Goal: Task Accomplishment & Management: Manage account settings

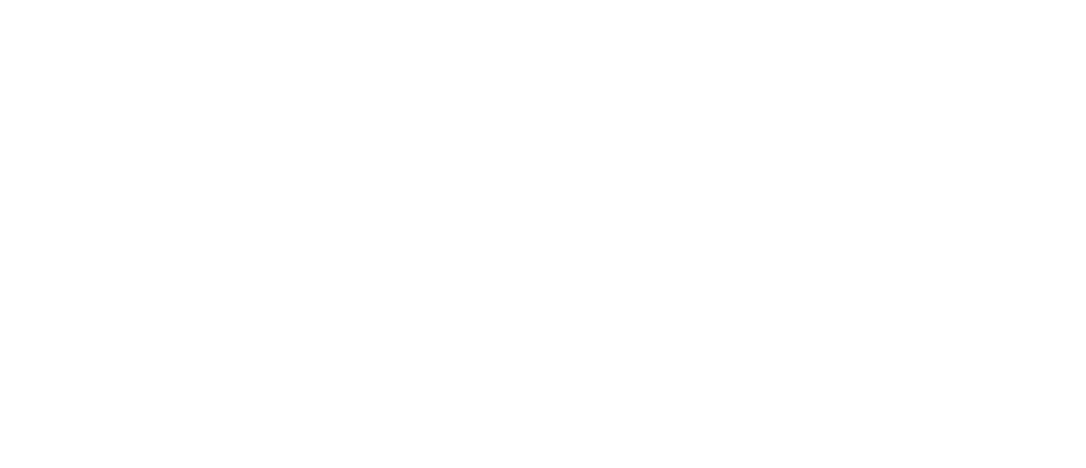
click at [371, 0] on html at bounding box center [543, 0] width 1086 height 0
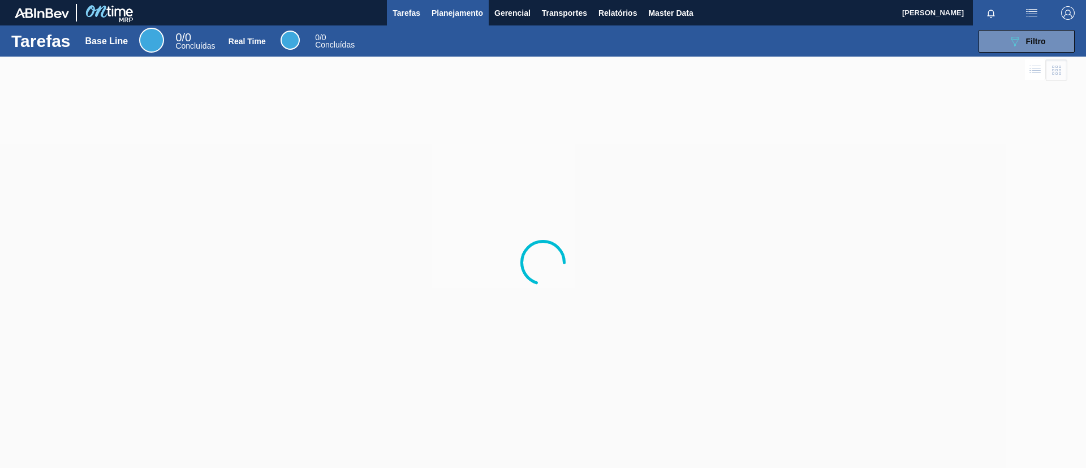
click at [459, 17] on span "Planejamento" at bounding box center [457, 13] width 51 height 14
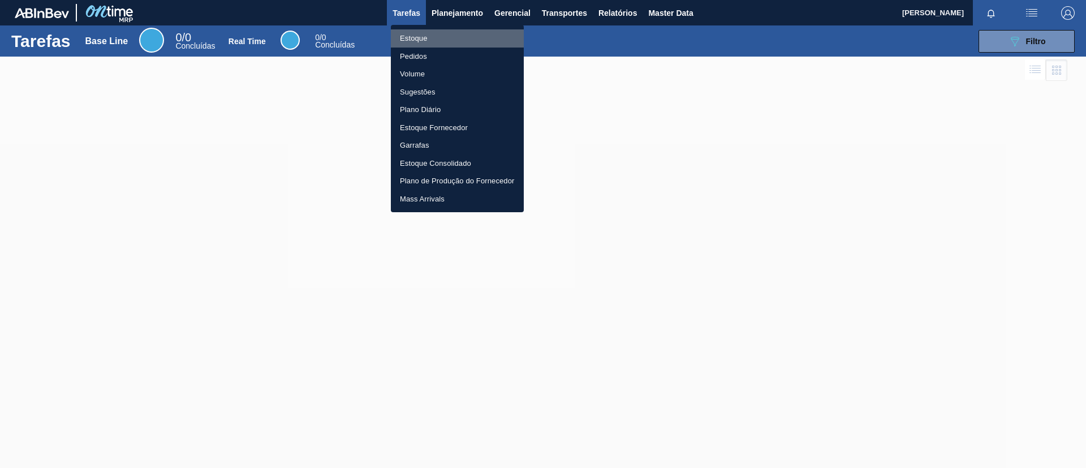
click at [462, 35] on li "Estoque" at bounding box center [457, 38] width 133 height 18
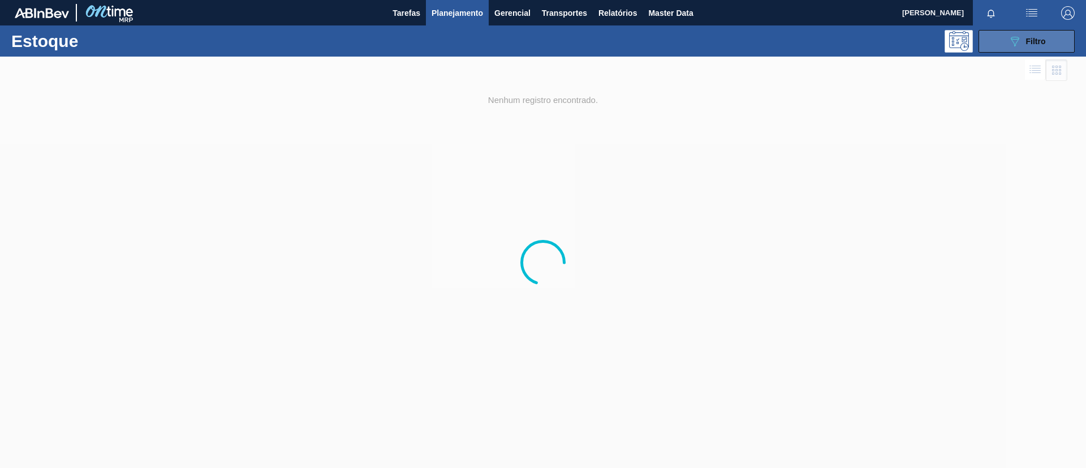
click at [1039, 35] on div "089F7B8B-B2A5-4AFE-B5C0-19BA573D28AC Filtro" at bounding box center [1027, 42] width 38 height 14
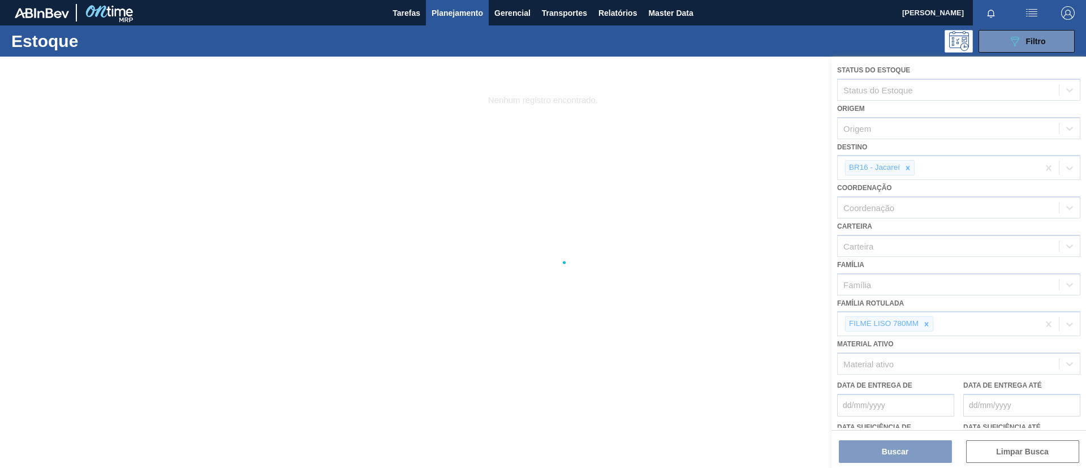
click at [927, 327] on div at bounding box center [543, 262] width 1086 height 411
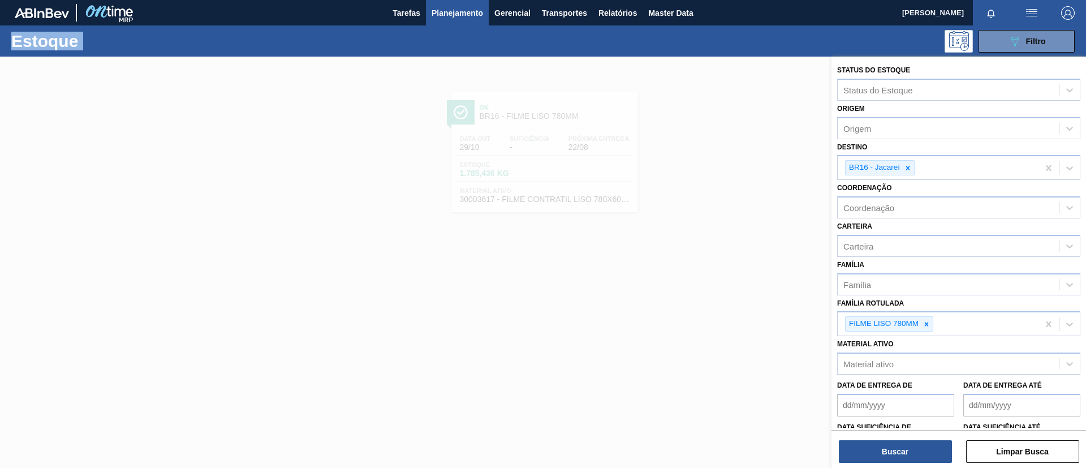
click at [927, 327] on icon at bounding box center [927, 324] width 8 height 8
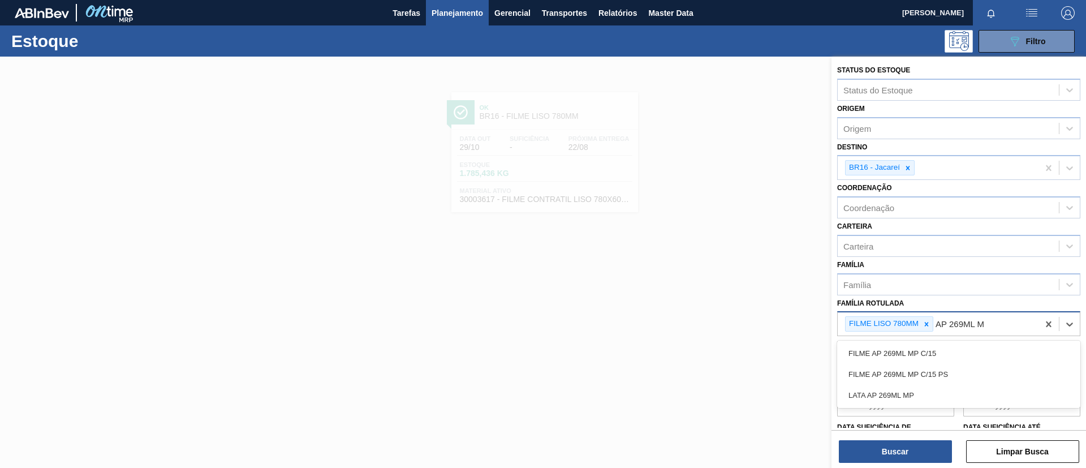
type Rotulada "AP 269ML MP"
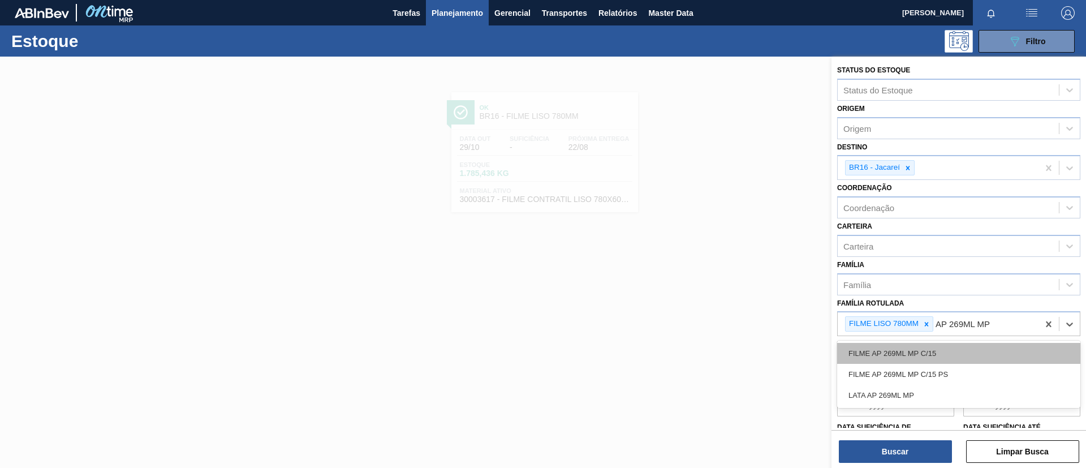
click at [957, 350] on div "FILME AP 269ML MP C/15" at bounding box center [958, 353] width 243 height 21
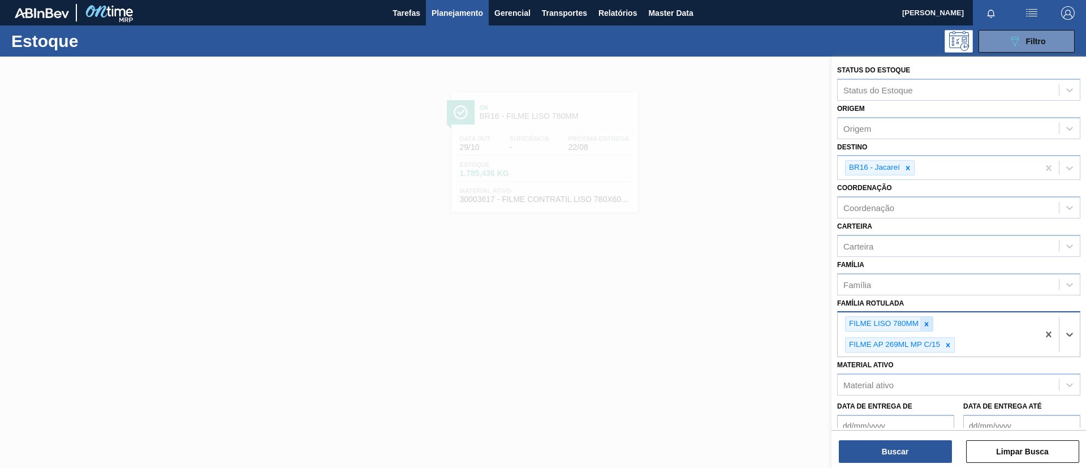
click at [926, 326] on icon at bounding box center [927, 324] width 8 height 8
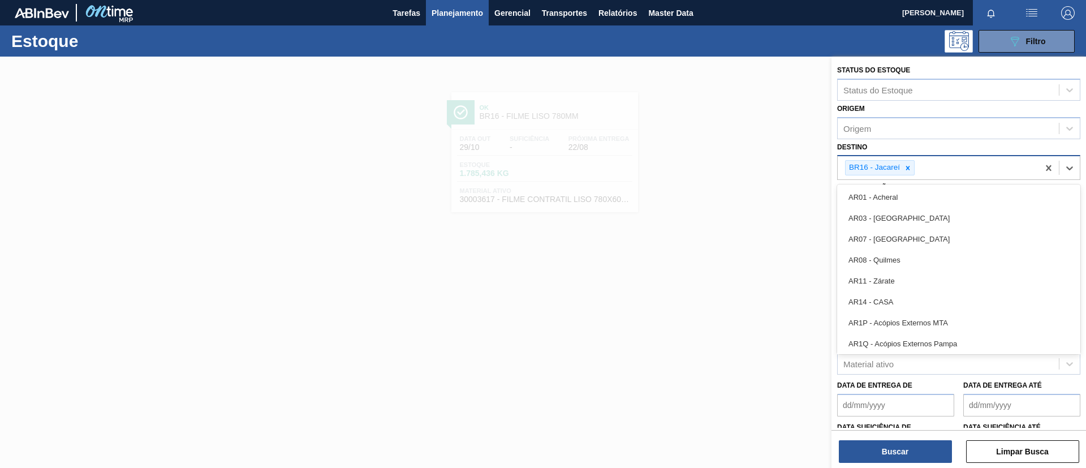
click at [906, 176] on div "BR16 - Jacareí" at bounding box center [938, 167] width 201 height 23
click at [906, 170] on icon at bounding box center [908, 168] width 8 height 8
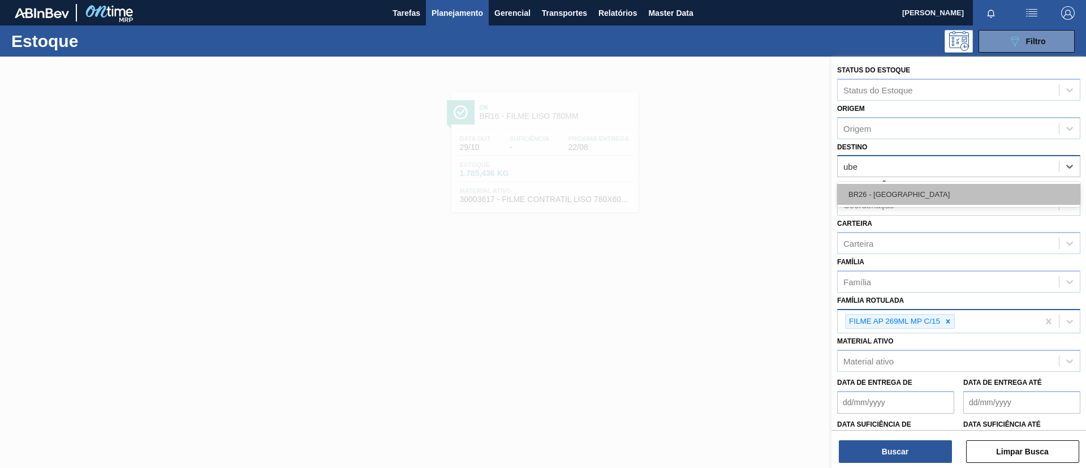
type input "uber"
click at [920, 199] on div "BR26 - Uberlândia" at bounding box center [958, 194] width 243 height 21
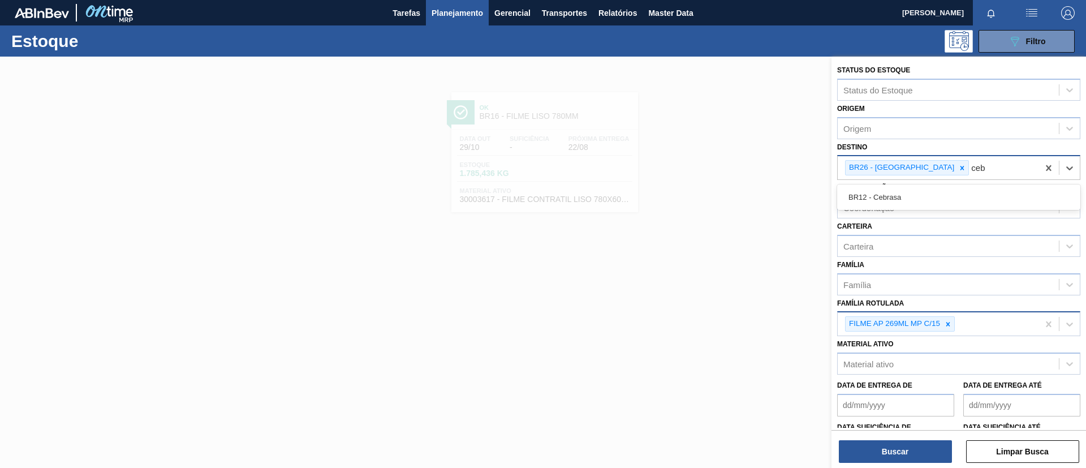
type input "cebr"
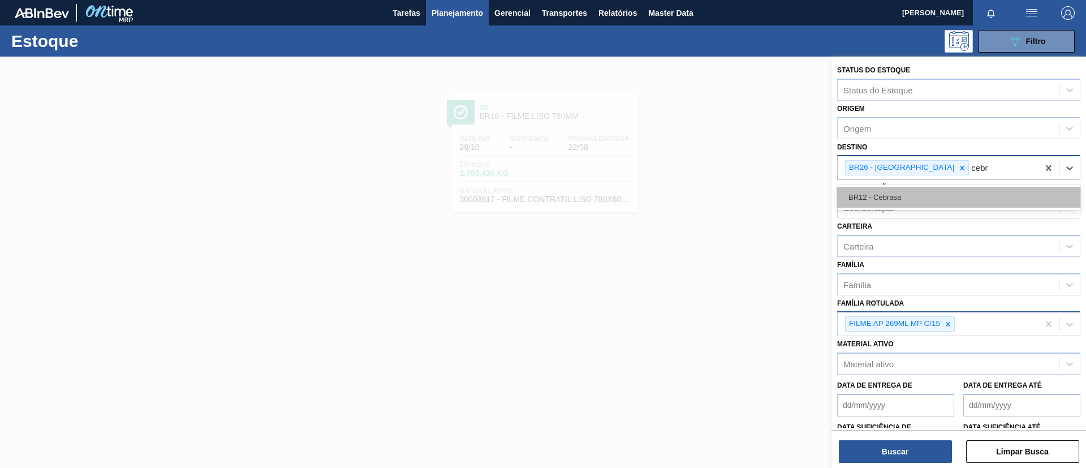
click at [923, 201] on div "BR12 - Cebrasa" at bounding box center [958, 197] width 243 height 21
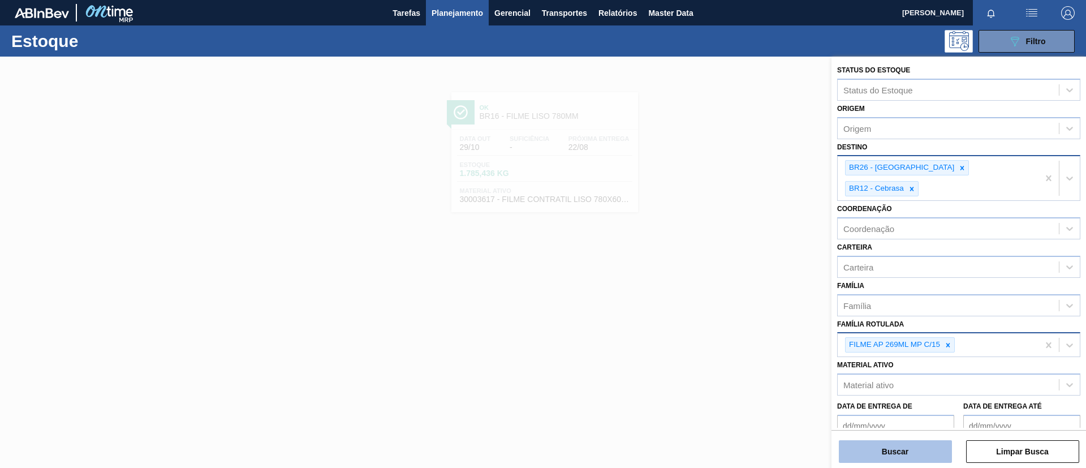
click at [896, 449] on button "Buscar" at bounding box center [895, 451] width 113 height 23
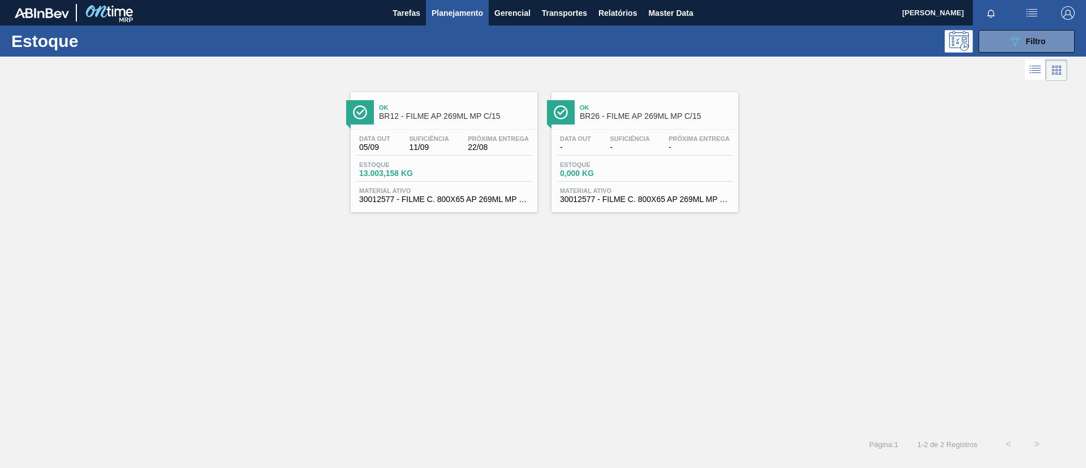
click at [671, 137] on span "Próxima Entrega" at bounding box center [699, 138] width 61 height 7
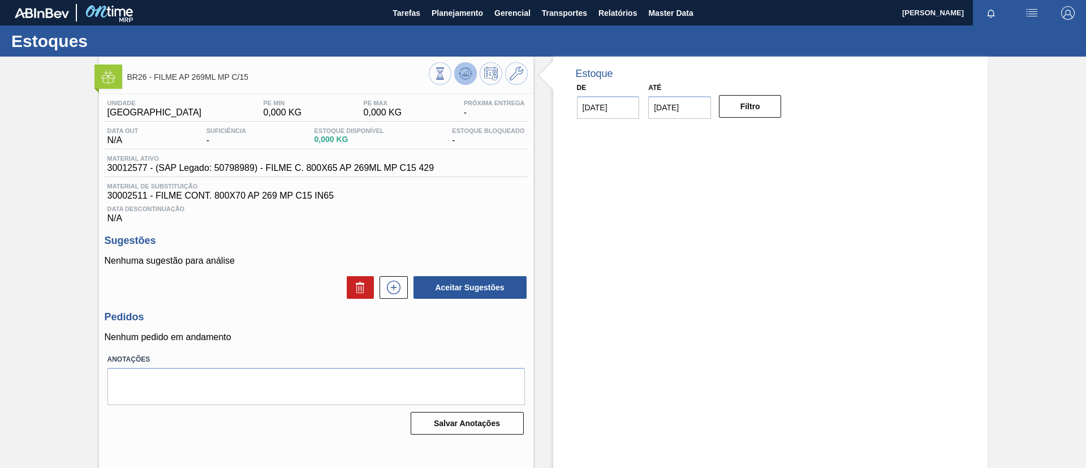
click at [446, 75] on icon at bounding box center [440, 73] width 12 height 12
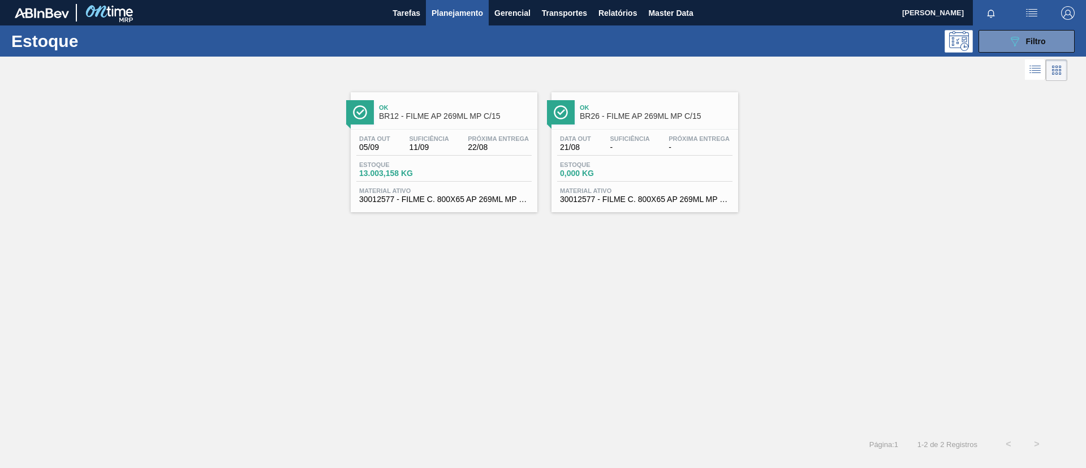
click at [493, 111] on div "Ok BR12 - FILME AP 269ML MP C/15" at bounding box center [455, 112] width 153 height 25
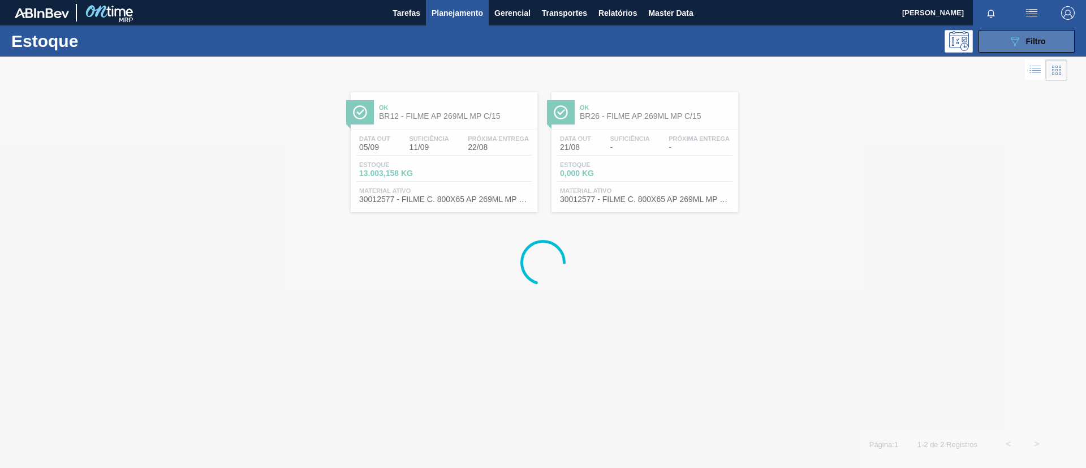
click at [1029, 48] on button "089F7B8B-B2A5-4AFE-B5C0-19BA573D28AC Filtro" at bounding box center [1027, 41] width 96 height 23
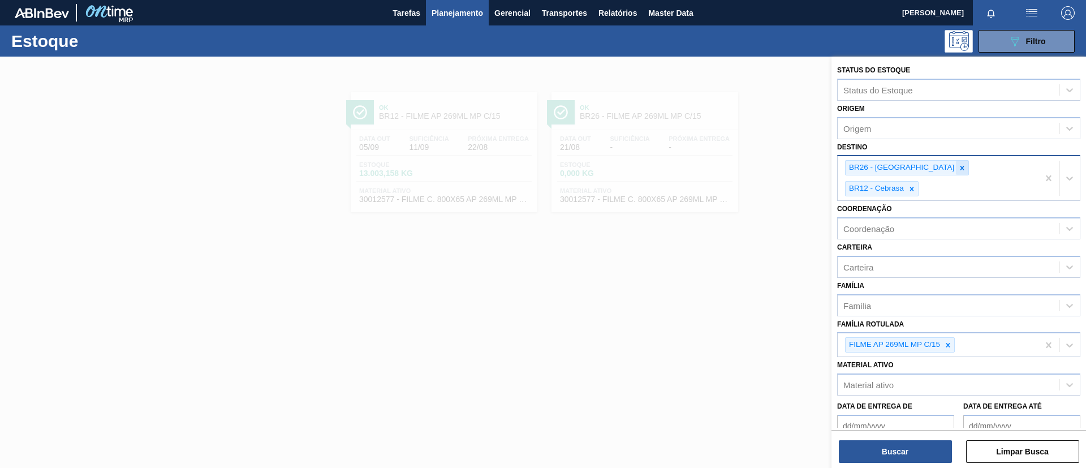
click at [959, 171] on icon at bounding box center [963, 168] width 8 height 8
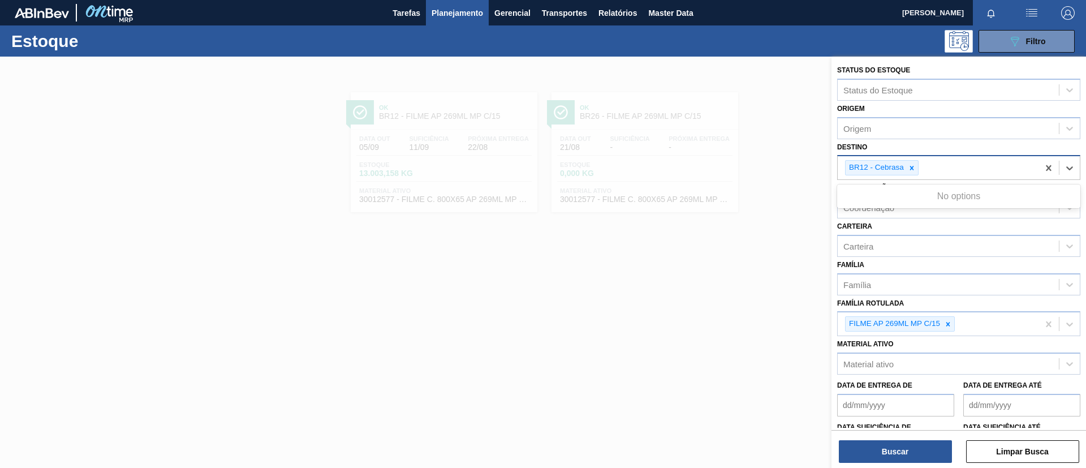
click at [919, 171] on div "BR12 - Cebrasa" at bounding box center [938, 167] width 201 height 23
click at [914, 170] on icon at bounding box center [912, 168] width 8 height 8
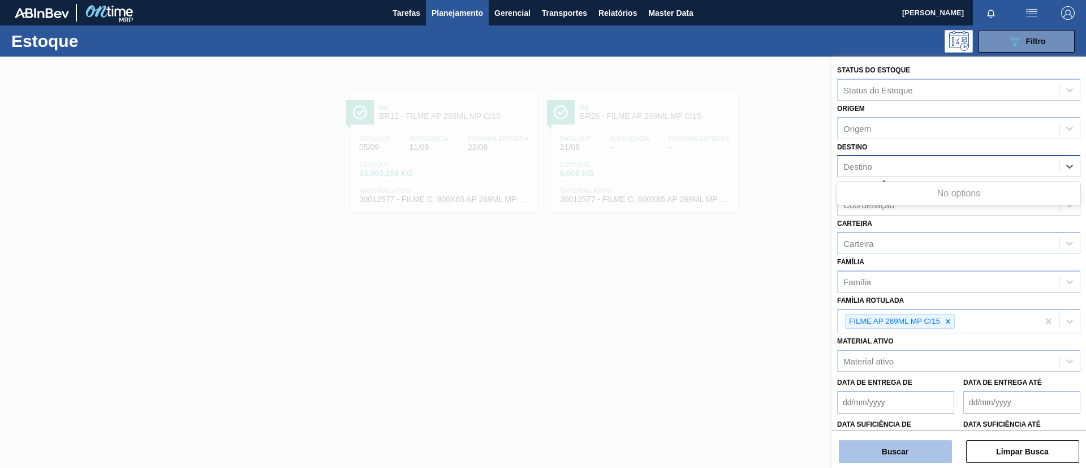
click at [919, 445] on button "Buscar" at bounding box center [895, 451] width 113 height 23
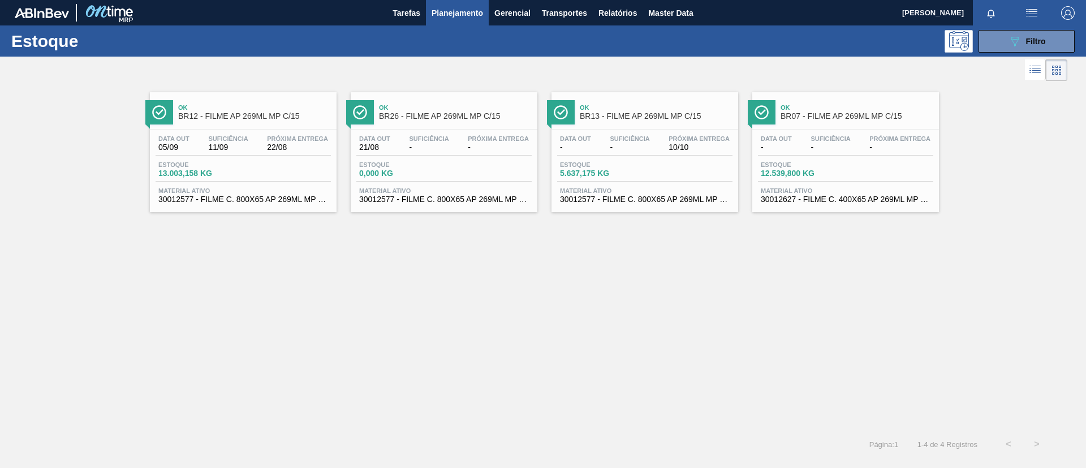
click at [818, 127] on div "Ok BR07 - FILME AP 269ML MP C/15 Data out - Suficiência - Próxima Entrega - Est…" at bounding box center [846, 152] width 187 height 120
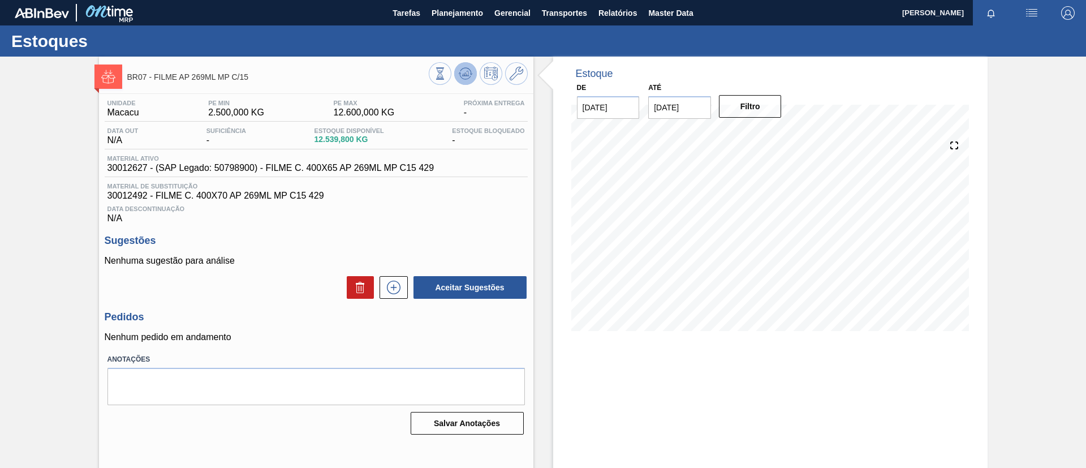
click at [457, 78] on button at bounding box center [465, 73] width 23 height 23
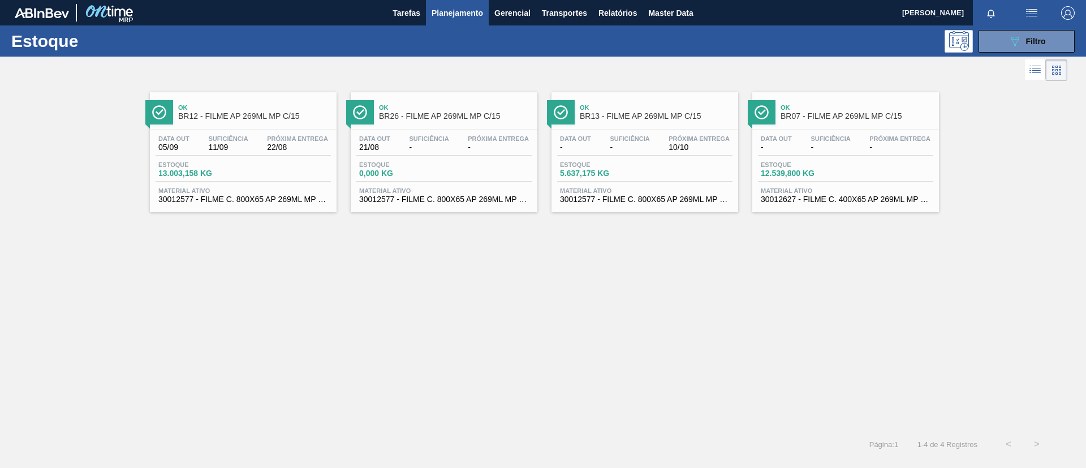
click at [639, 124] on div "Ok BR13 - FILME AP 269ML MP C/15" at bounding box center [656, 112] width 153 height 25
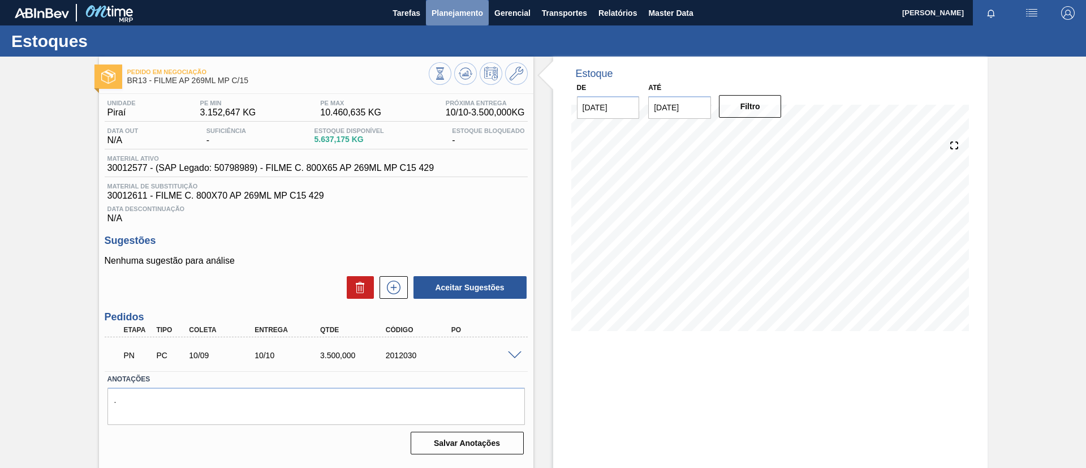
click at [458, 15] on span "Planejamento" at bounding box center [457, 13] width 51 height 14
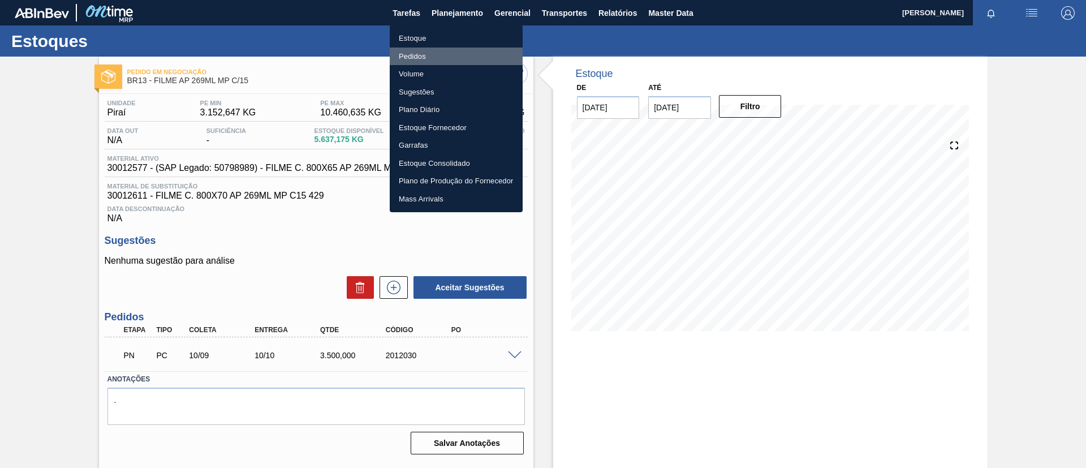
click at [427, 48] on li "Pedidos" at bounding box center [456, 57] width 133 height 18
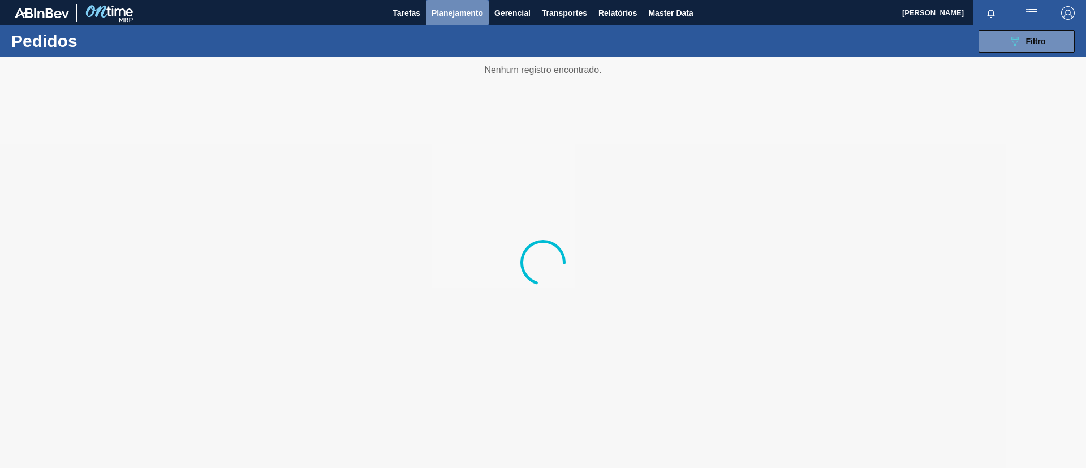
click at [448, 16] on span "Planejamento" at bounding box center [457, 13] width 51 height 14
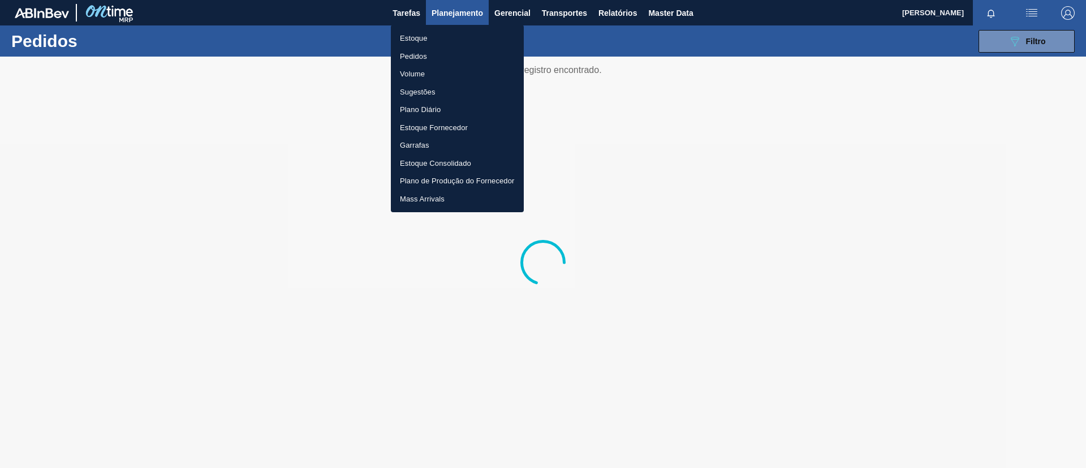
click at [439, 33] on li "Estoque" at bounding box center [457, 38] width 133 height 18
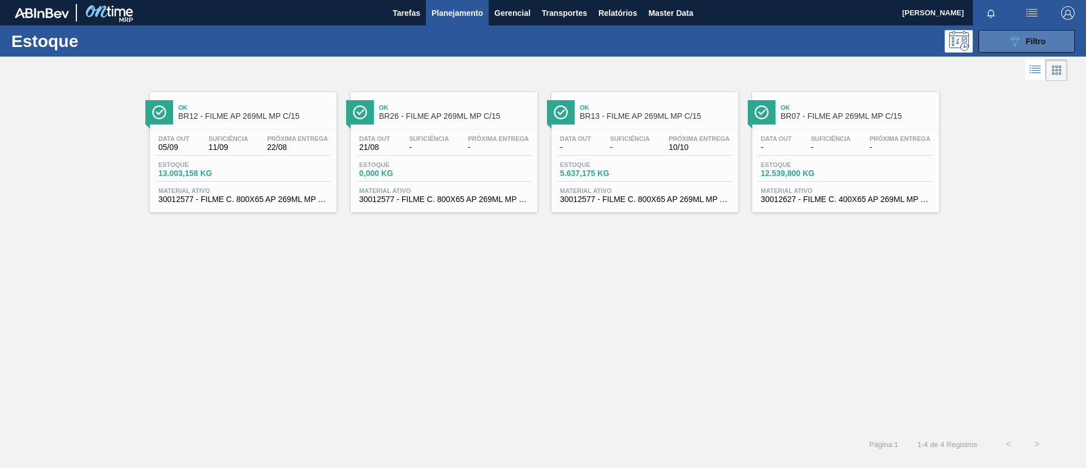
click at [1035, 43] on span "Filtro" at bounding box center [1036, 41] width 20 height 9
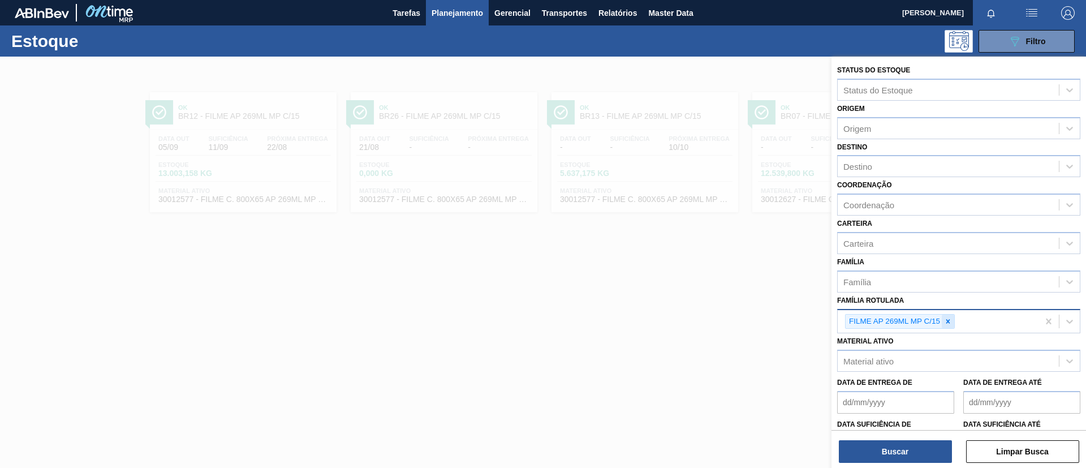
click at [949, 322] on icon at bounding box center [949, 321] width 4 height 4
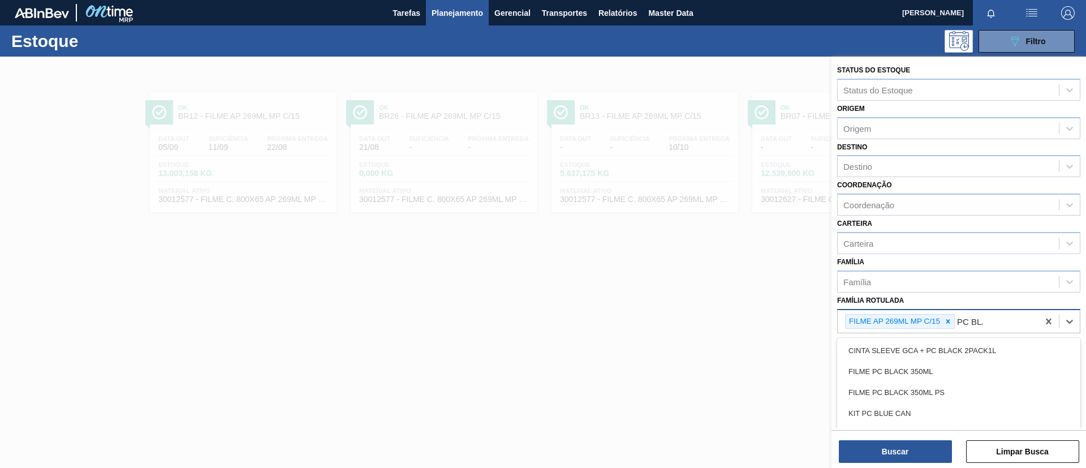
type Rotulada "PC BLAC"
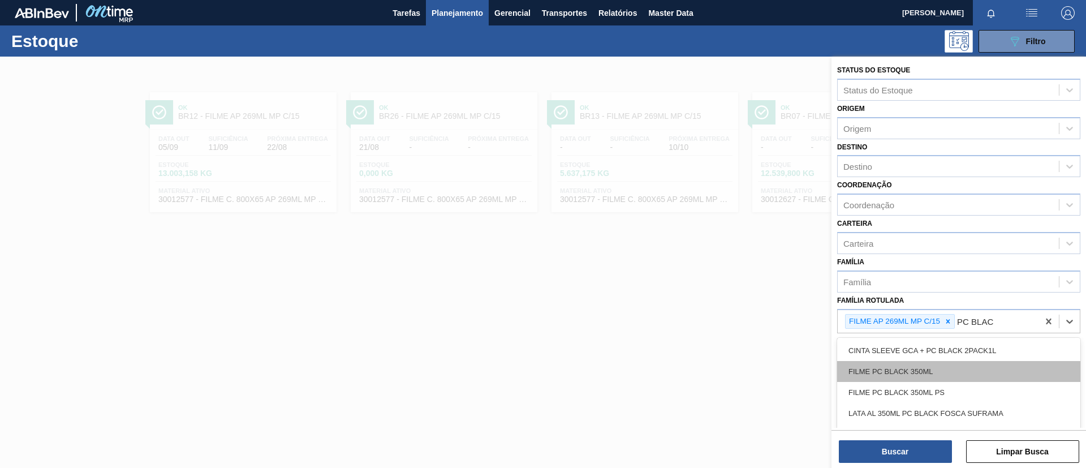
click at [959, 373] on div "FILME PC BLACK 350ML" at bounding box center [958, 371] width 243 height 21
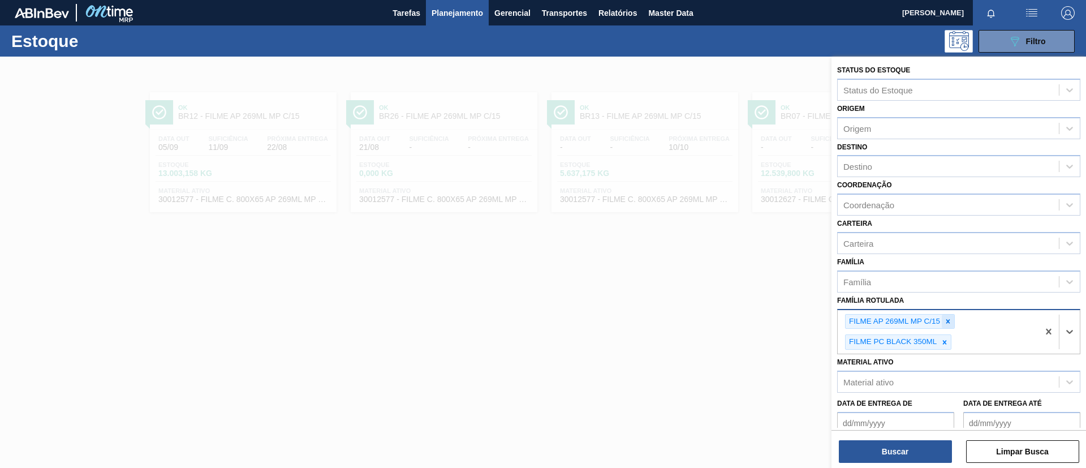
click at [947, 315] on div at bounding box center [948, 322] width 12 height 14
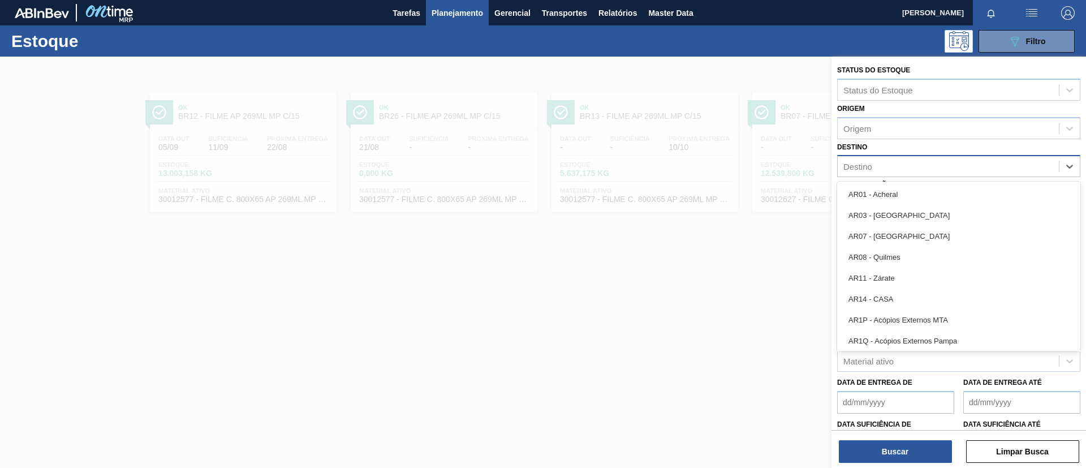
click at [900, 169] on div "Destino" at bounding box center [948, 166] width 221 height 16
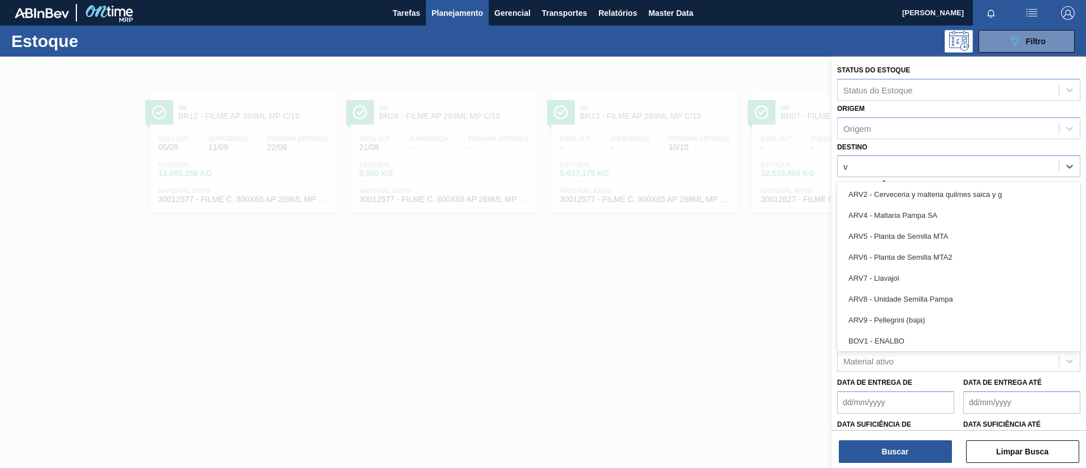
type input "vi"
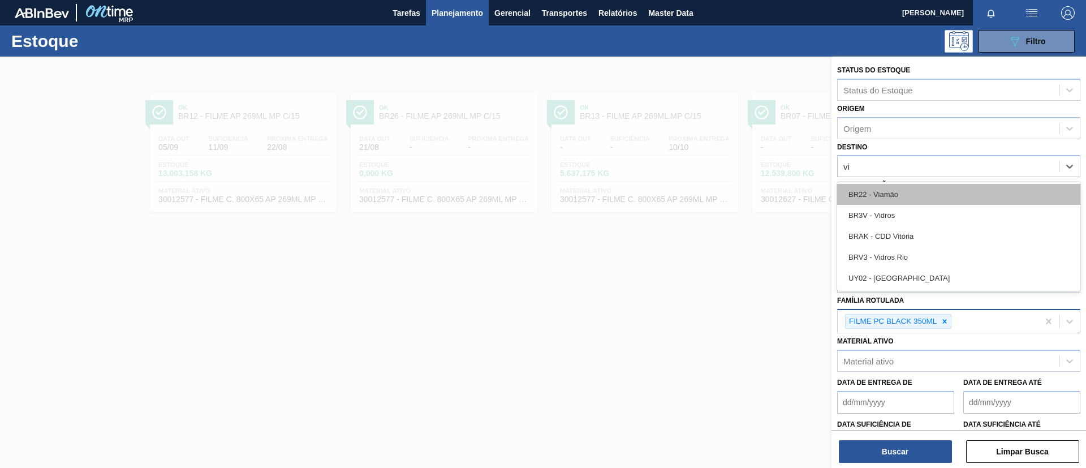
click at [901, 194] on div "BR22 - Viamão" at bounding box center [958, 194] width 243 height 21
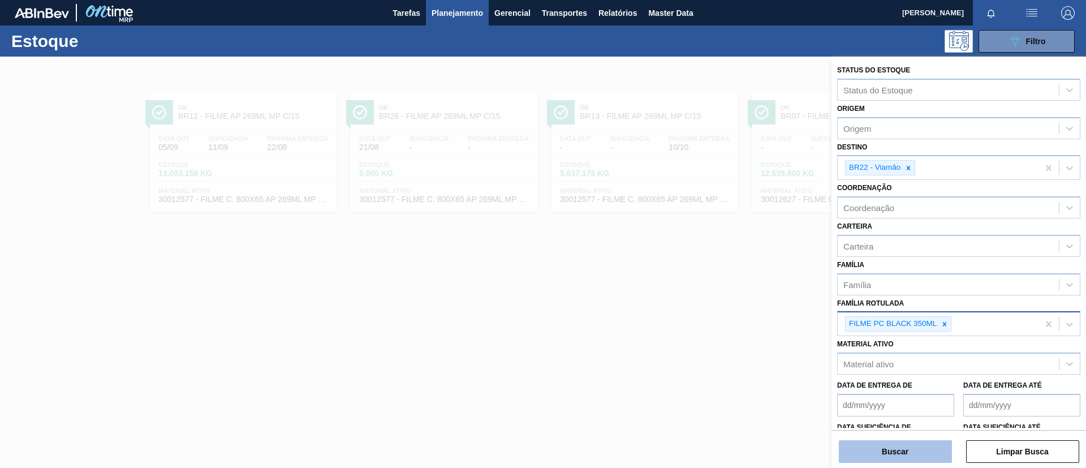
click at [897, 448] on button "Buscar" at bounding box center [895, 451] width 113 height 23
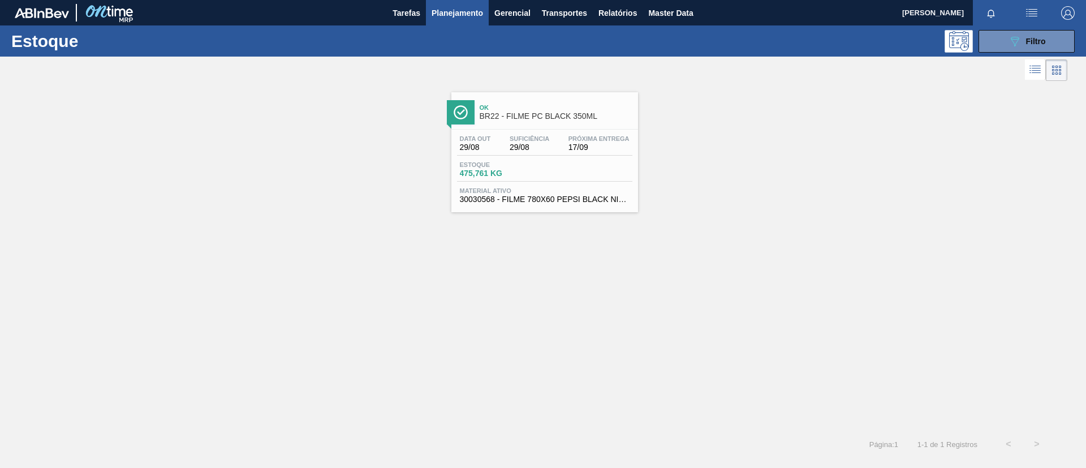
click at [578, 172] on div "Estoque 475,761 KG" at bounding box center [544, 171] width 175 height 20
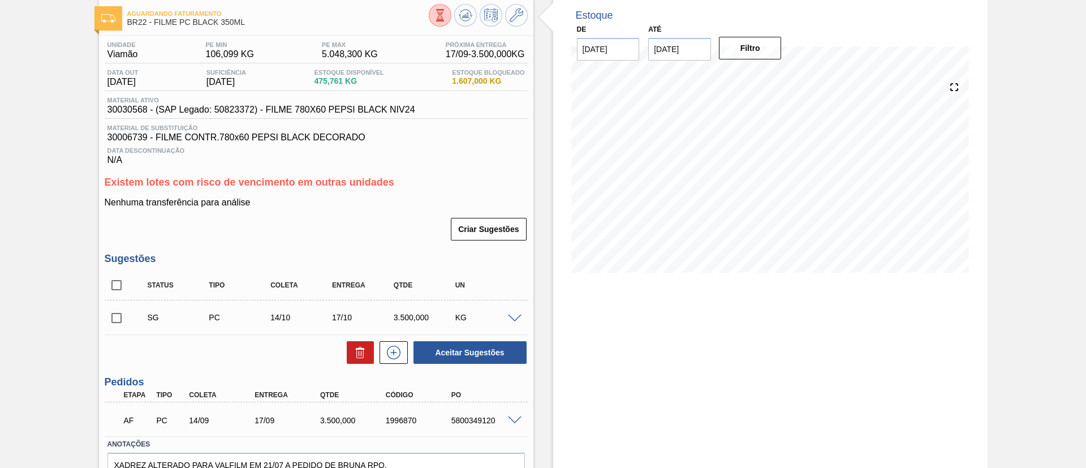
scroll to position [85, 0]
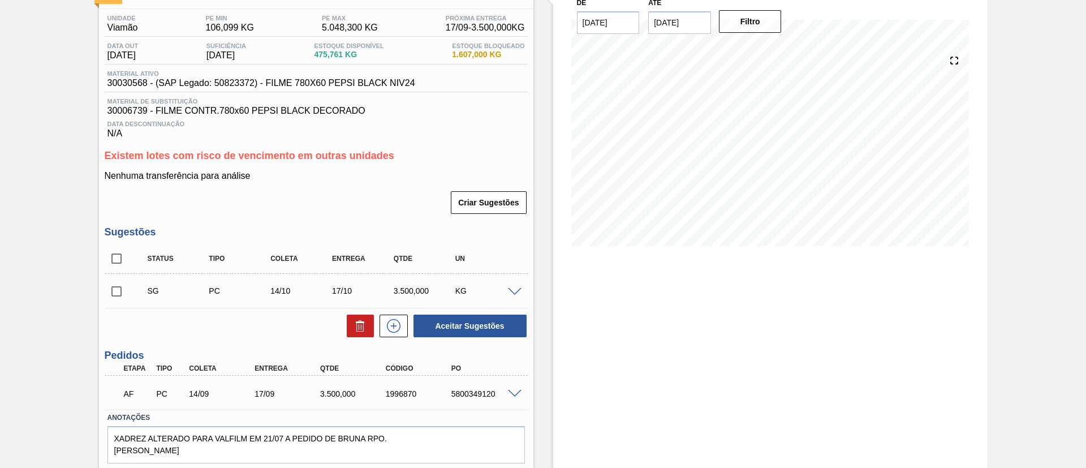
click at [510, 393] on span at bounding box center [515, 394] width 14 height 8
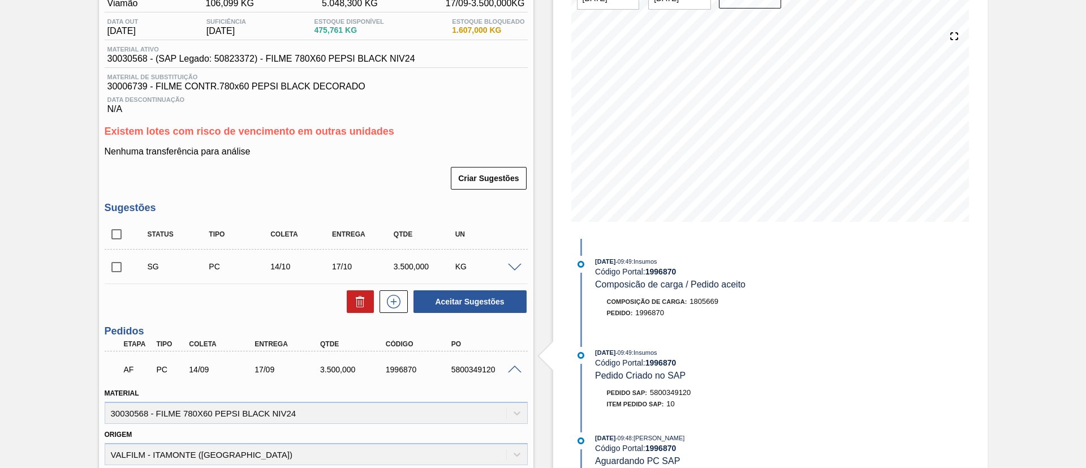
scroll to position [170, 0]
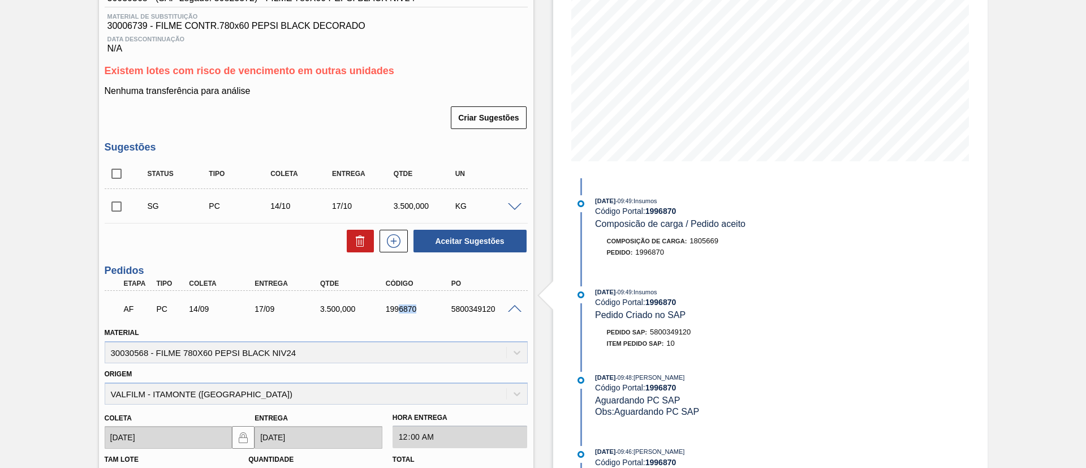
drag, startPoint x: 412, startPoint y: 312, endPoint x: 426, endPoint y: 313, distance: 13.6
click at [426, 313] on div "AF PC 14/09 17/09 3.500,000 1996870 5800349120" at bounding box center [313, 308] width 393 height 23
click at [405, 314] on div "AF PC 14/09 17/09 3.500,000 1996870 5800349120" at bounding box center [313, 308] width 393 height 23
drag, startPoint x: 384, startPoint y: 308, endPoint x: 435, endPoint y: 314, distance: 50.7
click at [435, 314] on div "AF PC 14/09 17/09 3.500,000 1996870 5800349120" at bounding box center [313, 308] width 393 height 23
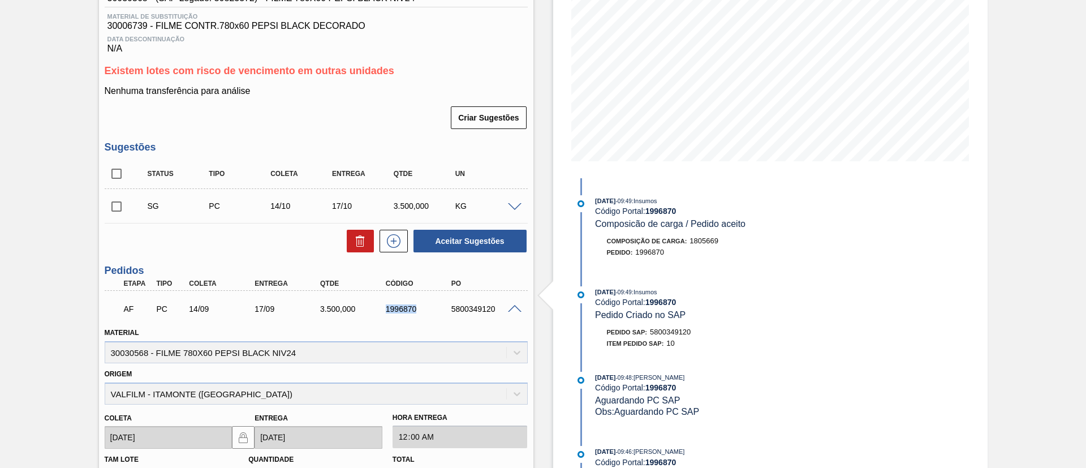
copy div "1996870"
click at [438, 323] on div "Material 30030568 - FILME 780X60 PEPSI BLACK NIV24" at bounding box center [316, 342] width 432 height 41
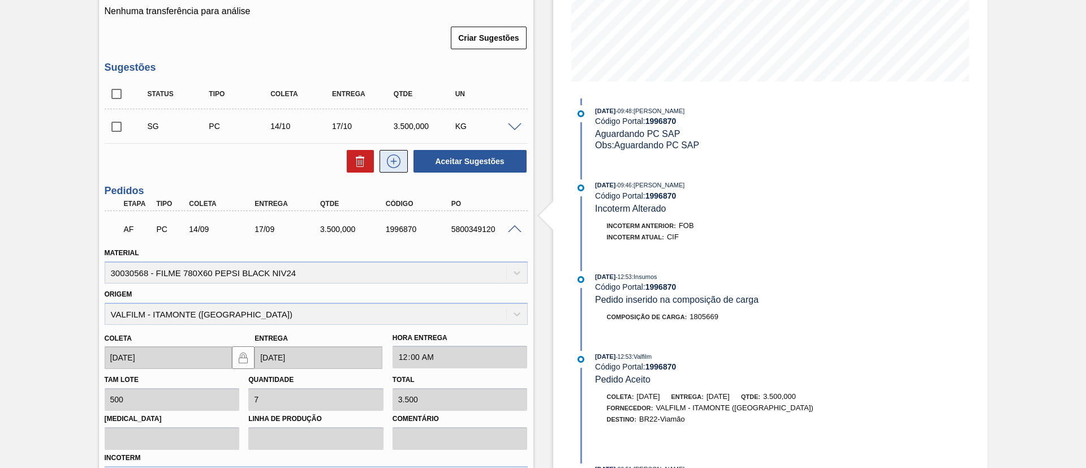
scroll to position [54, 0]
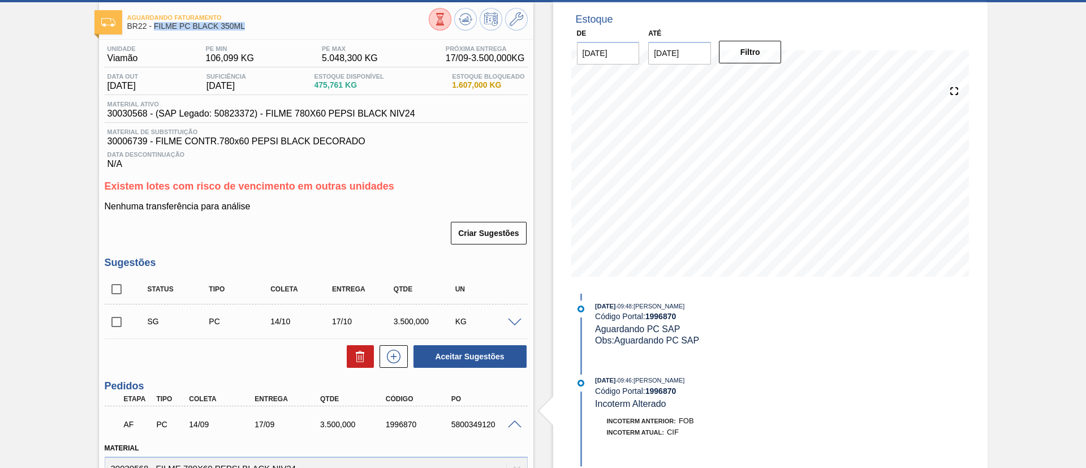
drag, startPoint x: 242, startPoint y: 26, endPoint x: 156, endPoint y: 25, distance: 86.0
click at [156, 25] on span "BR22 - FILME PC BLACK 350ML" at bounding box center [278, 26] width 302 height 8
copy span "FILME PC BLACK 350ML"
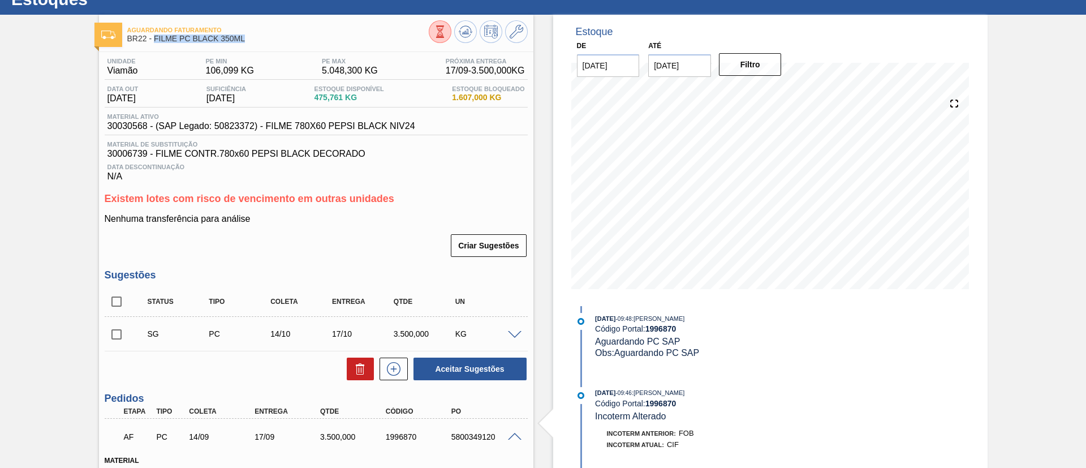
scroll to position [0, 0]
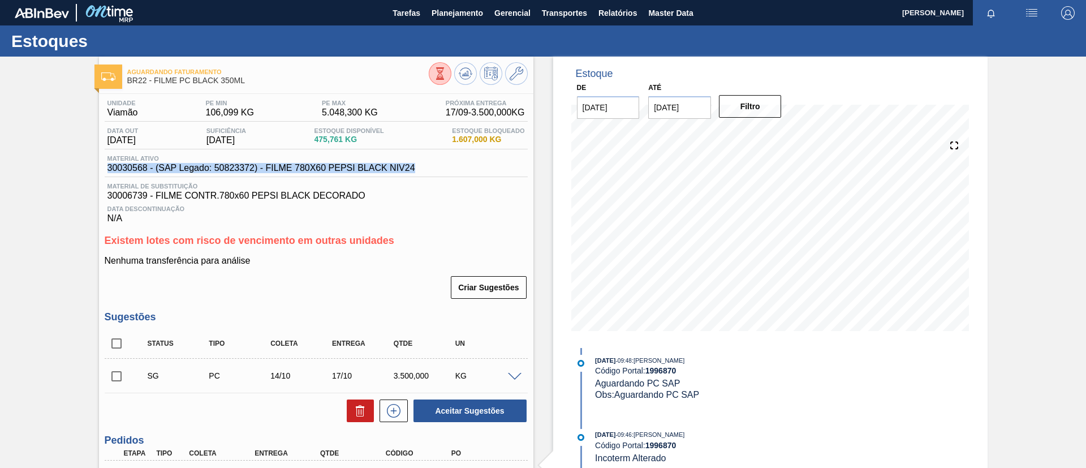
drag, startPoint x: 431, startPoint y: 175, endPoint x: 97, endPoint y: 174, distance: 333.8
click at [97, 174] on div "Aguardando Faturamento BR22 - FILME PC BLACK 350ML Unidade Viamão PE MIN 106,09…" at bounding box center [543, 459] width 1086 height 805
copy span "30030568 - (SAP Legado: 50823372) - FILME 780X60 PEPSI BLACK NIV24"
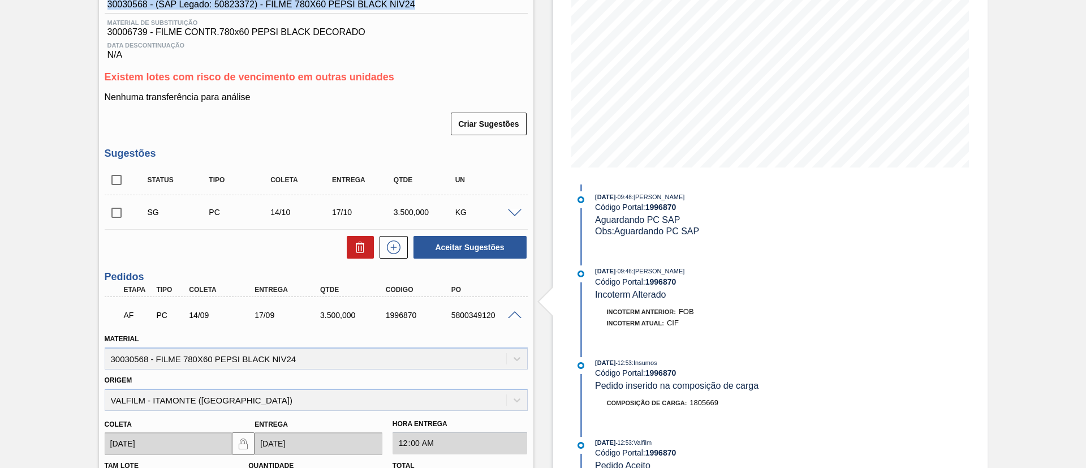
scroll to position [54, 0]
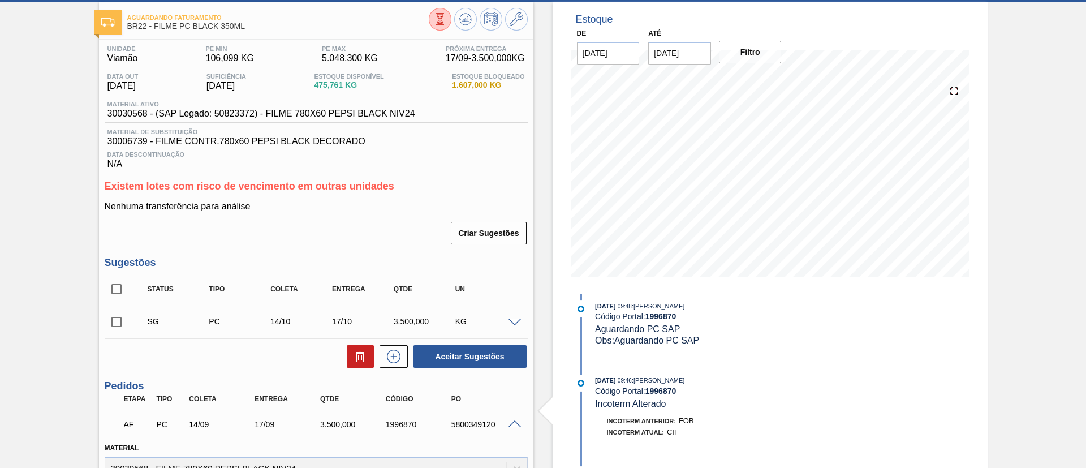
click at [0, 193] on div "Aguardando Faturamento BR22 - FILME PC BLACK 350ML Unidade Viamão PE MIN 106,09…" at bounding box center [543, 404] width 1086 height 805
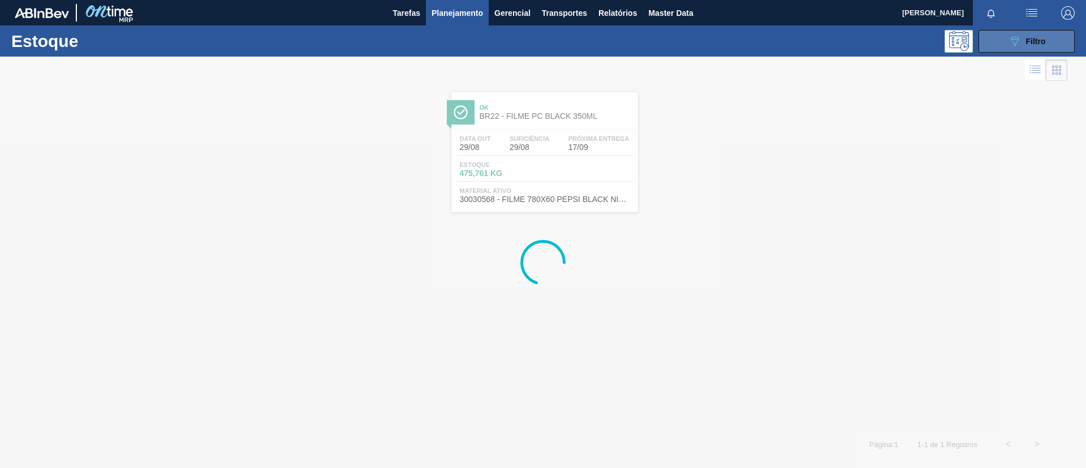
click at [1004, 46] on button "089F7B8B-B2A5-4AFE-B5C0-19BA573D28AC Filtro" at bounding box center [1027, 41] width 96 height 23
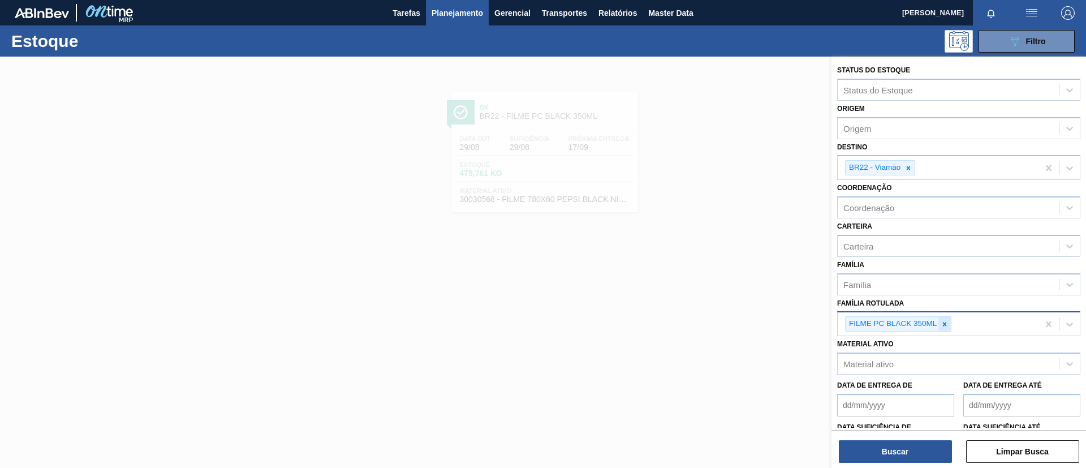
click at [947, 328] on div at bounding box center [945, 324] width 12 height 14
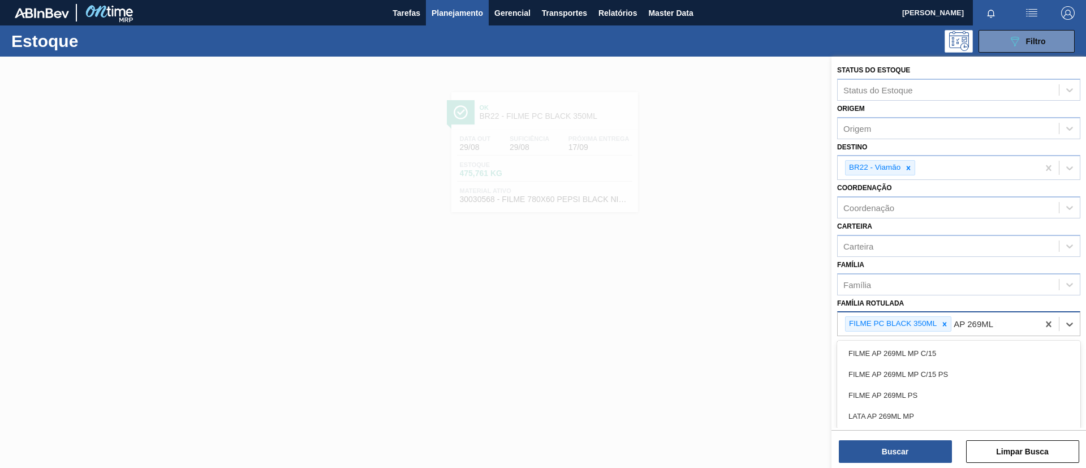
type Rotulada "AP 269ML MP"
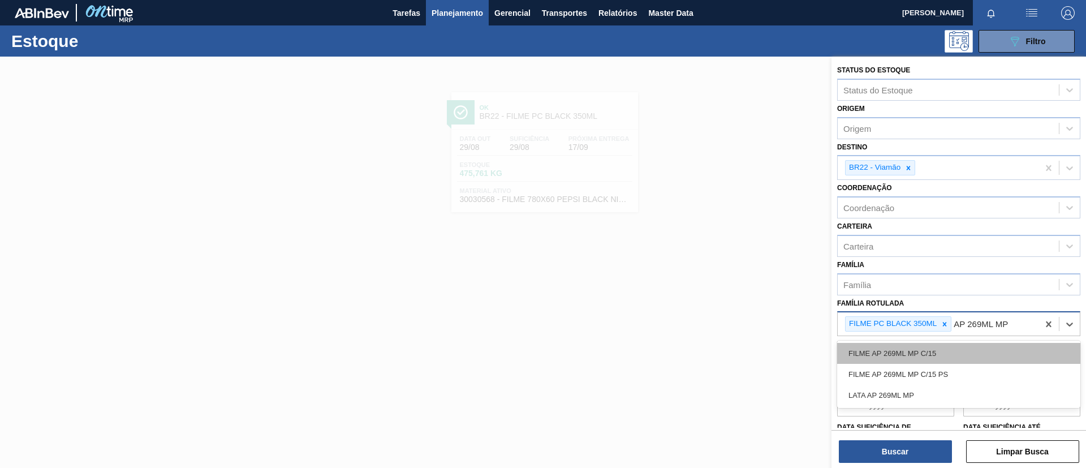
click at [952, 351] on div "FILME AP 269ML MP C/15" at bounding box center [958, 353] width 243 height 21
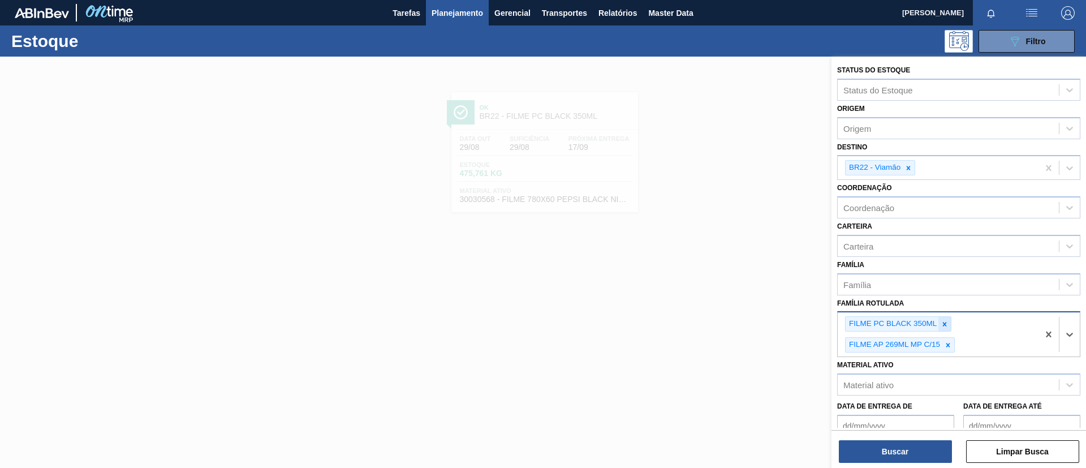
click at [946, 324] on icon at bounding box center [945, 324] width 4 height 4
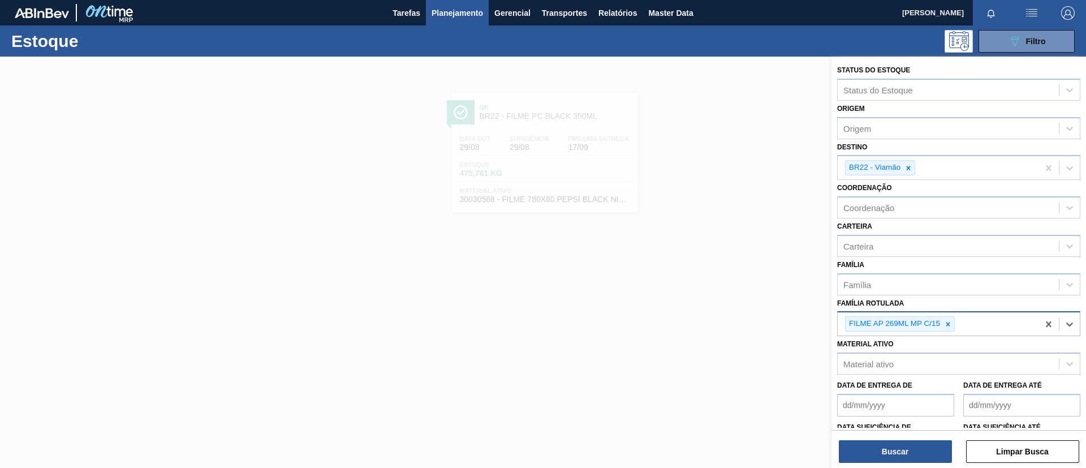
click at [907, 177] on div "BR22 - Viamão" at bounding box center [938, 167] width 201 height 23
drag, startPoint x: 910, startPoint y: 169, endPoint x: 904, endPoint y: 218, distance: 50.2
click at [910, 170] on icon at bounding box center [909, 168] width 8 height 8
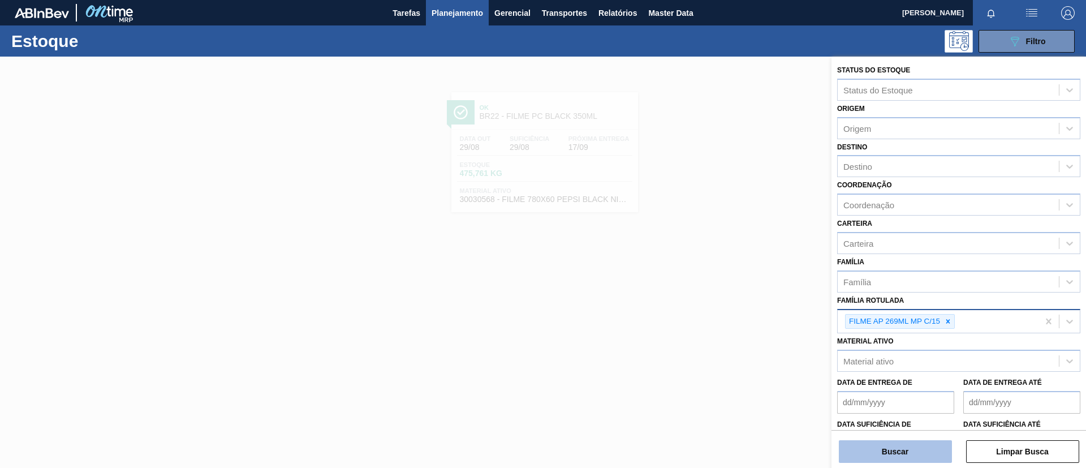
click at [915, 452] on button "Buscar" at bounding box center [895, 451] width 113 height 23
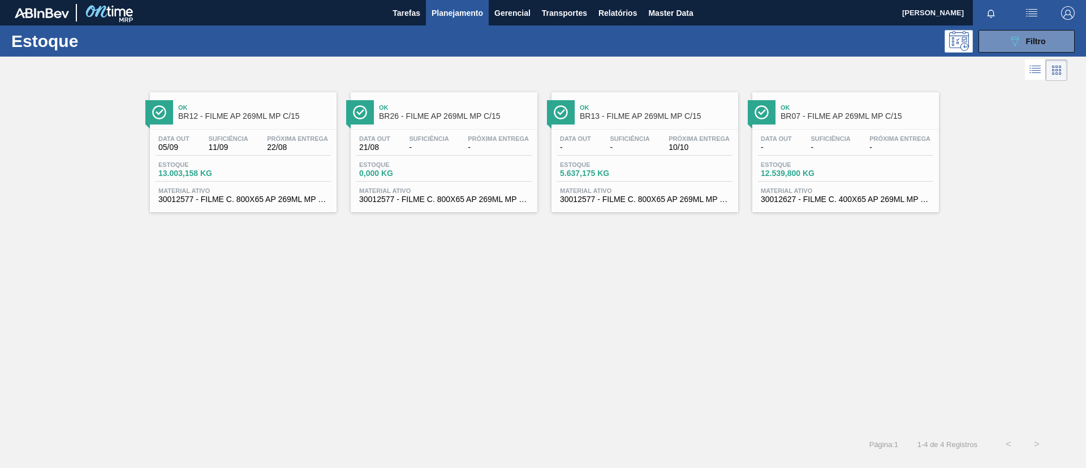
click at [842, 130] on div "Data out - Suficiência - Próxima Entrega - Estoque 12.539,800 KG Material ativo…" at bounding box center [846, 168] width 187 height 77
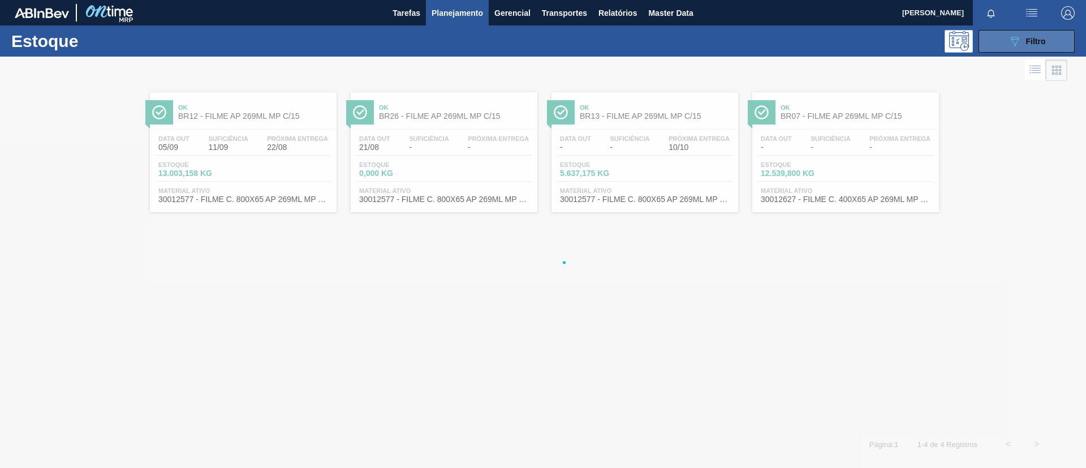
click at [1034, 39] on span "Filtro" at bounding box center [1036, 41] width 20 height 9
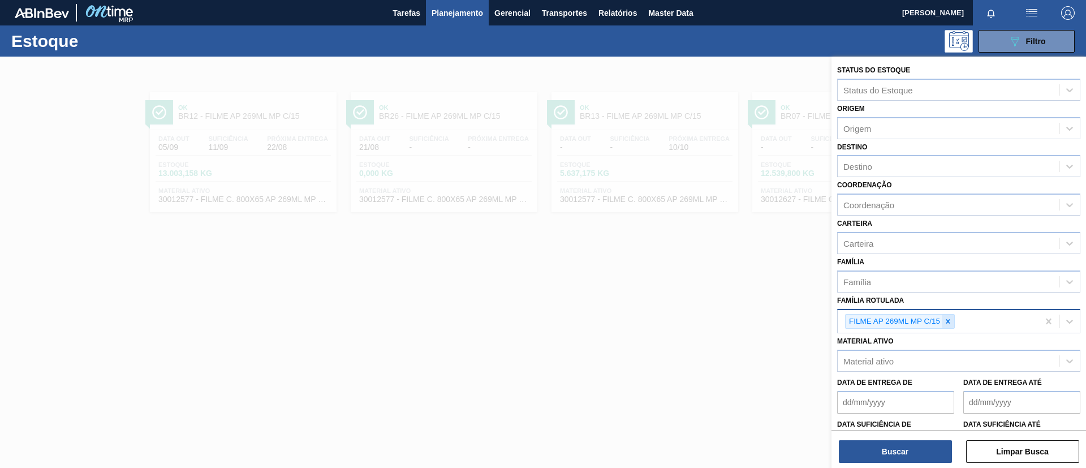
click at [950, 316] on div at bounding box center [948, 322] width 12 height 14
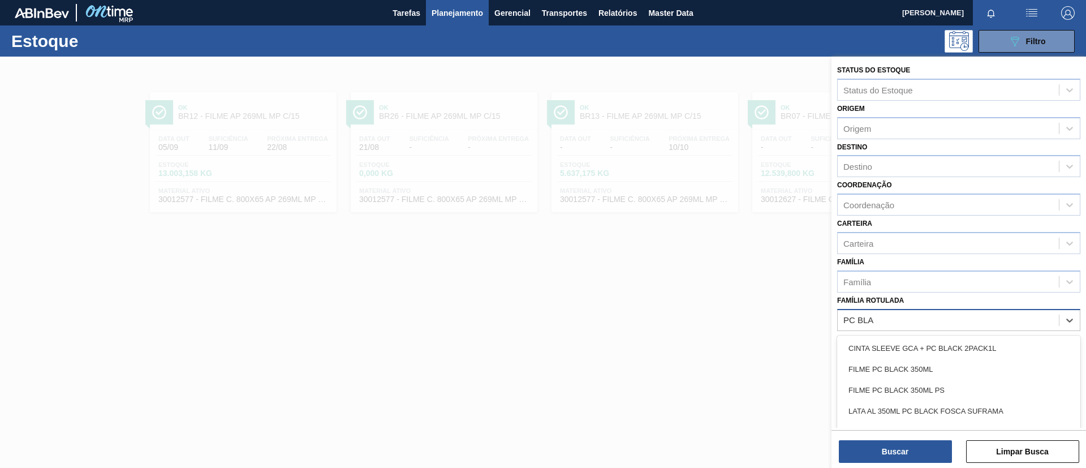
type Rotulada "PC BLAC"
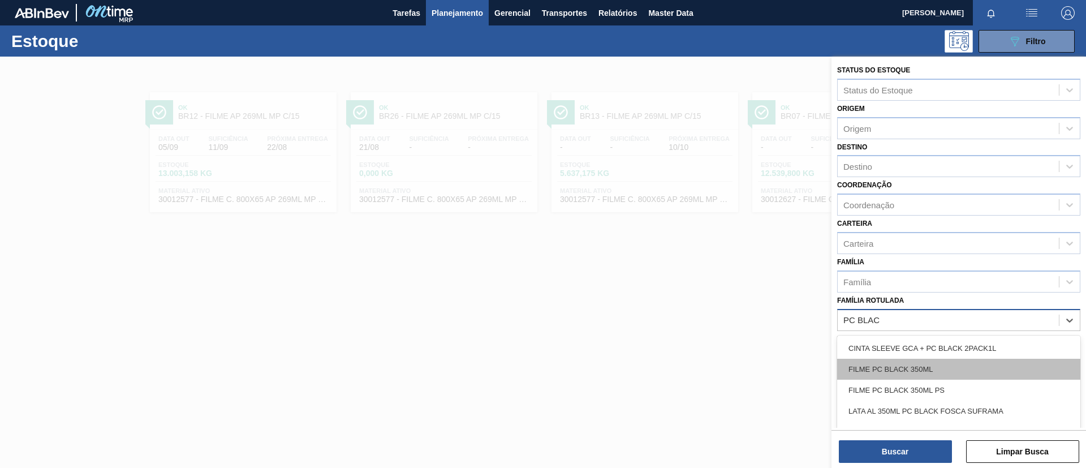
click at [951, 370] on div "FILME PC BLACK 350ML" at bounding box center [958, 369] width 243 height 21
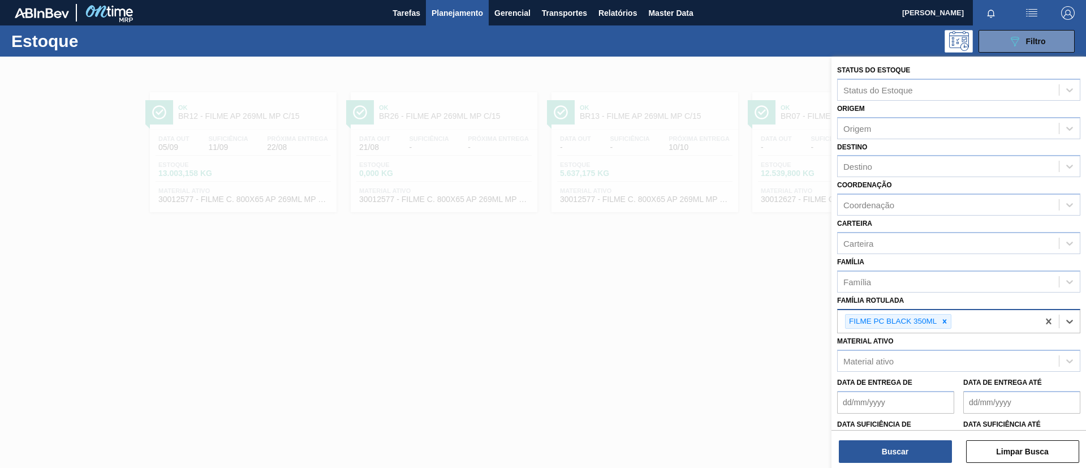
click at [925, 439] on div "Buscar Limpar Busca" at bounding box center [959, 446] width 255 height 32
click at [926, 440] on button "Buscar" at bounding box center [895, 451] width 113 height 23
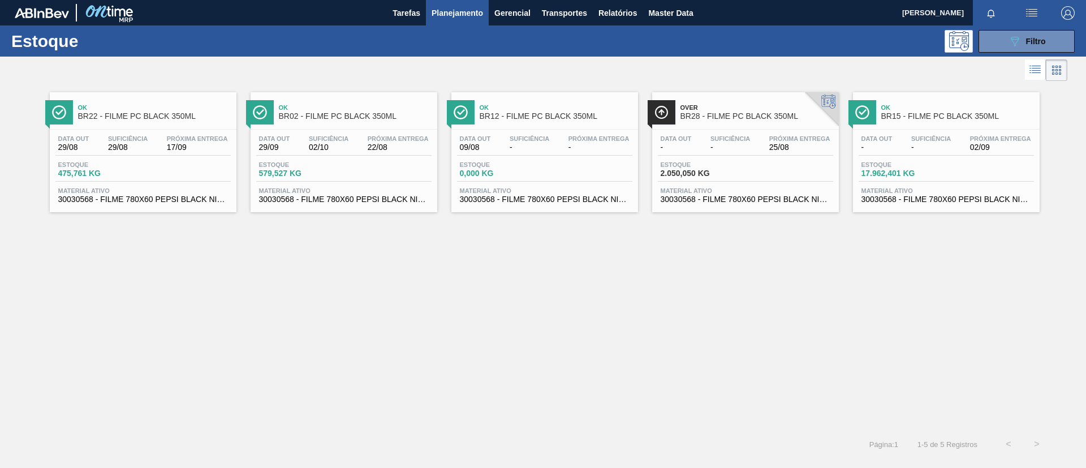
click at [922, 139] on span "Suficiência" at bounding box center [932, 138] width 40 height 7
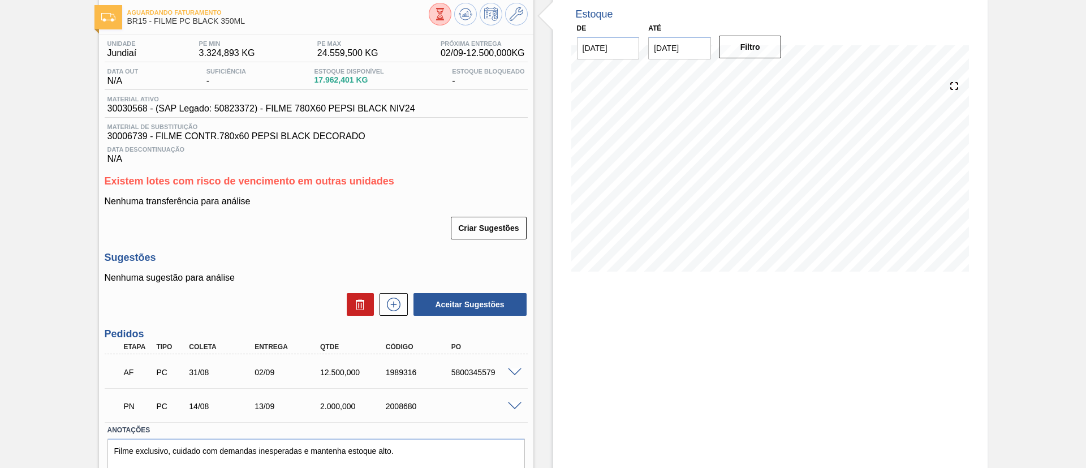
scroll to position [106, 0]
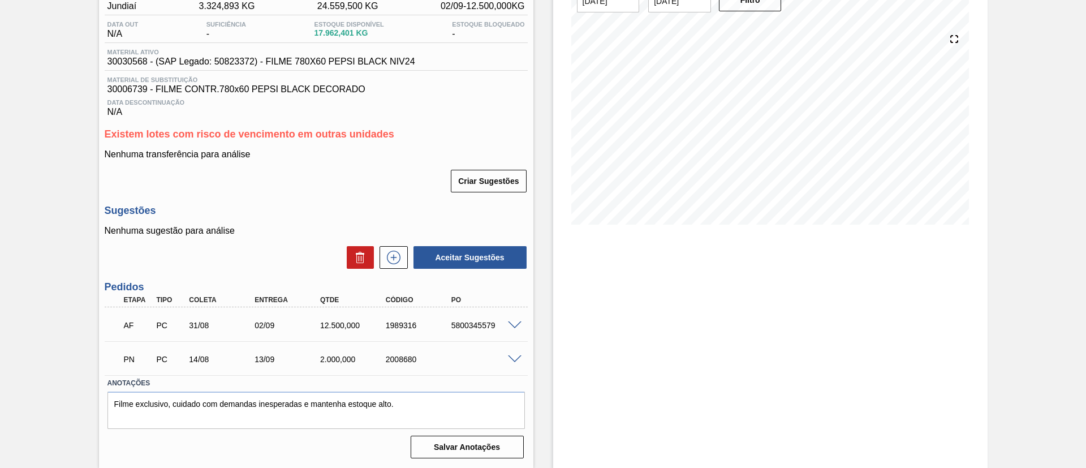
click at [509, 323] on span at bounding box center [515, 325] width 14 height 8
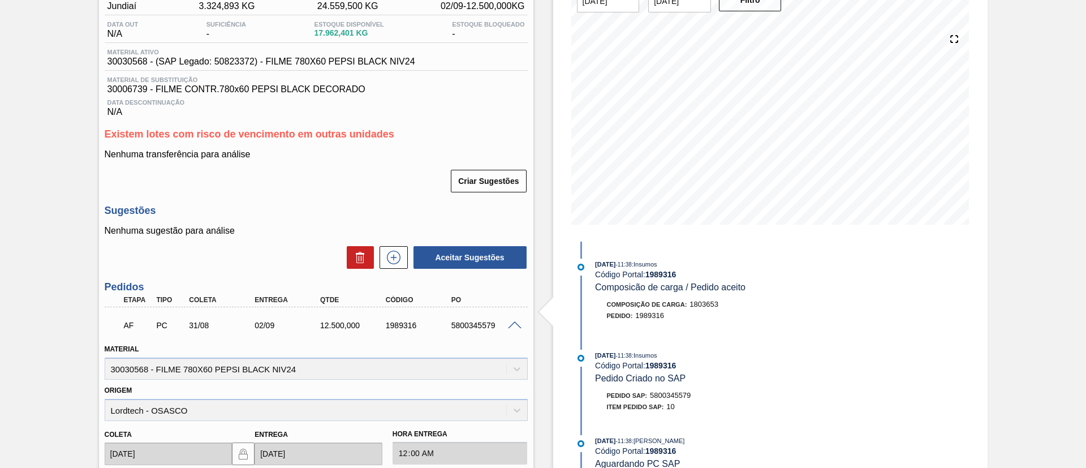
click at [510, 323] on span at bounding box center [515, 325] width 14 height 8
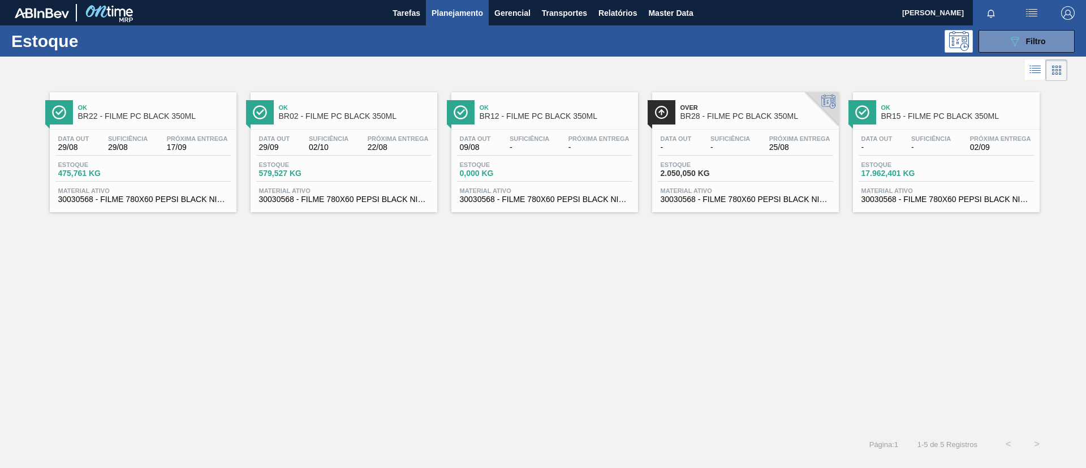
click at [122, 121] on div "Ok BR22 - FILME PC BLACK 350ML" at bounding box center [154, 112] width 153 height 25
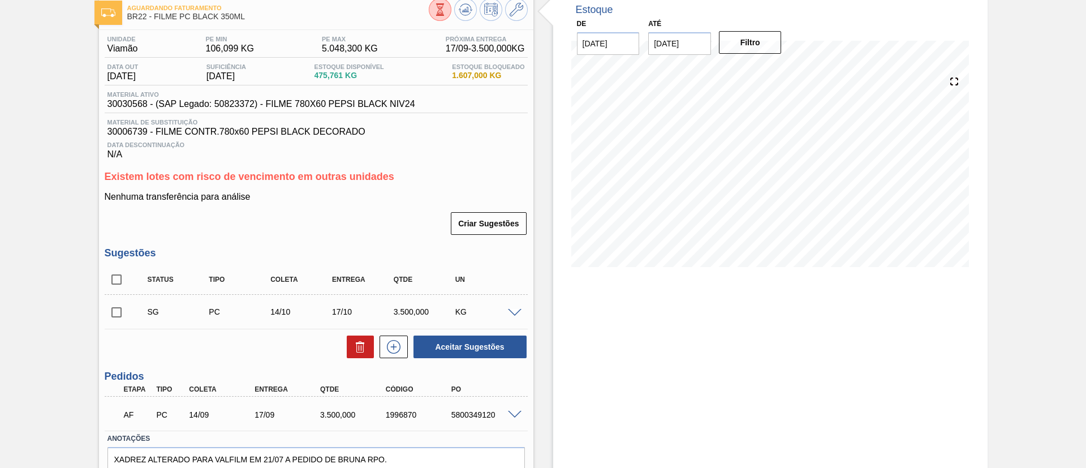
scroll to position [119, 0]
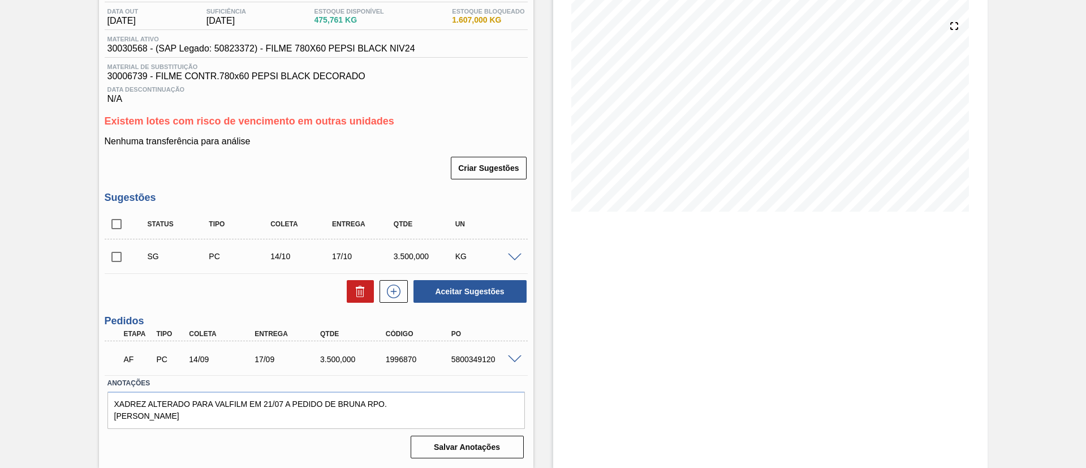
click at [513, 252] on div at bounding box center [516, 256] width 23 height 8
click at [514, 254] on span at bounding box center [515, 257] width 14 height 8
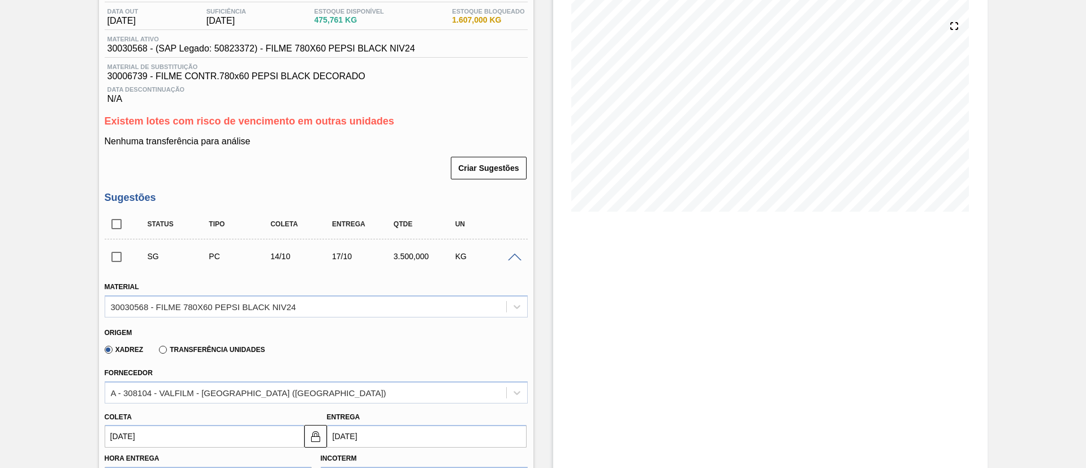
click at [514, 254] on span at bounding box center [515, 257] width 14 height 8
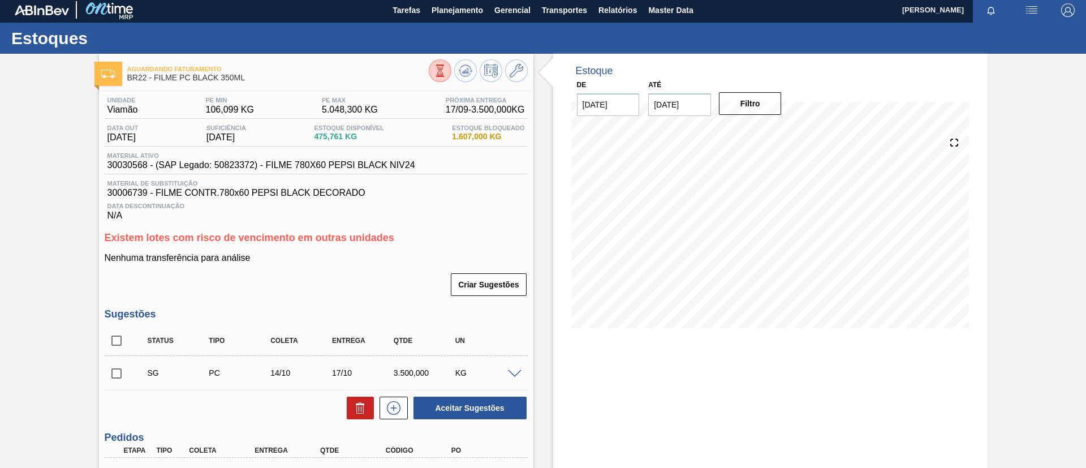
scroll to position [0, 0]
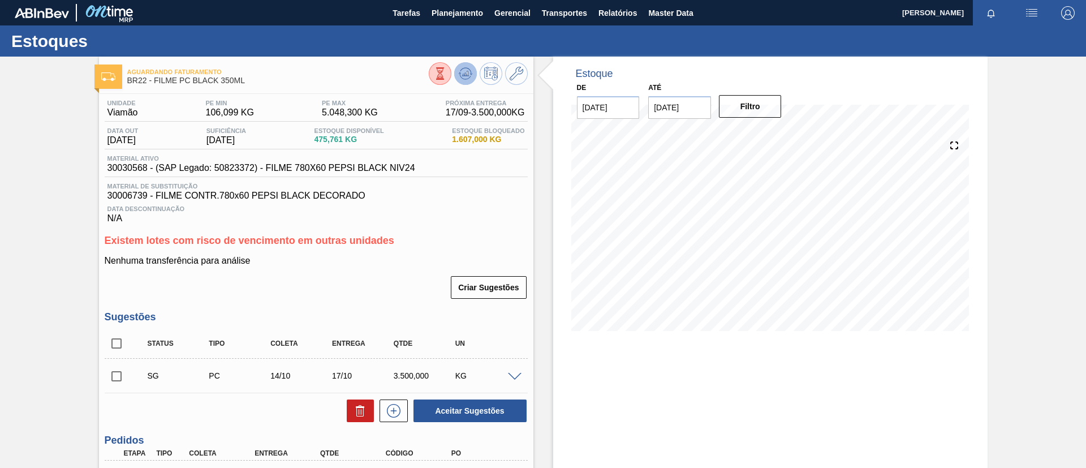
click at [446, 71] on icon at bounding box center [440, 73] width 12 height 12
click at [518, 70] on icon at bounding box center [517, 74] width 14 height 14
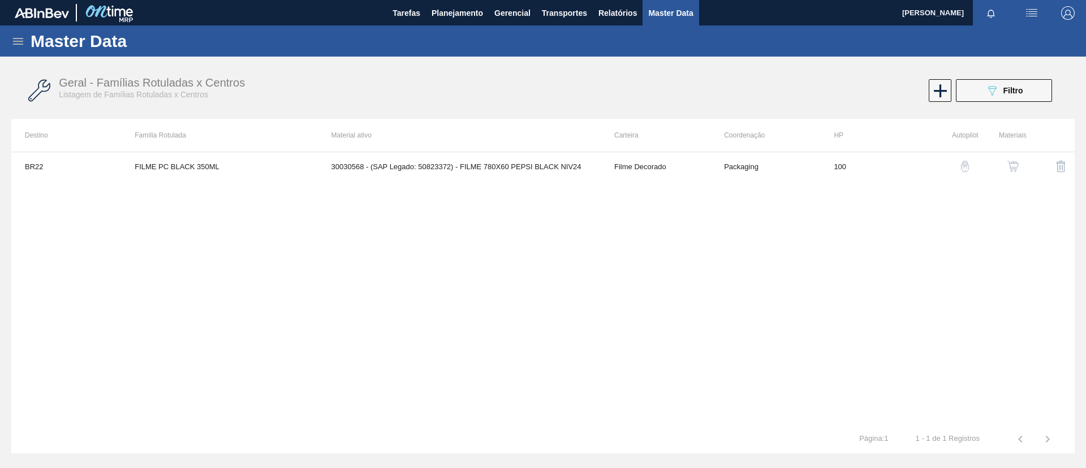
click at [1005, 165] on button "button" at bounding box center [1013, 166] width 27 height 27
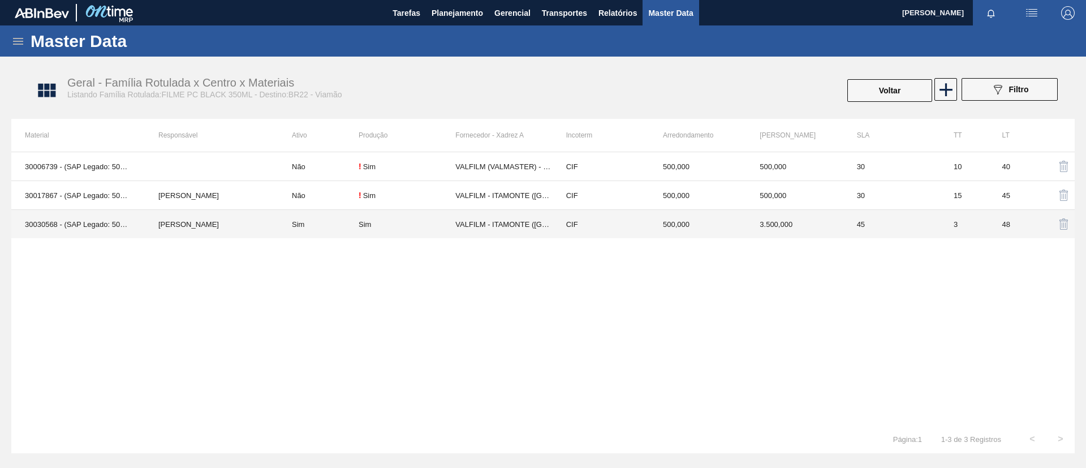
click at [204, 225] on td "[PERSON_NAME]" at bounding box center [212, 224] width 134 height 29
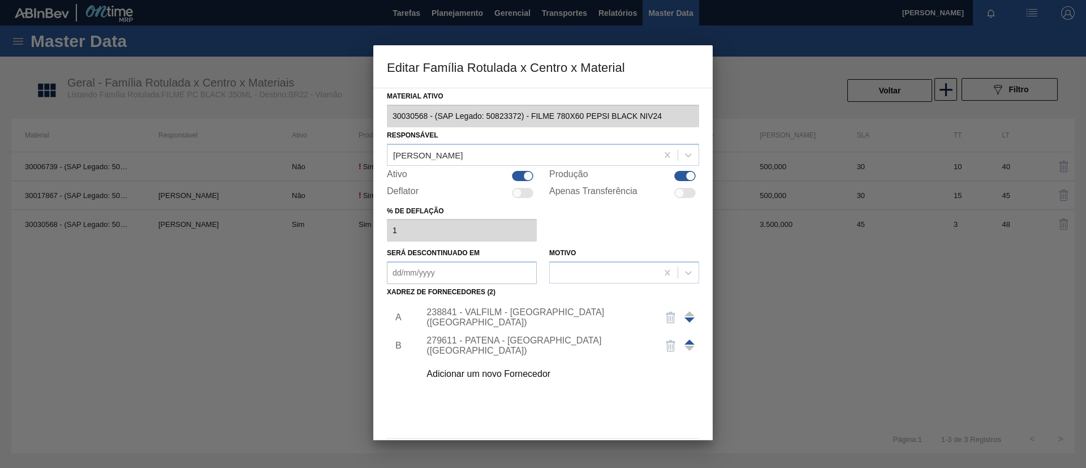
click at [467, 310] on div "238841 - VALFILM - ITAMONTE (MG)" at bounding box center [557, 317] width 286 height 28
click at [471, 311] on div "238841 - VALFILM - ITAMONTE (MG)" at bounding box center [557, 317] width 286 height 28
click at [475, 320] on div "238841 - VALFILM - ITAMONTE (MG)" at bounding box center [538, 317] width 222 height 20
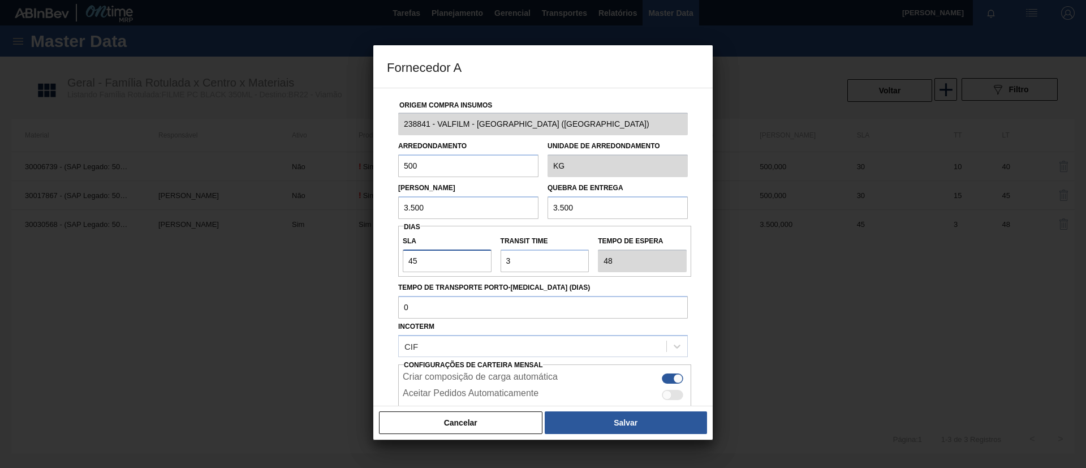
drag, startPoint x: 425, startPoint y: 259, endPoint x: 372, endPoint y: 253, distance: 52.9
click at [372, 253] on div "Fornecedor A Origem Compra Insumos 238841 - VALFILM - ITAMONTE (MG) Arredondame…" at bounding box center [543, 234] width 1086 height 468
type input "3"
type input "6"
type input "30"
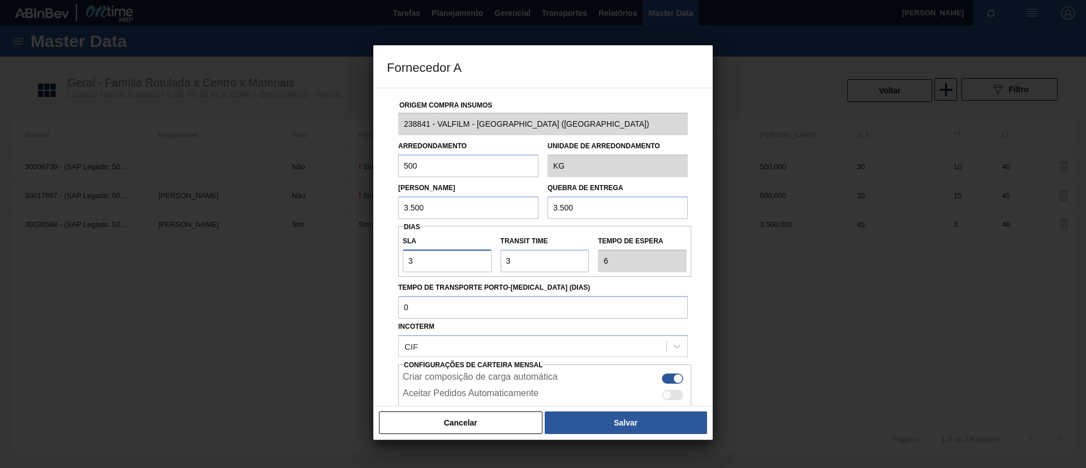
type input "33"
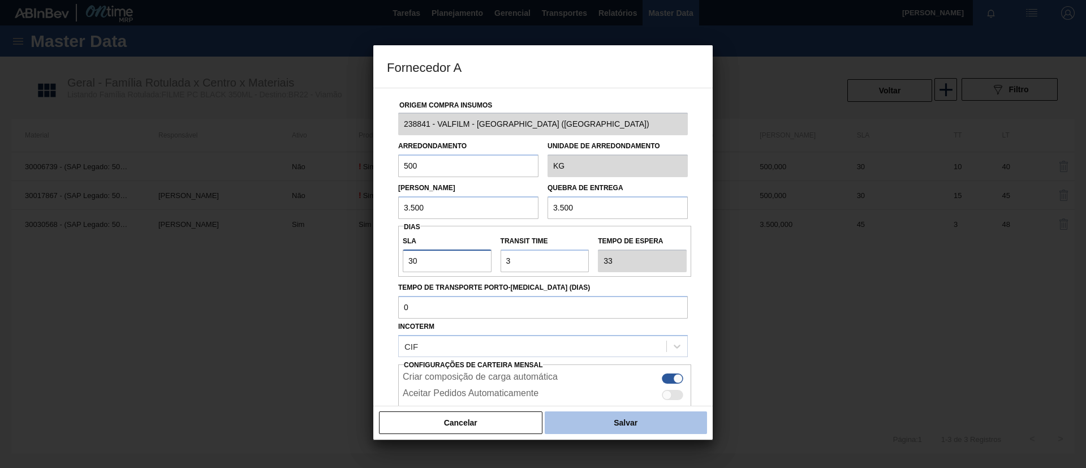
type input "30"
click at [666, 413] on button "Salvar" at bounding box center [626, 422] width 162 height 23
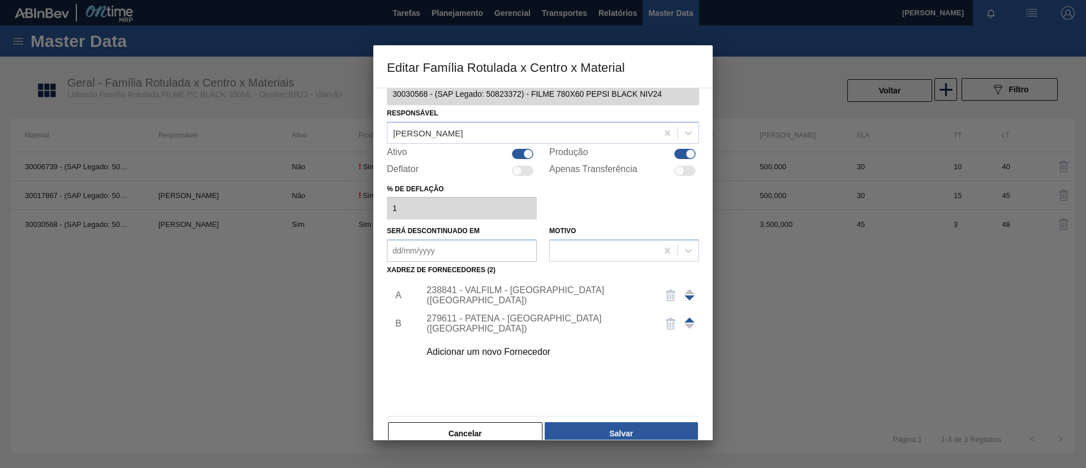
scroll to position [42, 0]
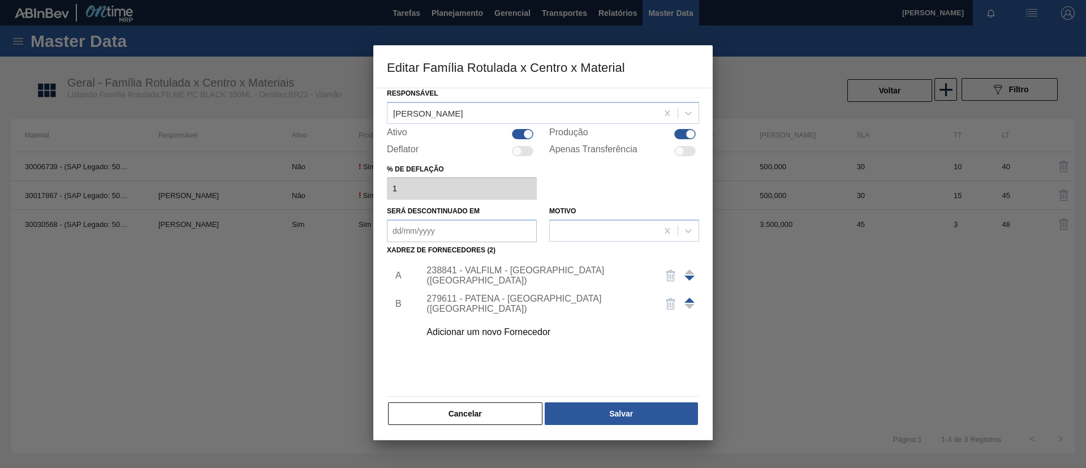
click at [646, 400] on div "Material ativo 30030568 - (SAP Legado: 50823372) - FILME 780X60 PEPSI BLACK NIV…" at bounding box center [543, 236] width 312 height 380
click at [650, 407] on button "Salvar" at bounding box center [621, 413] width 153 height 23
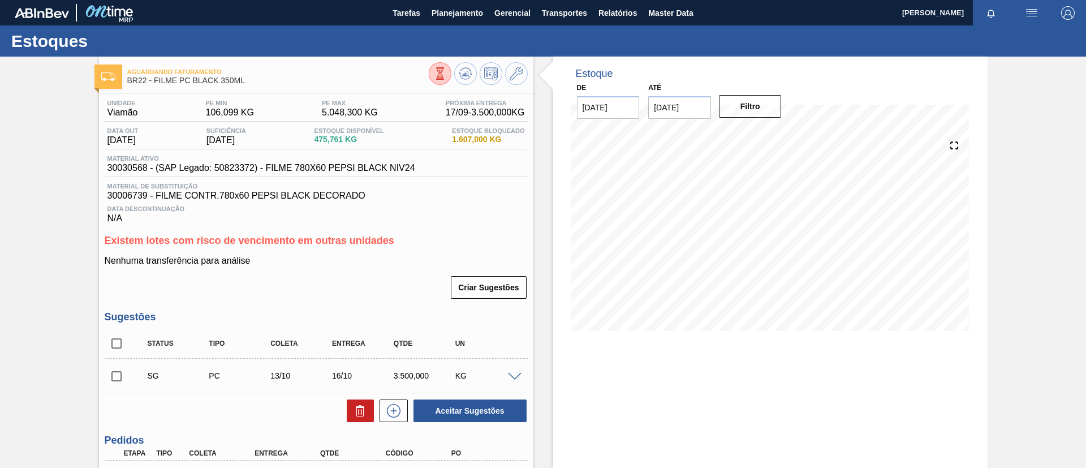
click at [463, 61] on div "Aguardando Faturamento BR22 - FILME PC BLACK 350ML" at bounding box center [316, 72] width 435 height 31
click at [446, 67] on icon at bounding box center [440, 73] width 12 height 12
click at [122, 382] on input "checkbox" at bounding box center [117, 376] width 24 height 24
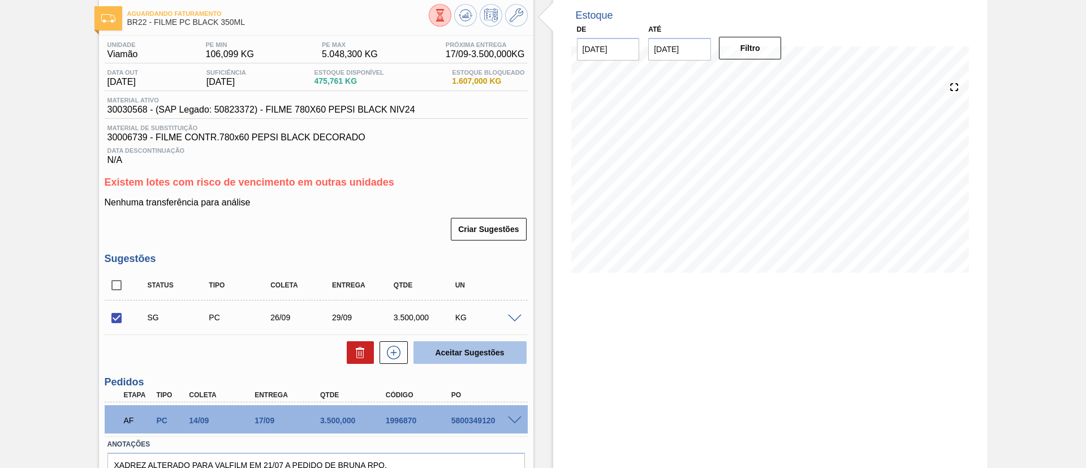
scroll to position [85, 0]
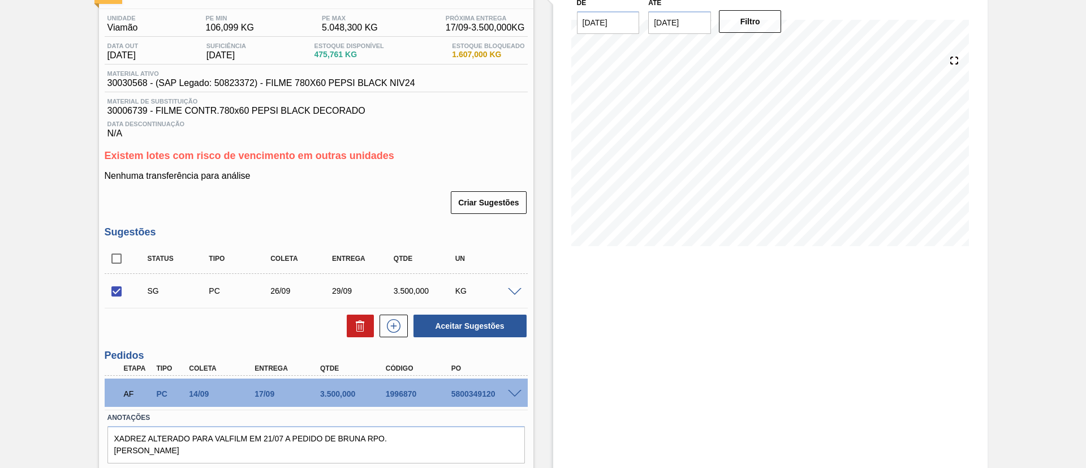
click at [508, 289] on span at bounding box center [515, 292] width 14 height 8
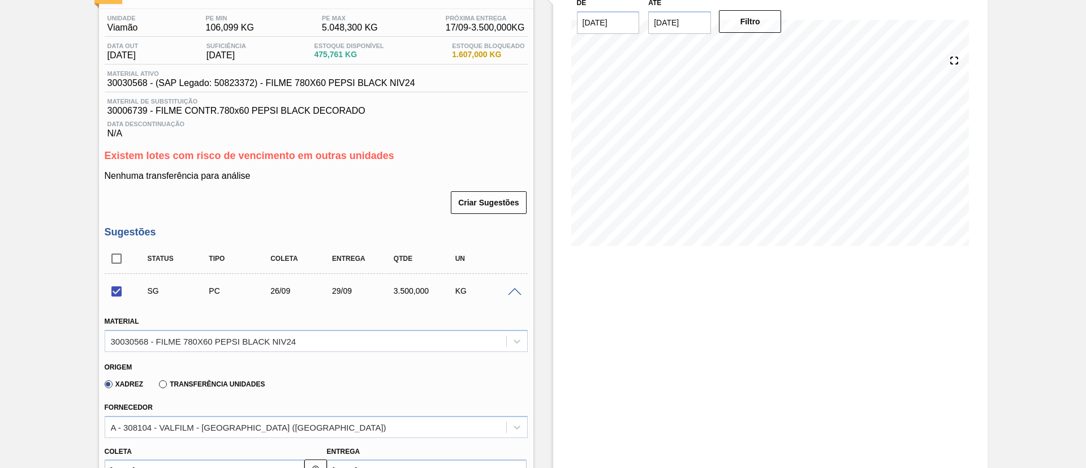
click at [515, 289] on span at bounding box center [515, 292] width 14 height 8
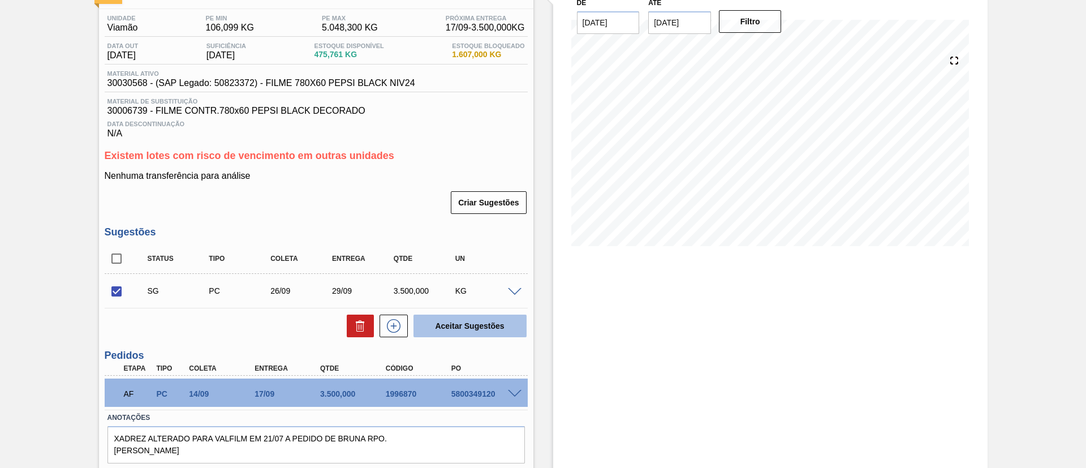
click at [503, 326] on button "Aceitar Sugestões" at bounding box center [470, 326] width 113 height 23
checkbox input "false"
click at [121, 291] on input "checkbox" at bounding box center [117, 292] width 24 height 24
click at [492, 341] on div "Unidade Viamão PE MIN 106,099 KG PE MAX 5.048,300 KG Próxima Entrega 17/09 - 3.…" at bounding box center [316, 253] width 435 height 488
click at [493, 325] on button "Aceitar Sugestões" at bounding box center [470, 326] width 113 height 23
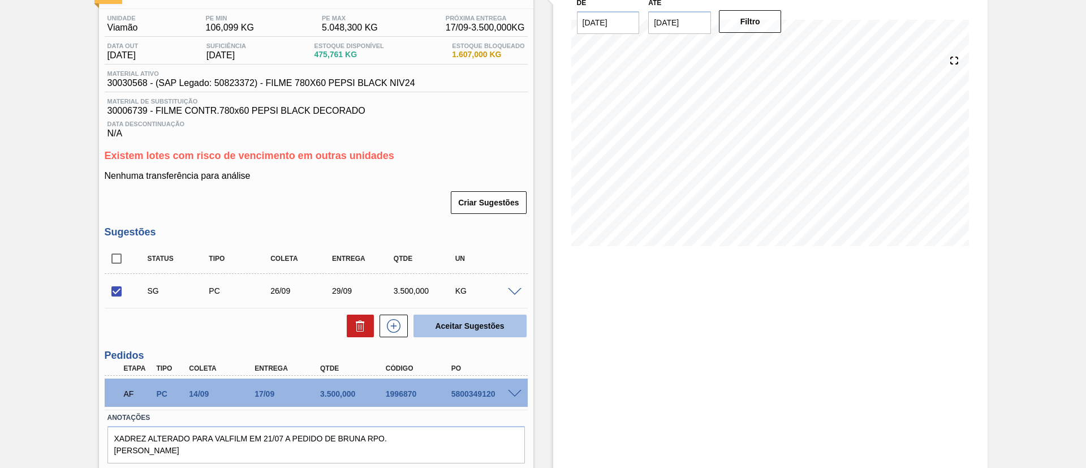
checkbox input "false"
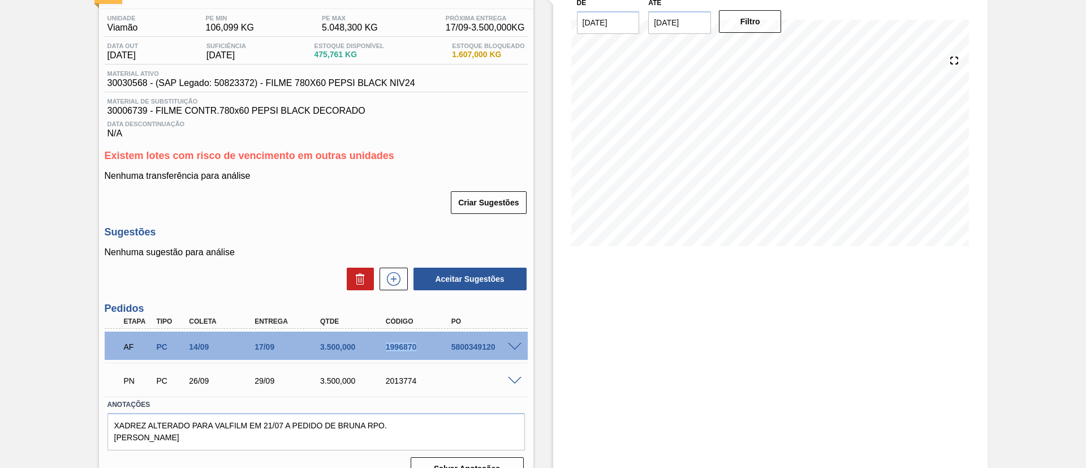
drag, startPoint x: 383, startPoint y: 346, endPoint x: 424, endPoint y: 347, distance: 41.3
click at [424, 347] on div "1996870" at bounding box center [420, 346] width 74 height 9
copy div "1996870"
drag, startPoint x: 373, startPoint y: 377, endPoint x: 434, endPoint y: 385, distance: 61.1
click at [434, 385] on div "PN PC 26/09 29/09 3.500,000 2013774" at bounding box center [313, 379] width 393 height 23
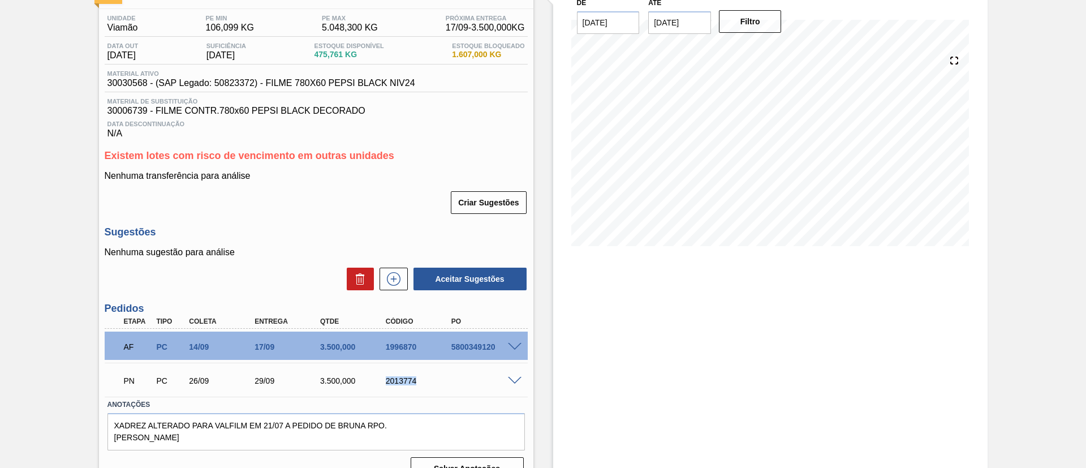
copy div "2013774"
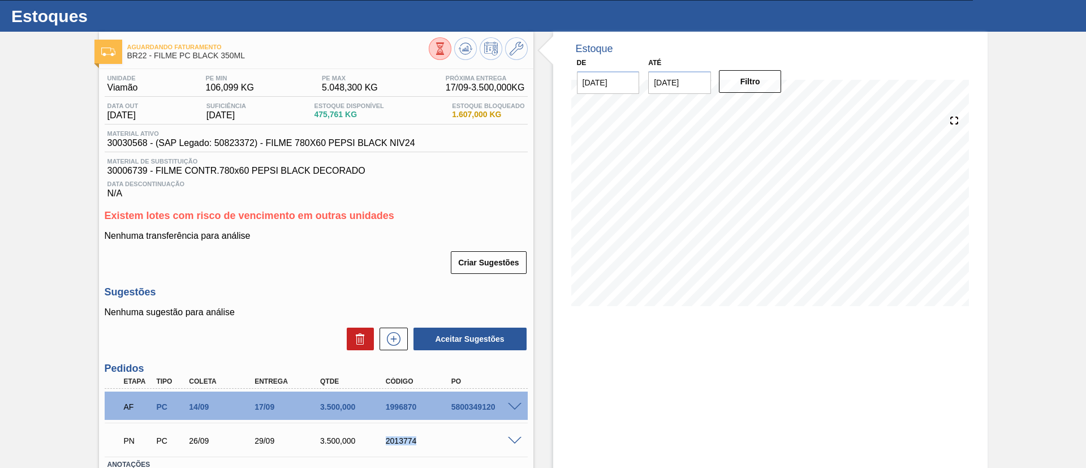
scroll to position [0, 0]
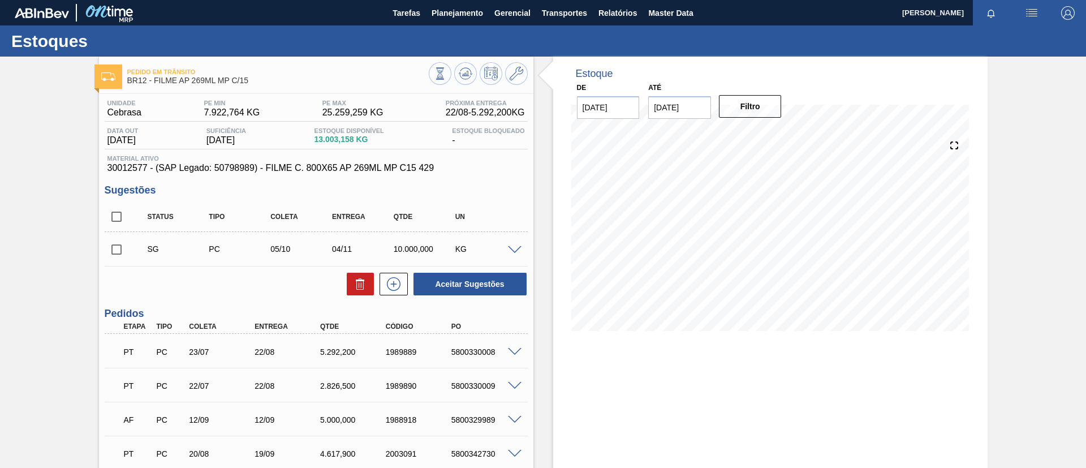
click at [508, 246] on span at bounding box center [515, 250] width 14 height 8
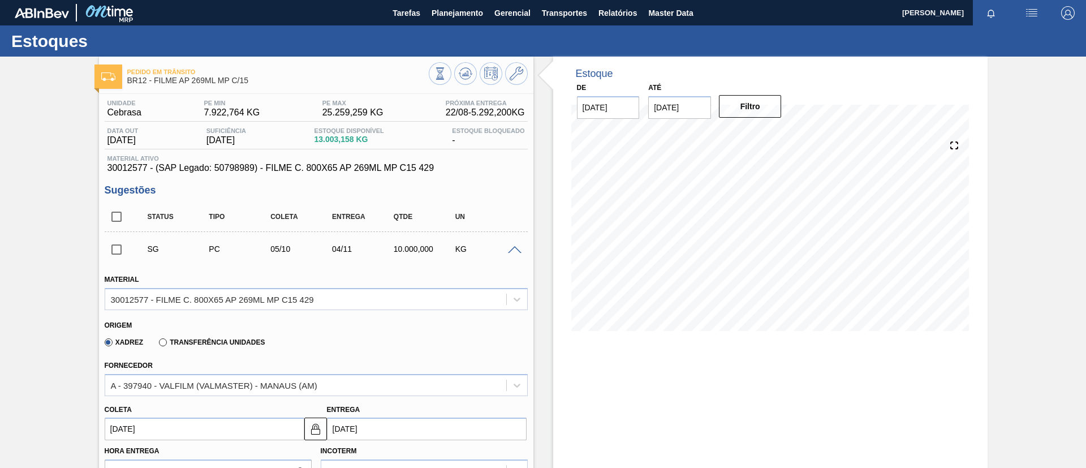
click at [508, 246] on span at bounding box center [515, 250] width 14 height 8
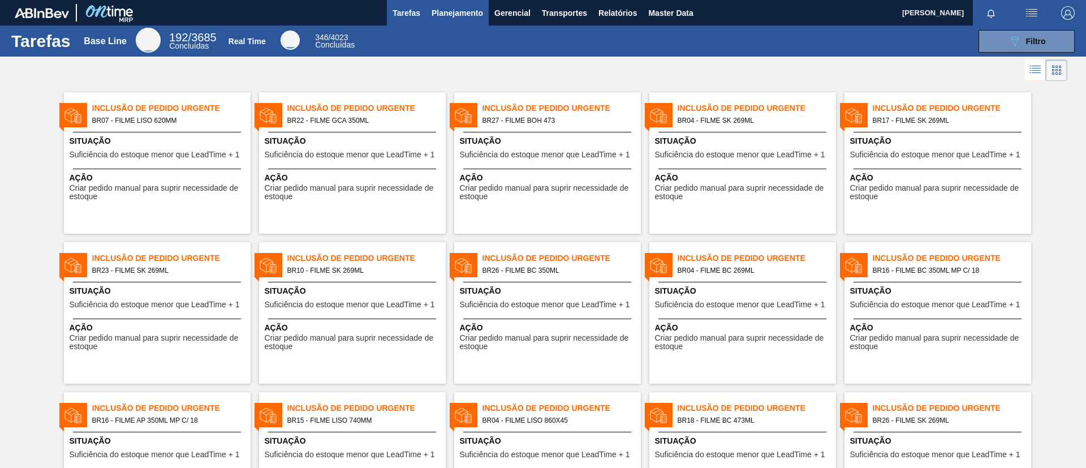
click at [449, 22] on button "Planejamento" at bounding box center [457, 12] width 63 height 25
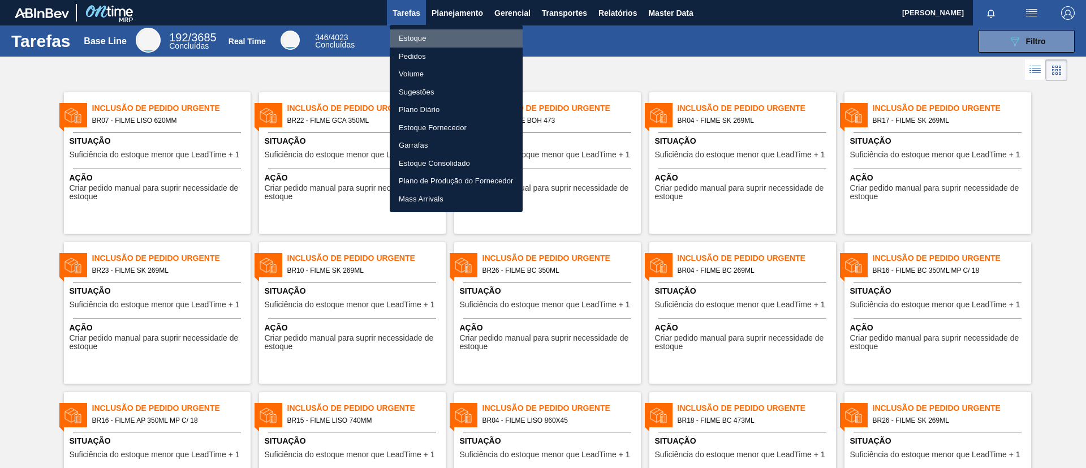
click at [454, 37] on li "Estoque" at bounding box center [456, 38] width 133 height 18
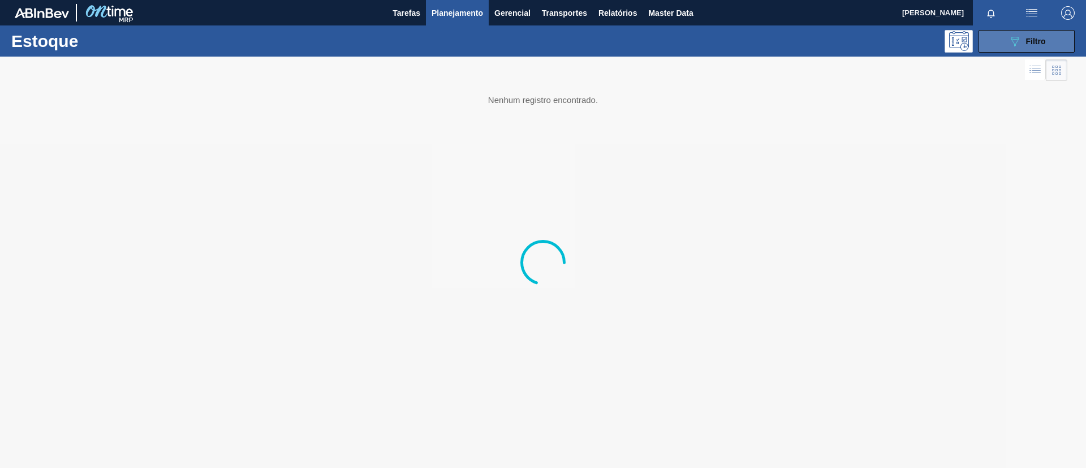
click at [1050, 44] on button "089F7B8B-B2A5-4AFE-B5C0-19BA573D28AC Filtro" at bounding box center [1027, 41] width 96 height 23
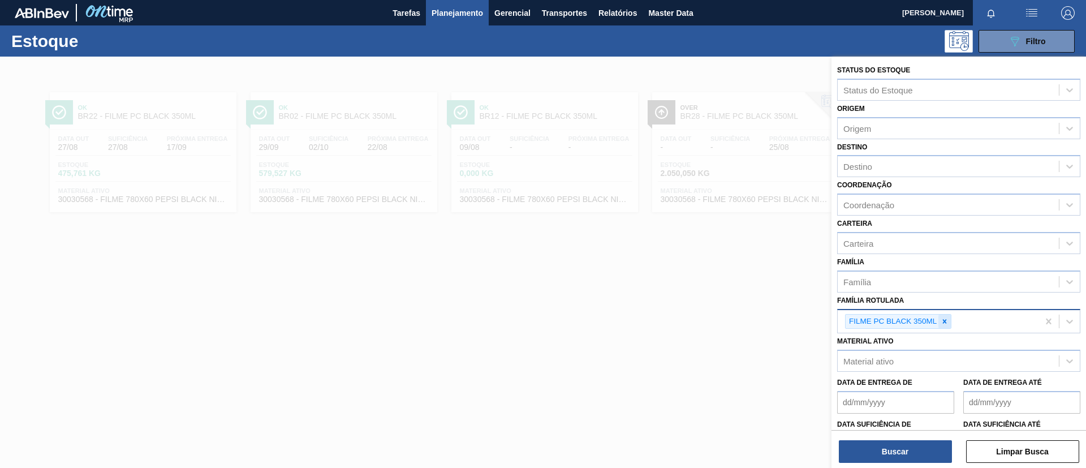
click at [945, 320] on icon at bounding box center [945, 321] width 4 height 4
type Rotulada "860x45"
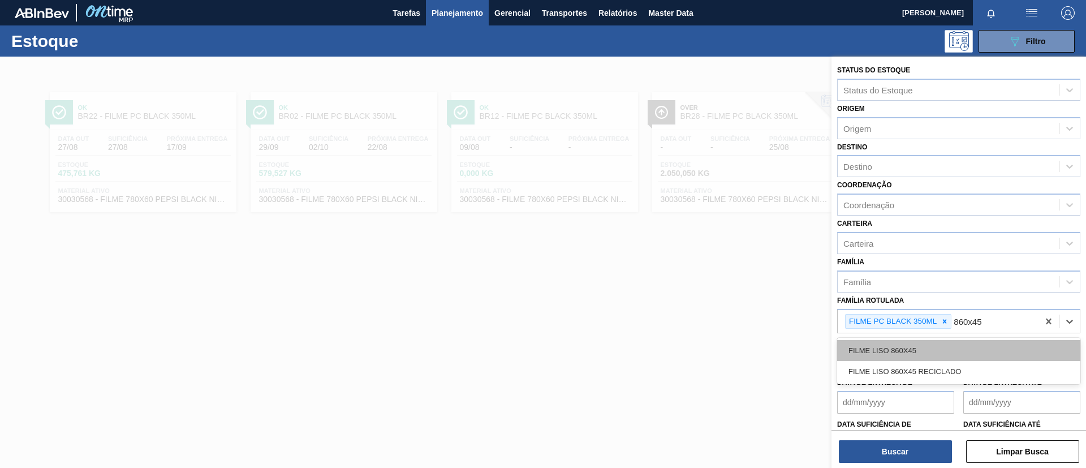
click at [951, 345] on div "FILME LISO 860X45" at bounding box center [958, 350] width 243 height 21
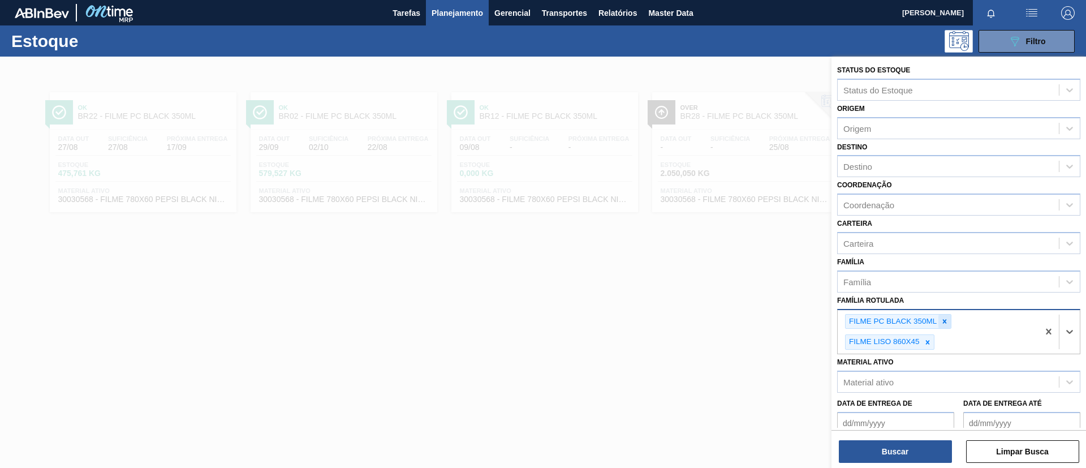
click at [945, 319] on icon at bounding box center [945, 321] width 8 height 8
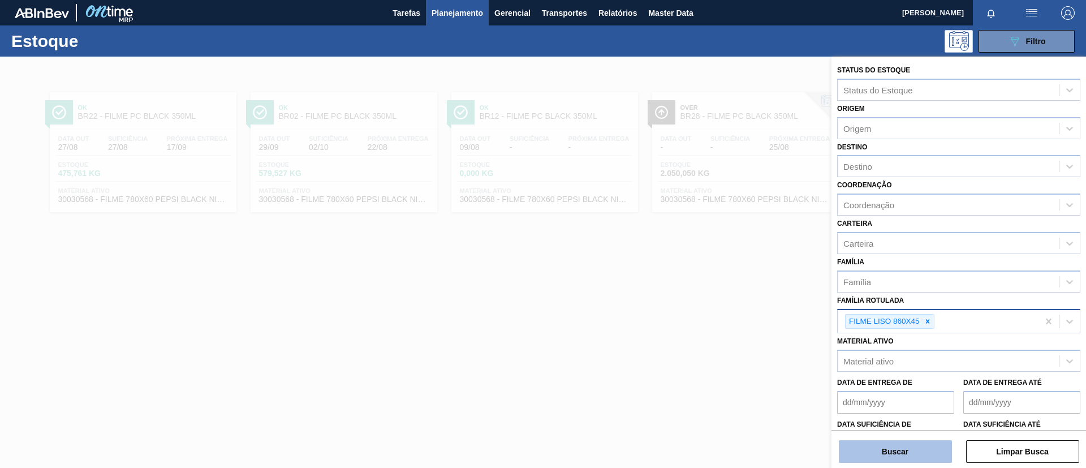
click at [922, 453] on button "Buscar" at bounding box center [895, 451] width 113 height 23
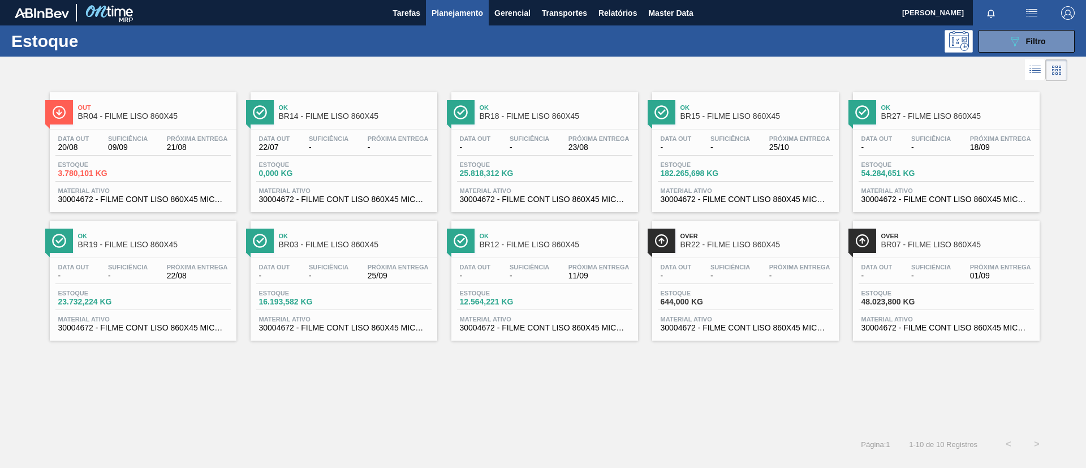
click at [175, 127] on div "Out BR04 - FILME LISO 860X45 Data out 20/08 Suficiência 09/09 Próxima Entrega 2…" at bounding box center [143, 152] width 187 height 120
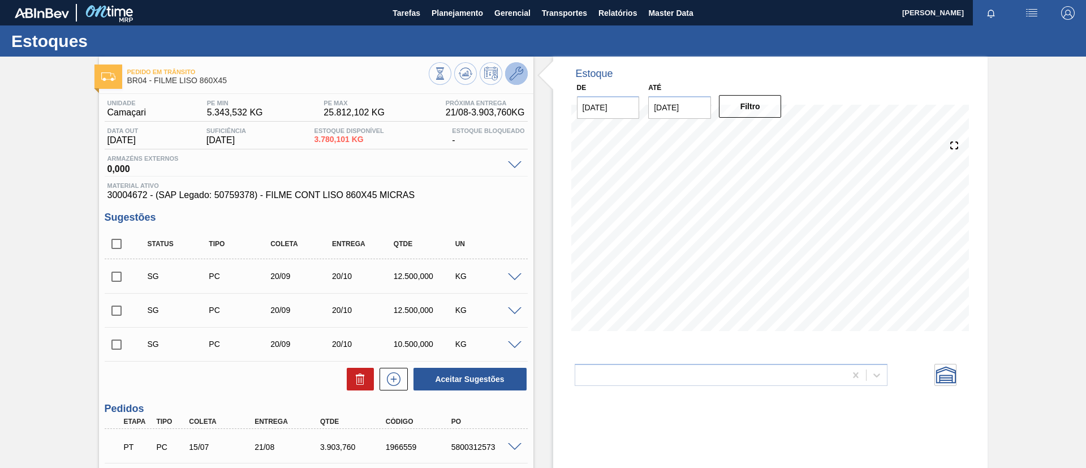
click at [513, 71] on icon at bounding box center [517, 74] width 14 height 14
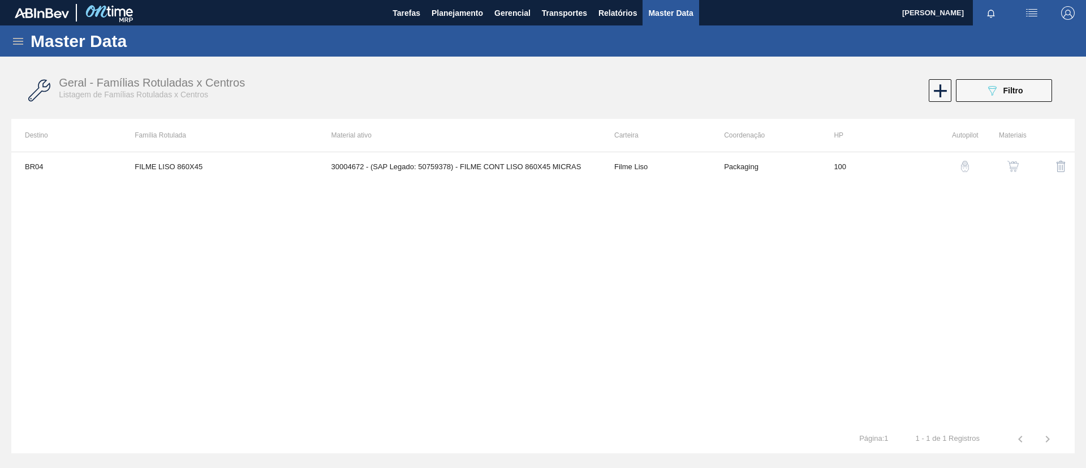
click at [1008, 167] on img "button" at bounding box center [1013, 166] width 11 height 11
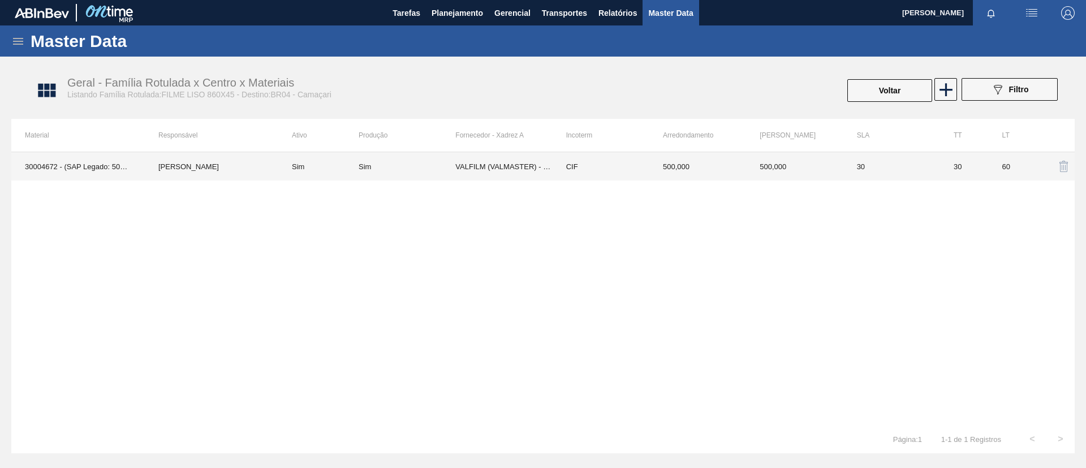
click at [411, 161] on td "Sim" at bounding box center [407, 166] width 97 height 28
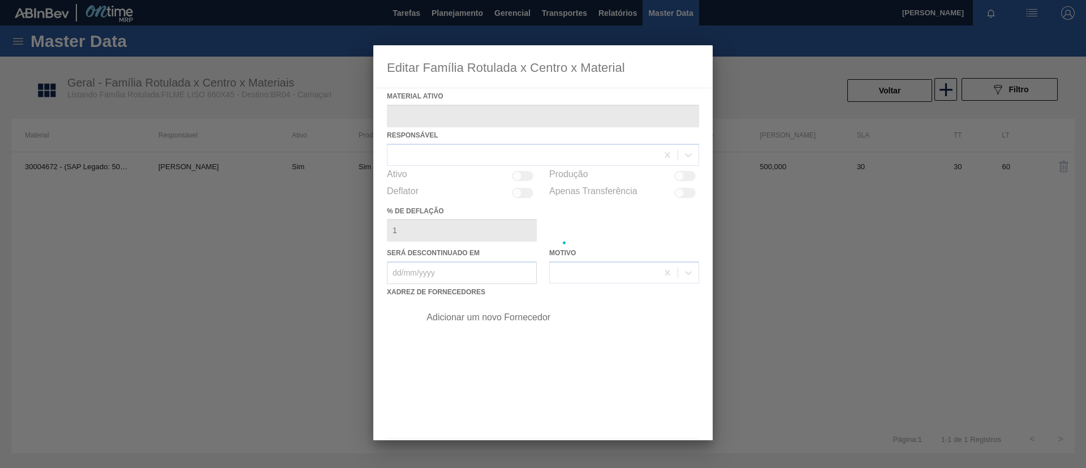
type ativo "30004672 - (SAP Legado: 50759378) - FILME CONT LISO 860X45 MICRAS"
checkbox input "true"
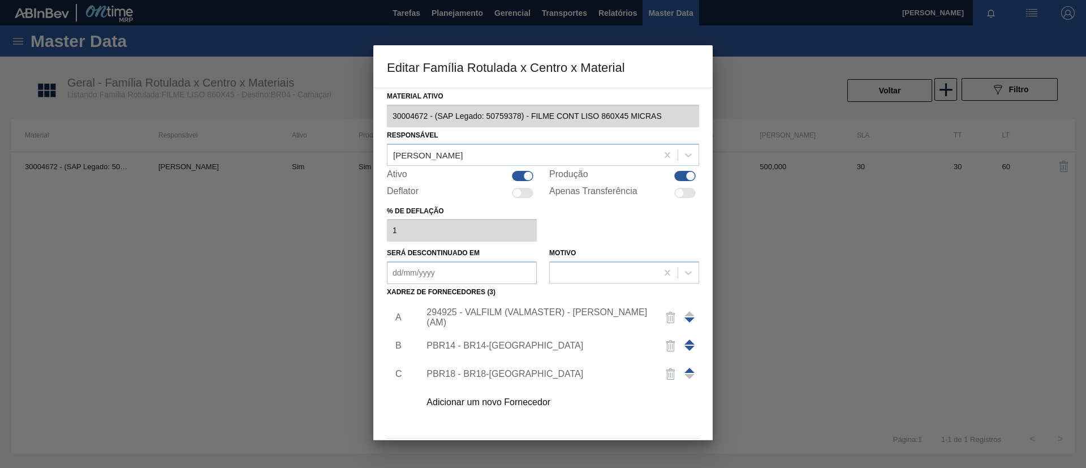
click at [461, 401] on div "Adicionar um novo Fornecedor" at bounding box center [538, 402] width 222 height 10
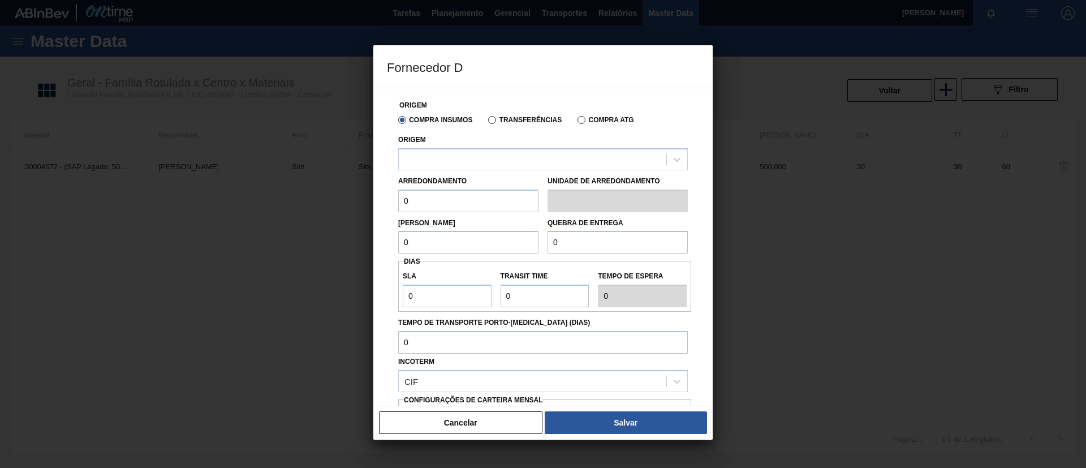
click at [464, 145] on div "Origem" at bounding box center [543, 151] width 290 height 38
click at [471, 154] on div at bounding box center [533, 159] width 268 height 16
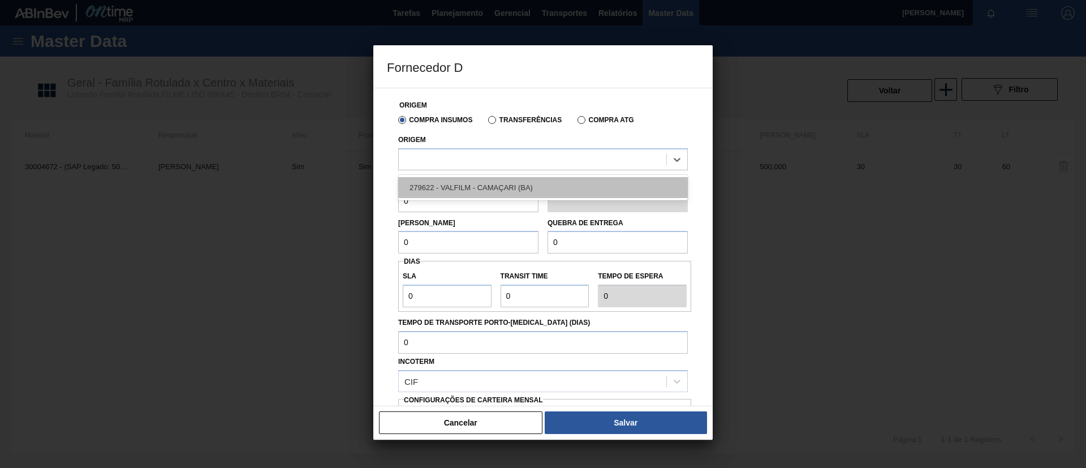
click at [472, 177] on div "279622 - VALFILM - CAMAÇARI (BA)" at bounding box center [543, 187] width 290 height 21
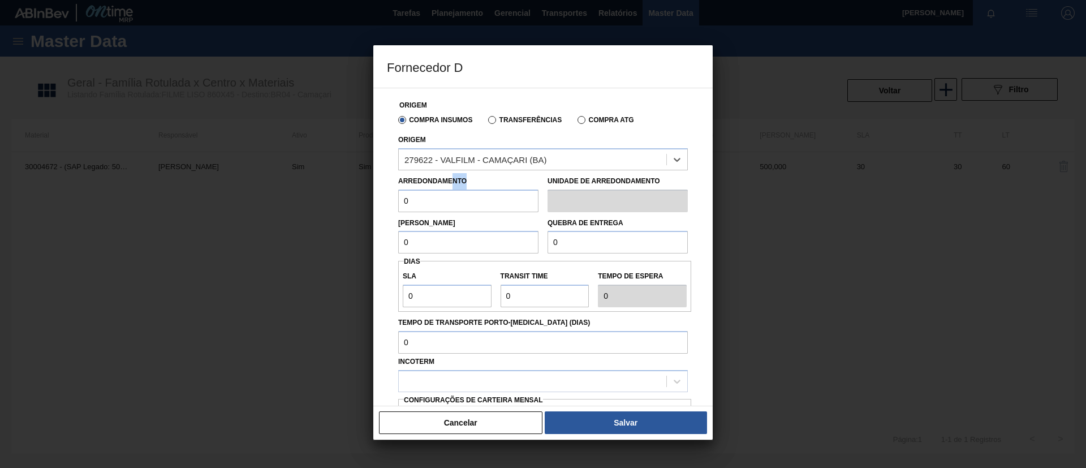
click at [441, 190] on div "Arredondamento 0" at bounding box center [468, 192] width 140 height 39
drag, startPoint x: 443, startPoint y: 196, endPoint x: 310, endPoint y: 197, distance: 133.5
click at [310, 197] on div "Fornecedor D Origem Compra Insumos Transferências Compra ATG Origem 279622 - VA…" at bounding box center [543, 234] width 1086 height 468
drag, startPoint x: 428, startPoint y: 203, endPoint x: 368, endPoint y: 209, distance: 60.4
click at [368, 209] on div "Fornecedor D Origem Compra Insumos Transferências Compra ATG Origem 279622 - VA…" at bounding box center [543, 234] width 1086 height 468
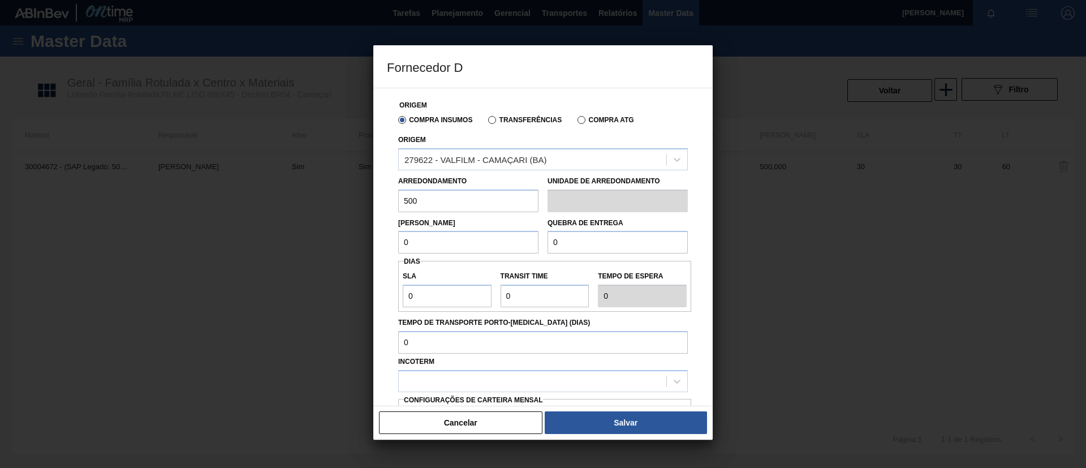
type input "500"
drag, startPoint x: 428, startPoint y: 242, endPoint x: 354, endPoint y: 238, distance: 73.7
click at [354, 238] on div "Fornecedor D Origem Compra Insumos Transferências Compra ATG Origem 279622 - VA…" at bounding box center [543, 234] width 1086 height 468
paste input "50"
drag, startPoint x: 573, startPoint y: 254, endPoint x: 531, endPoint y: 247, distance: 42.4
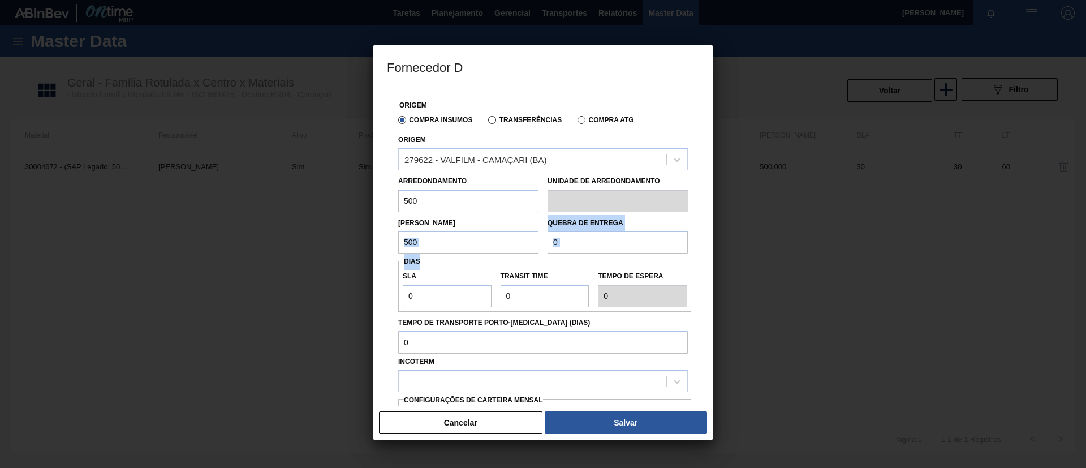
click at [531, 247] on div "Origem Compra Insumos Transferências Compra ATG Origem 279622 - VALFILM - CAMAÇ…" at bounding box center [543, 292] width 312 height 409
click at [565, 241] on input "0" at bounding box center [618, 242] width 140 height 23
click at [466, 245] on input "500" at bounding box center [468, 242] width 140 height 23
click at [406, 239] on input "500" at bounding box center [468, 242] width 140 height 23
type input "2.500"
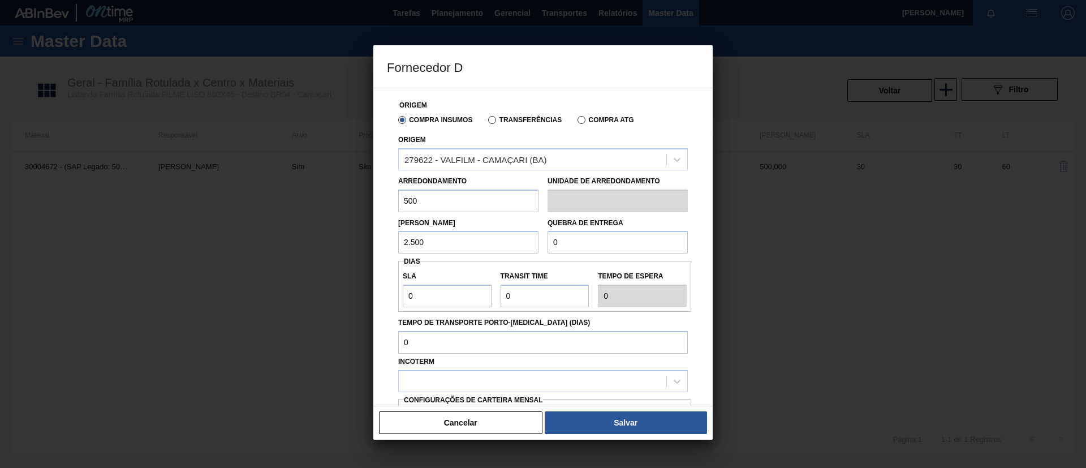
click at [586, 244] on input "0" at bounding box center [618, 242] width 140 height 23
drag, startPoint x: 586, startPoint y: 244, endPoint x: 488, endPoint y: 240, distance: 97.9
click at [488, 240] on div "Lote Mínimo 2.500 Quebra de entrega 0" at bounding box center [543, 233] width 299 height 42
paste input ".500"
type input "12.500"
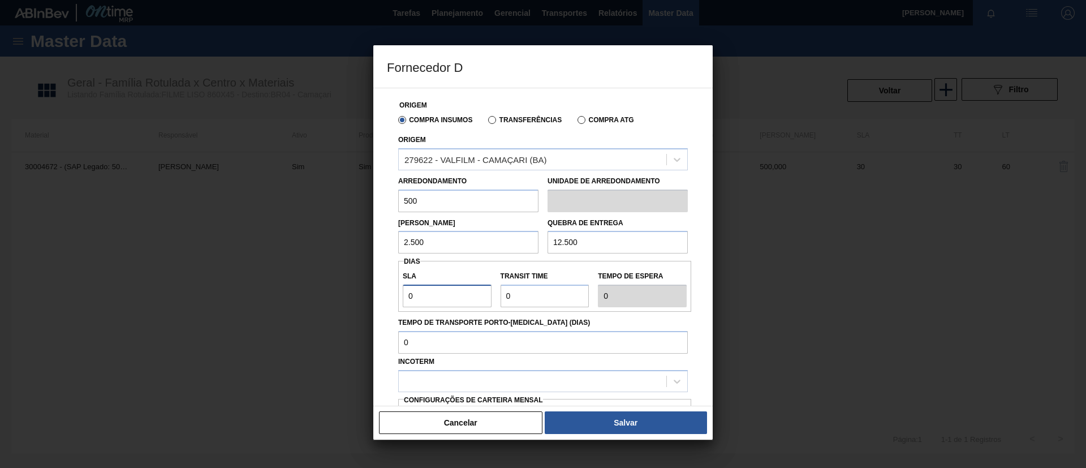
drag, startPoint x: 472, startPoint y: 295, endPoint x: 366, endPoint y: 297, distance: 105.8
click at [367, 297] on div "Fornecedor D Origem Compra Insumos Transferências Compra ATG Origem 279622 - VA…" at bounding box center [543, 234] width 1086 height 468
type input "3"
type input "NaN"
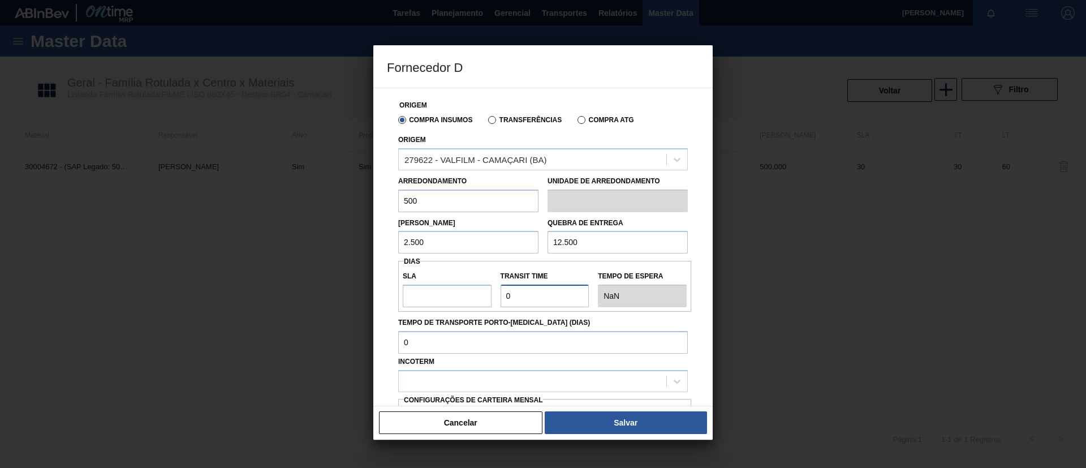
drag, startPoint x: 519, startPoint y: 294, endPoint x: 448, endPoint y: 292, distance: 71.3
click at [450, 292] on div "SLA Transit Time Tempo de espera NaN" at bounding box center [544, 286] width 293 height 42
type input "1"
click at [429, 295] on input "SLA" at bounding box center [447, 296] width 89 height 23
type input "1"
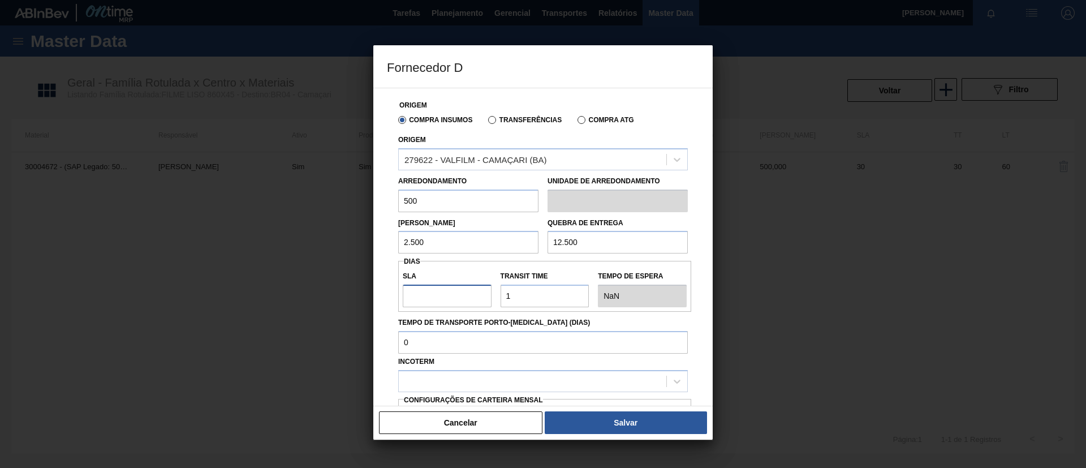
type input "2"
type input "12"
type input "13"
type input "1"
type input "2"
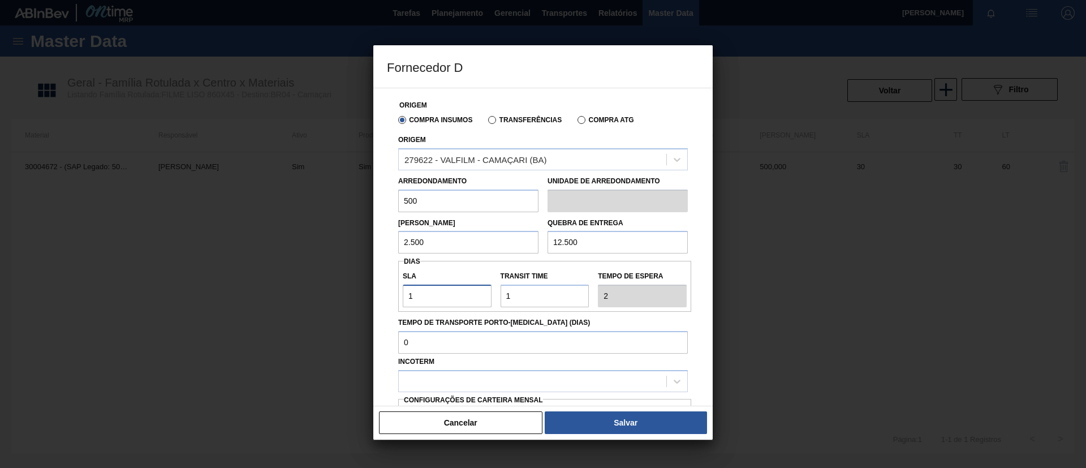
type input "10"
type input "11"
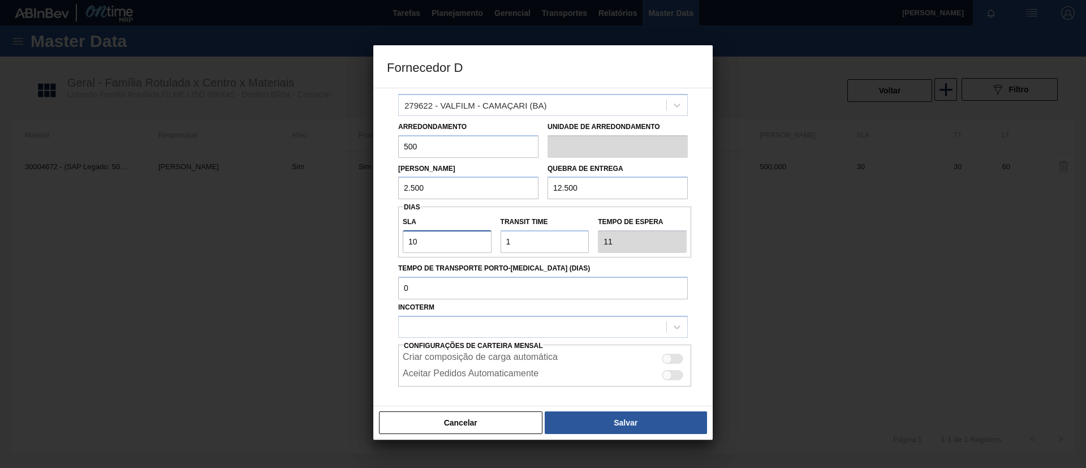
scroll to position [105, 0]
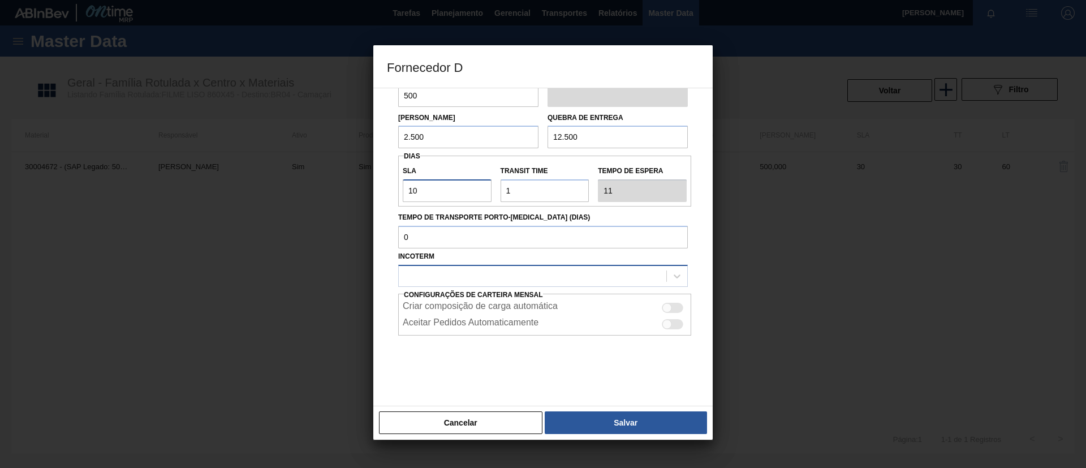
type input "10"
click at [452, 274] on div at bounding box center [533, 276] width 268 height 16
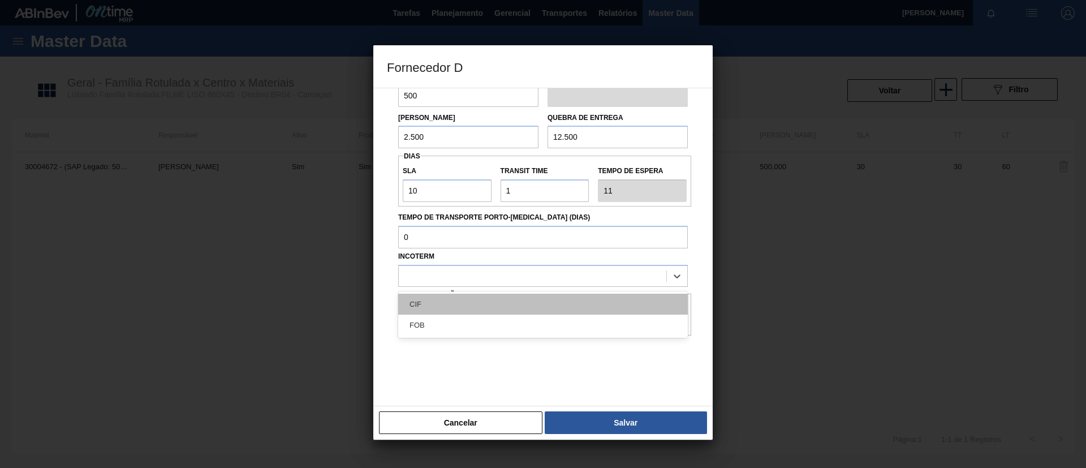
click at [453, 303] on div "CIF" at bounding box center [543, 304] width 290 height 21
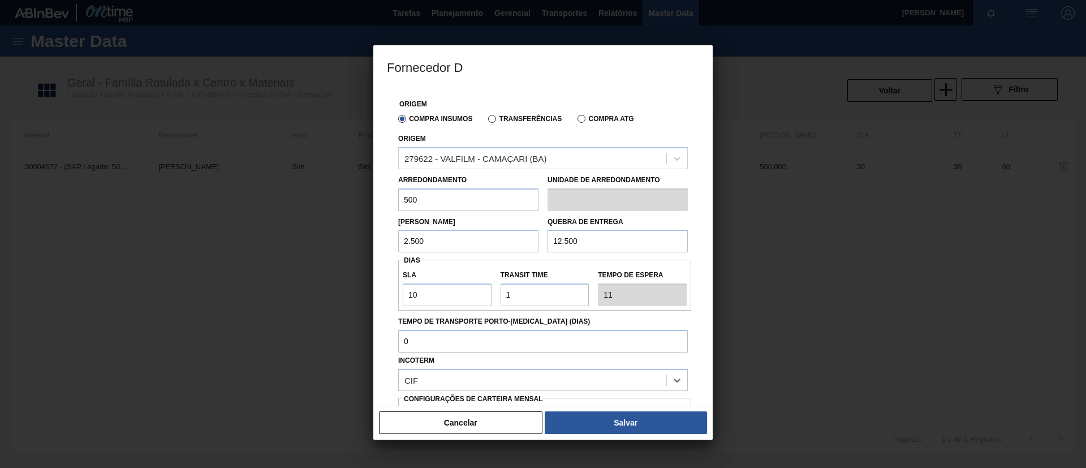
scroll to position [0, 0]
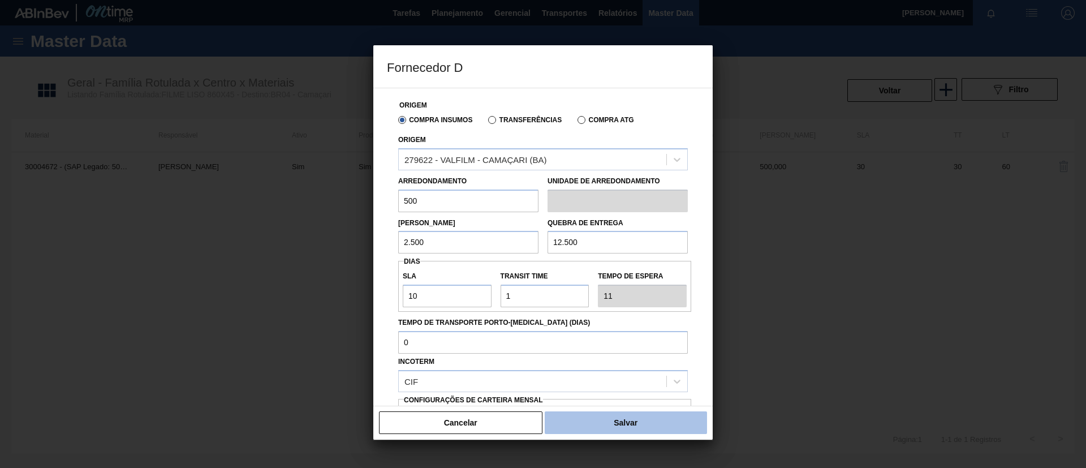
click at [638, 426] on button "Salvar" at bounding box center [626, 422] width 162 height 23
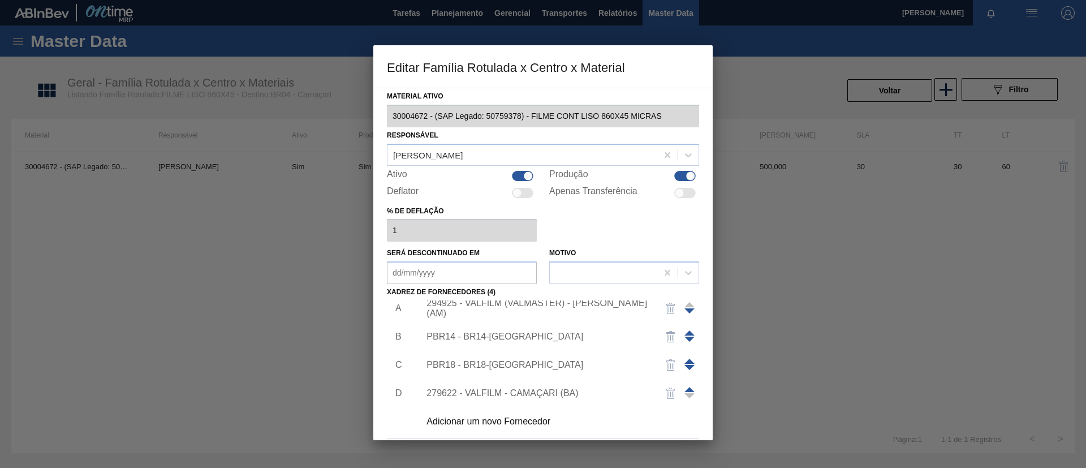
scroll to position [11, 0]
click at [686, 384] on div at bounding box center [690, 390] width 10 height 27
click at [689, 388] on span at bounding box center [690, 387] width 10 height 5
click at [687, 362] on div at bounding box center [690, 362] width 10 height 27
click at [687, 357] on span at bounding box center [690, 358] width 10 height 5
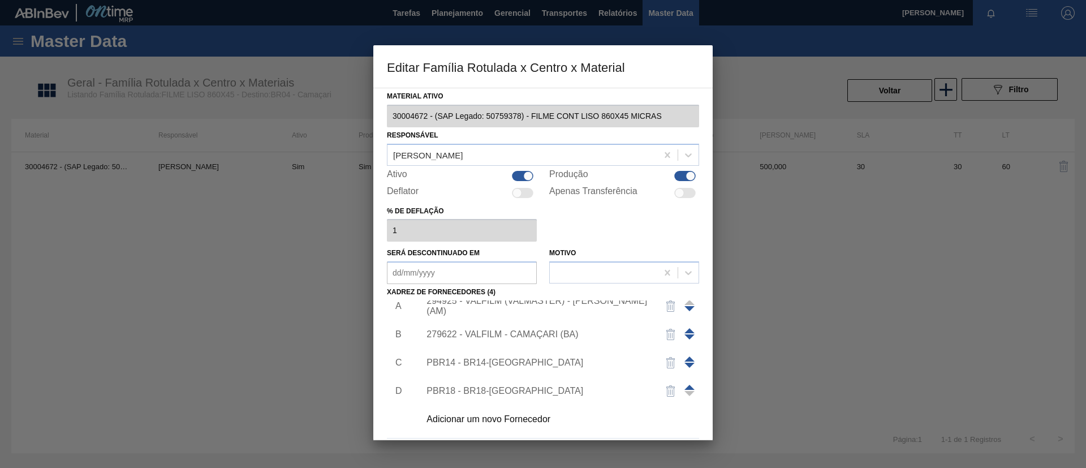
click at [685, 329] on span at bounding box center [690, 330] width 10 height 5
click at [560, 302] on div "279622 - VALFILM - CAMAÇARI (BA)" at bounding box center [538, 306] width 222 height 10
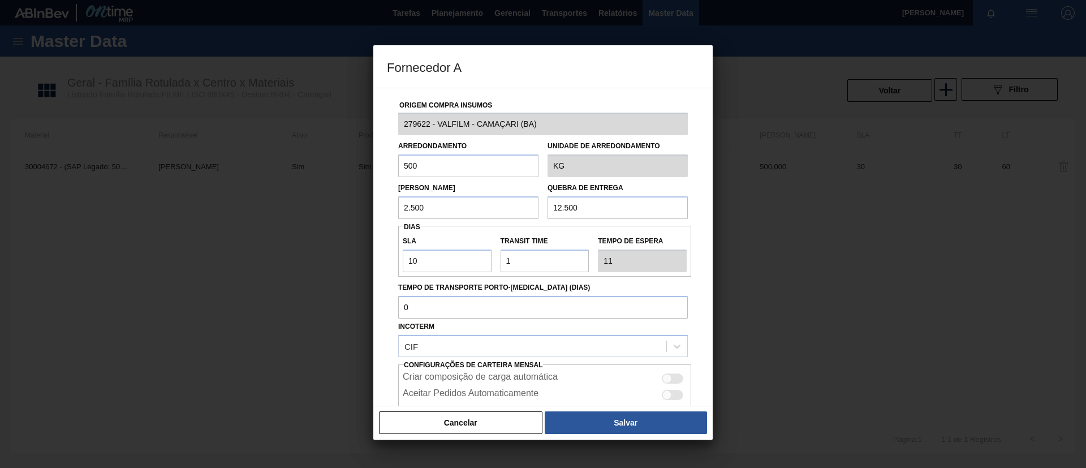
click at [623, 409] on div "Cancelar Salvar" at bounding box center [543, 423] width 340 height 34
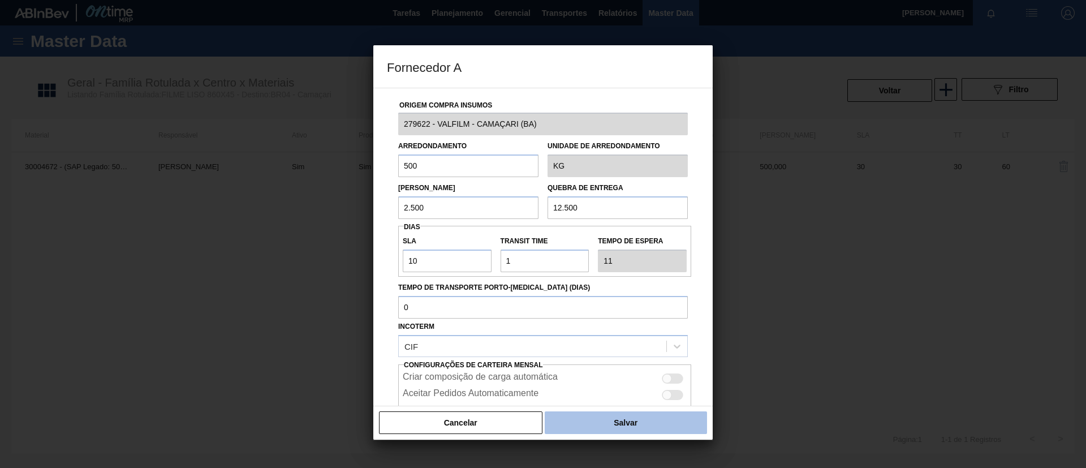
click at [630, 418] on button "Salvar" at bounding box center [626, 422] width 162 height 23
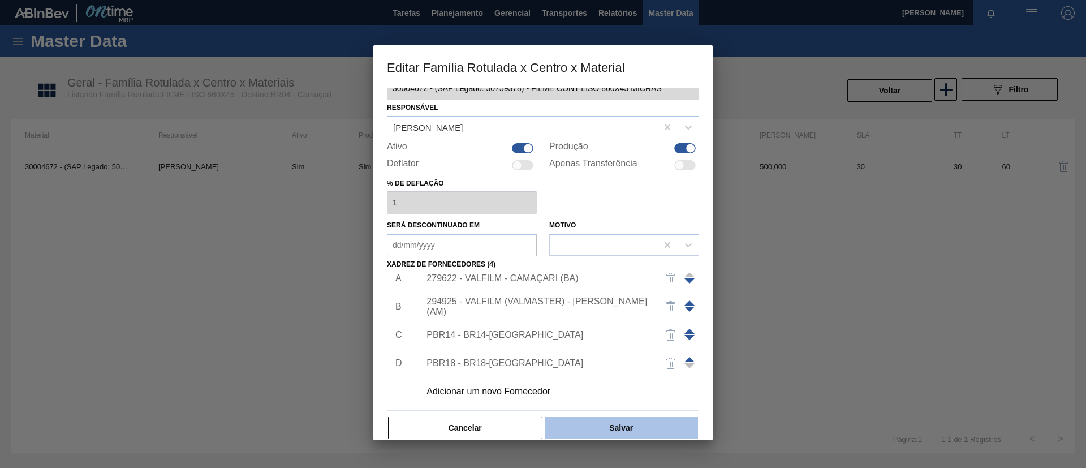
scroll to position [42, 0]
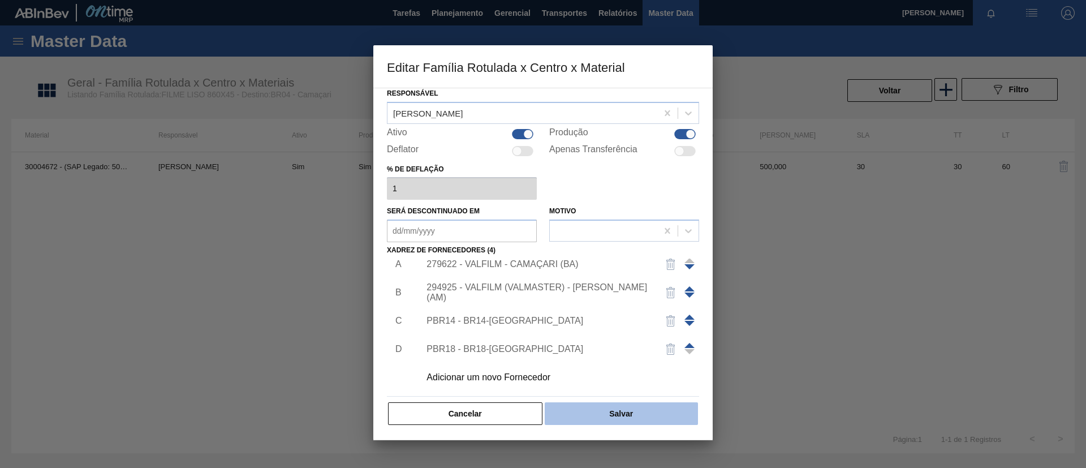
click at [644, 414] on button "Salvar" at bounding box center [621, 413] width 153 height 23
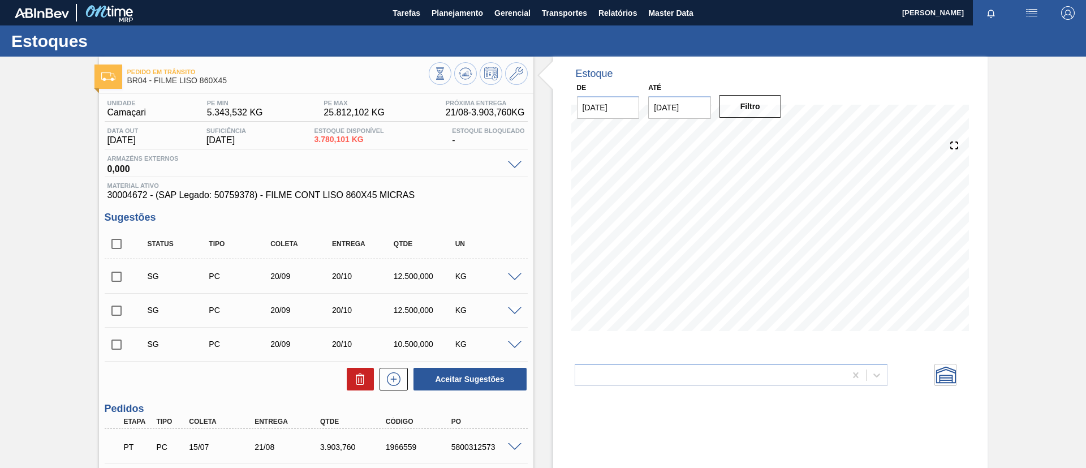
click at [446, 72] on icon at bounding box center [440, 73] width 12 height 12
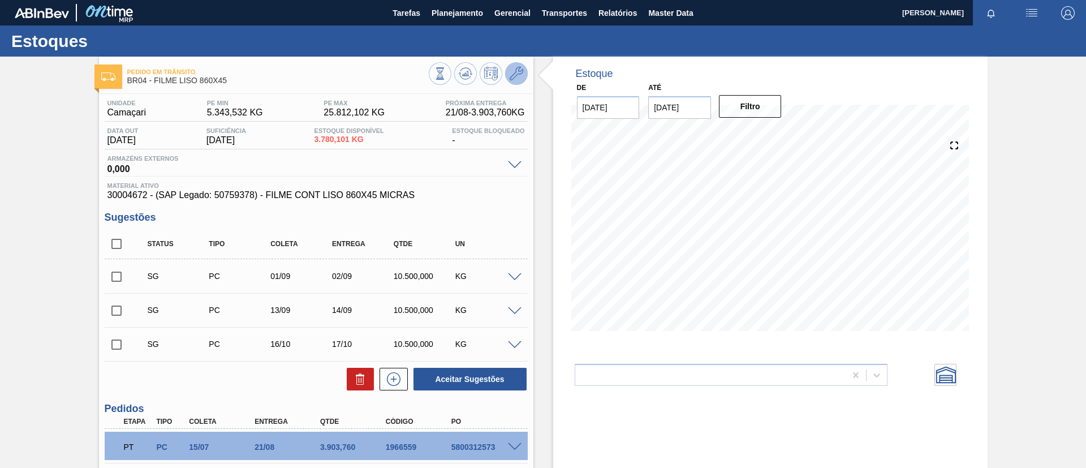
click at [520, 81] on button at bounding box center [516, 73] width 23 height 23
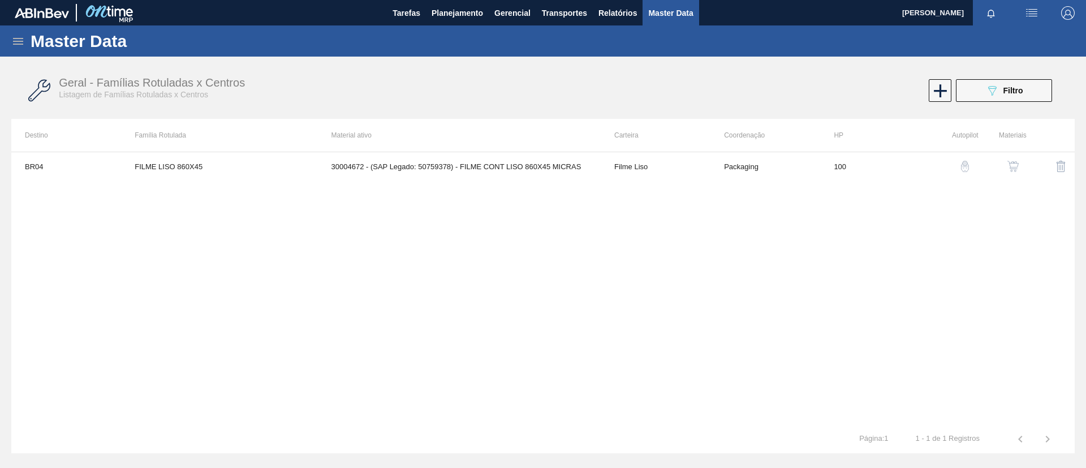
click at [1009, 164] on img "button" at bounding box center [1013, 166] width 11 height 11
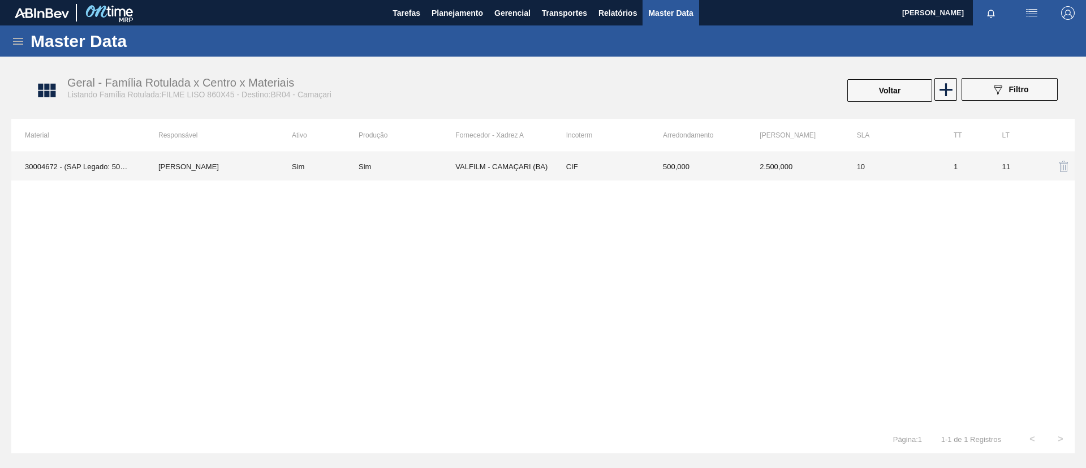
click at [415, 178] on td "Sim" at bounding box center [407, 166] width 97 height 28
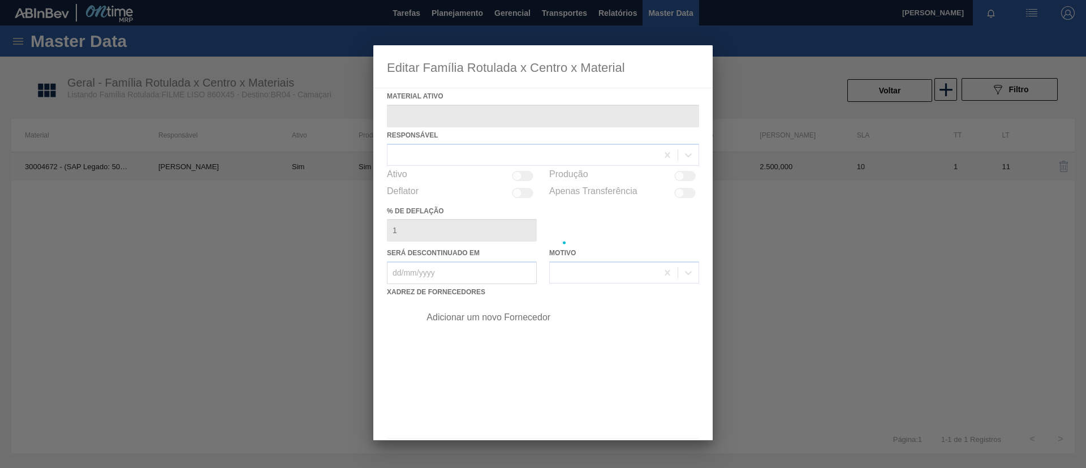
type ativo "30004672 - (SAP Legado: 50759378) - FILME CONT LISO 860X45 MICRAS"
checkbox input "true"
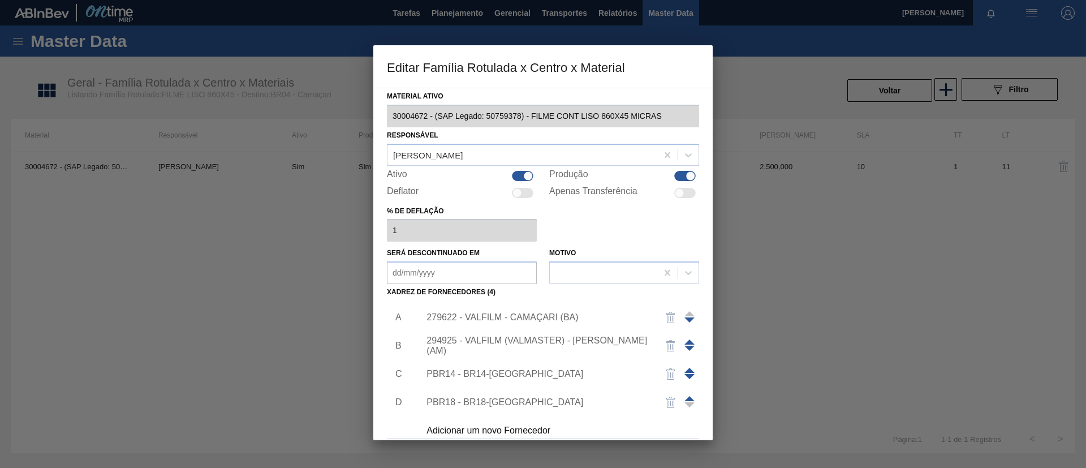
click at [571, 311] on div "279622 - VALFILM - CAMAÇARI (BA)" at bounding box center [557, 317] width 286 height 28
click at [574, 310] on div "279622 - VALFILM - CAMAÇARI (BA)" at bounding box center [557, 317] width 286 height 28
click at [573, 316] on div "279622 - VALFILM - CAMAÇARI (BA)" at bounding box center [538, 317] width 222 height 10
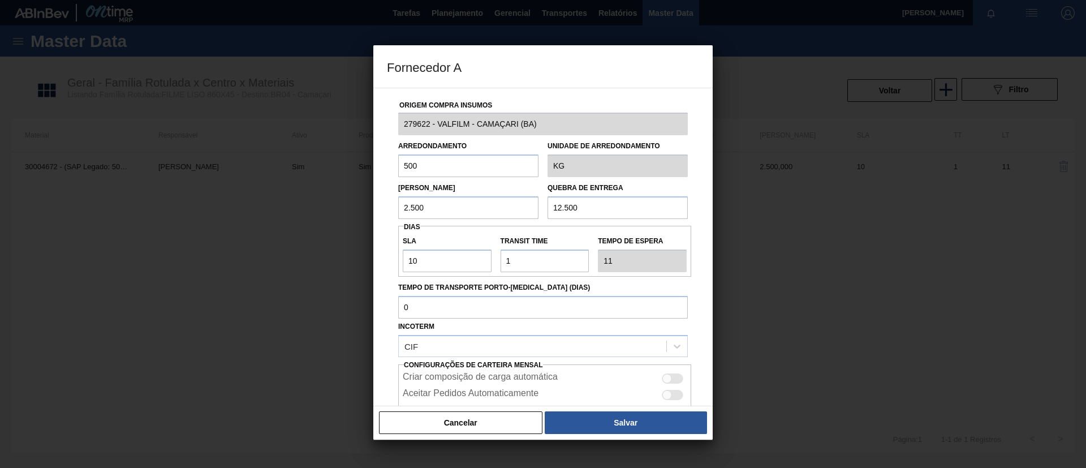
drag, startPoint x: 569, startPoint y: 210, endPoint x: 557, endPoint y: 205, distance: 12.7
click at [557, 205] on input "12.500" at bounding box center [618, 207] width 140 height 23
type input "10.000"
drag, startPoint x: 423, startPoint y: 261, endPoint x: 413, endPoint y: 259, distance: 9.9
click at [413, 259] on input "10" at bounding box center [447, 261] width 89 height 23
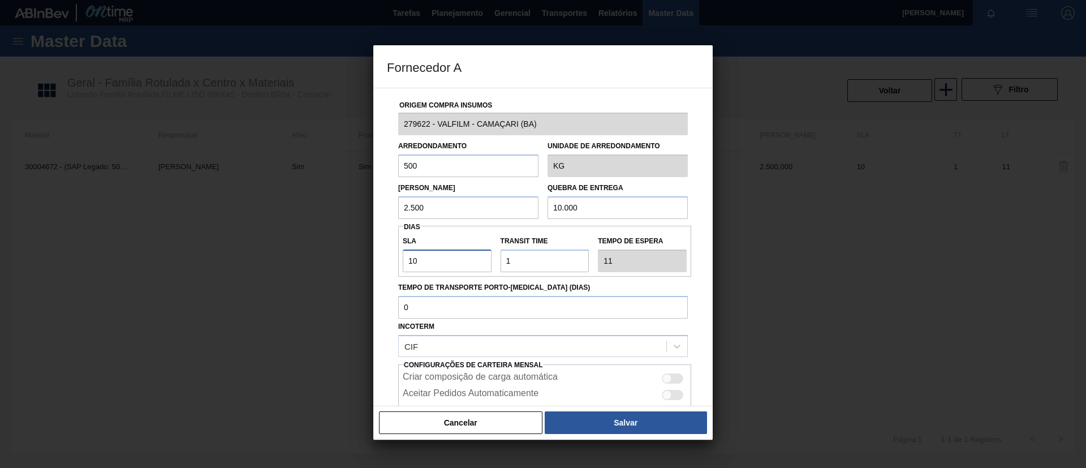
type input "11"
type input "12"
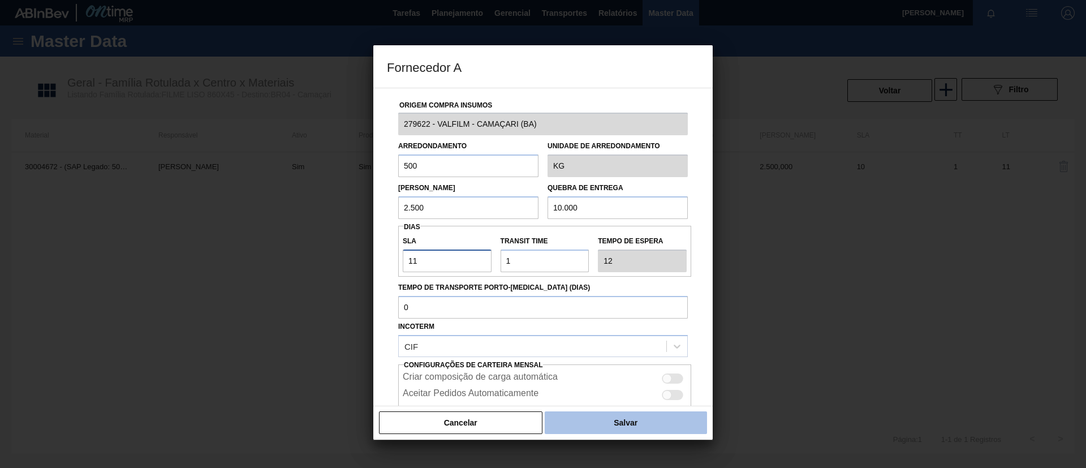
type input "11"
click at [625, 426] on button "Salvar" at bounding box center [626, 422] width 162 height 23
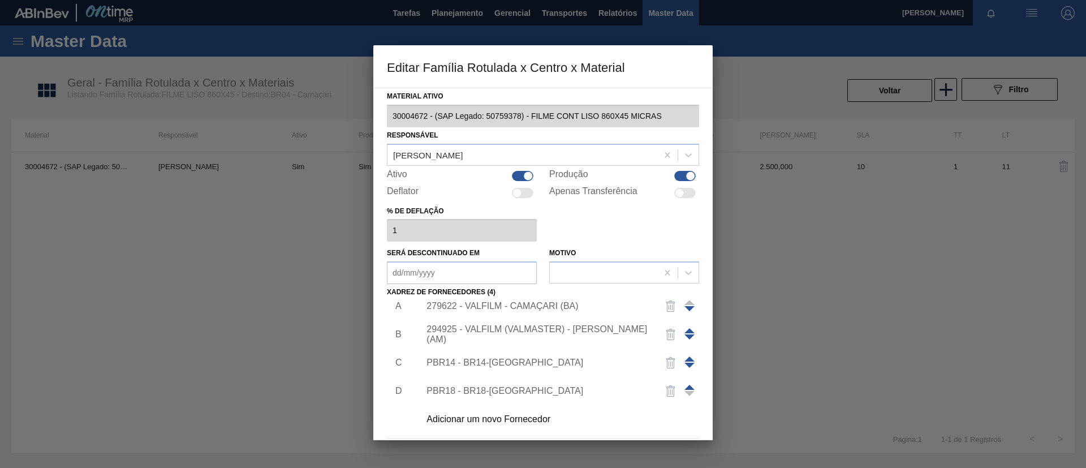
scroll to position [42, 0]
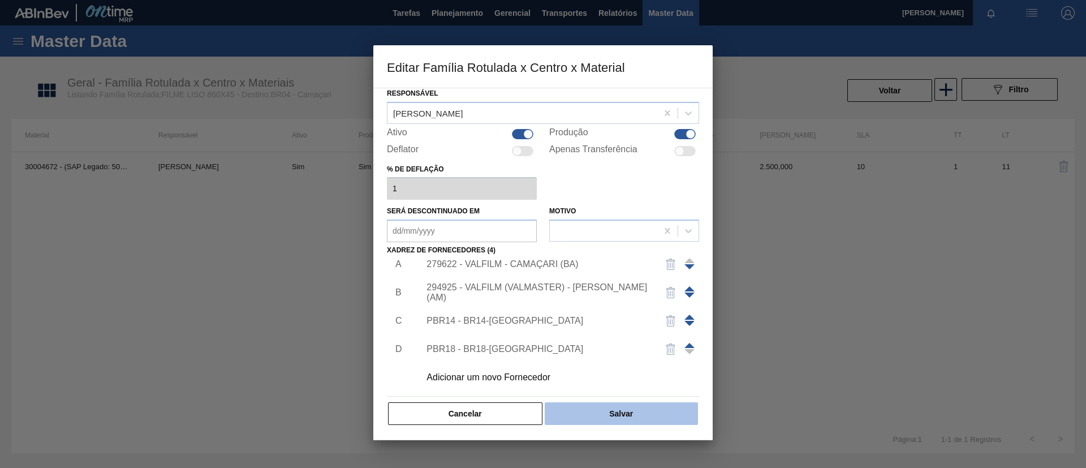
click at [643, 419] on button "Salvar" at bounding box center [621, 413] width 153 height 23
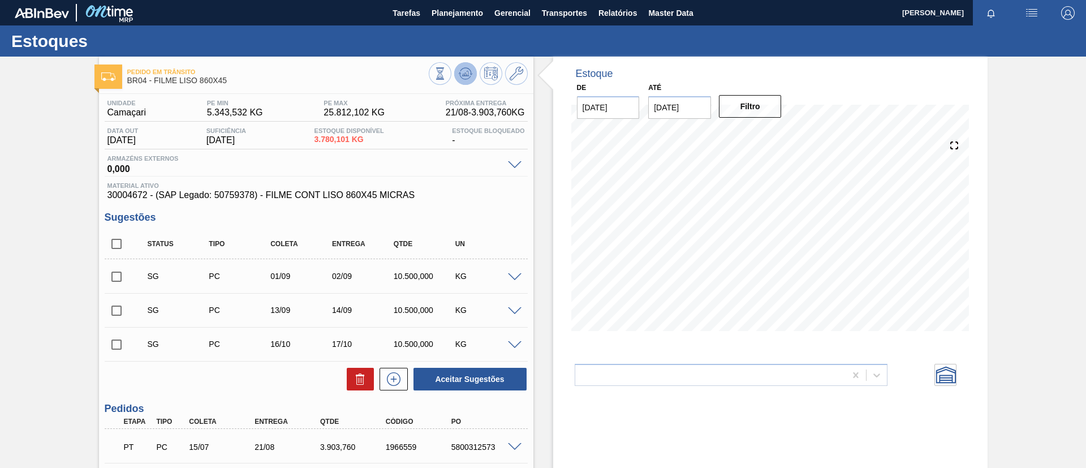
click at [446, 71] on icon at bounding box center [440, 73] width 12 height 12
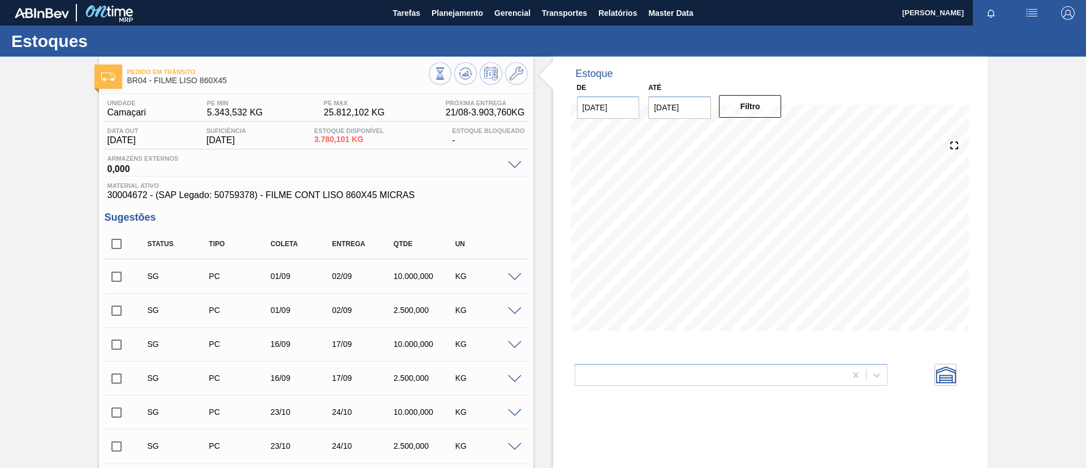
click at [122, 276] on input "checkbox" at bounding box center [117, 277] width 24 height 24
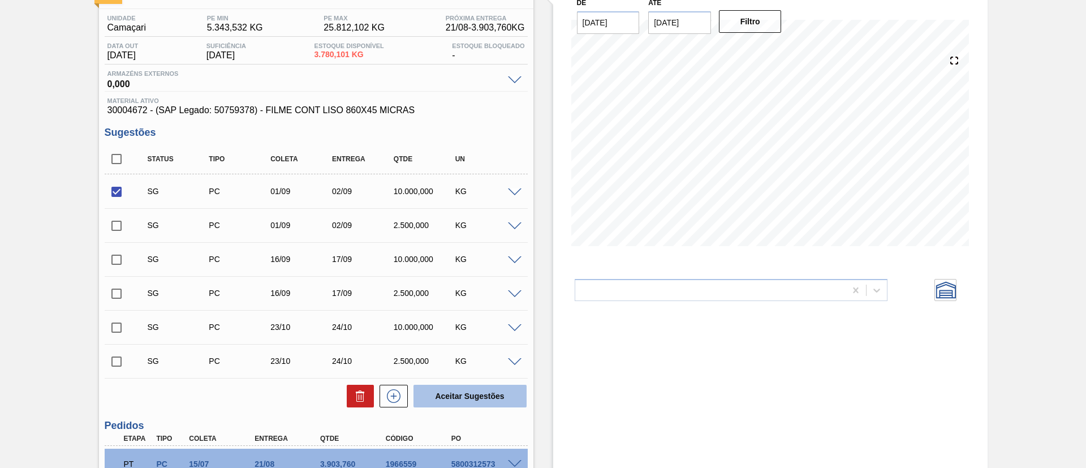
click at [471, 396] on button "Aceitar Sugestões" at bounding box center [470, 396] width 113 height 23
checkbox input "false"
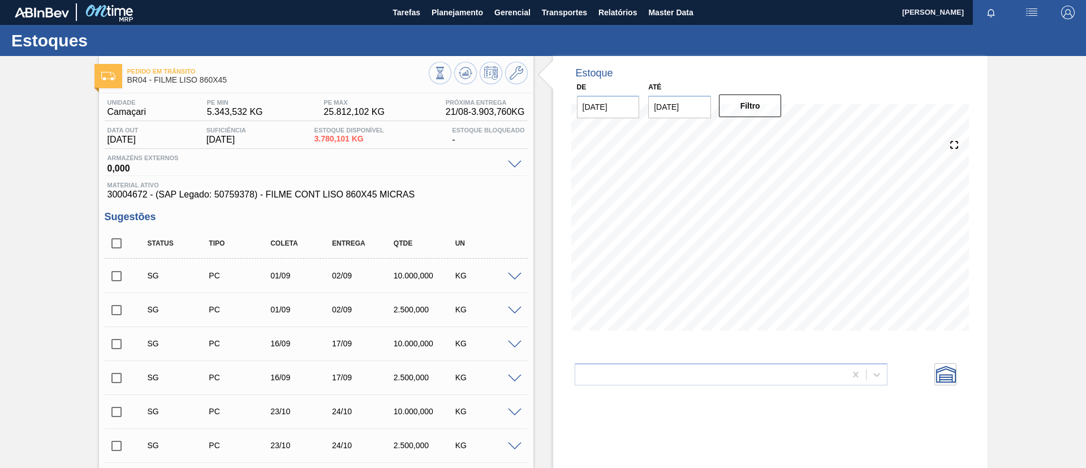
scroll to position [0, 0]
click at [116, 276] on input "checkbox" at bounding box center [117, 277] width 24 height 24
checkbox input "true"
click at [121, 281] on input "checkbox" at bounding box center [117, 277] width 24 height 24
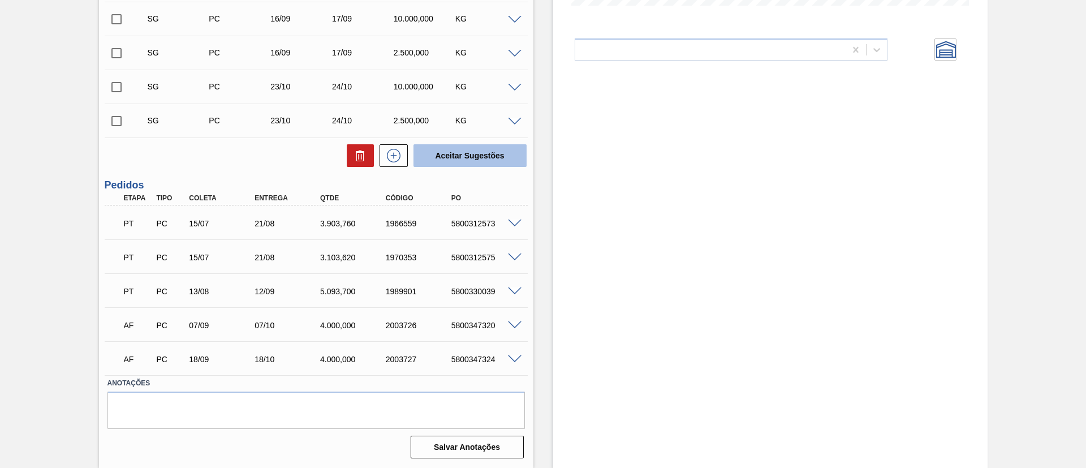
click at [473, 150] on button "Aceitar Sugestões" at bounding box center [470, 155] width 113 height 23
checkbox input "false"
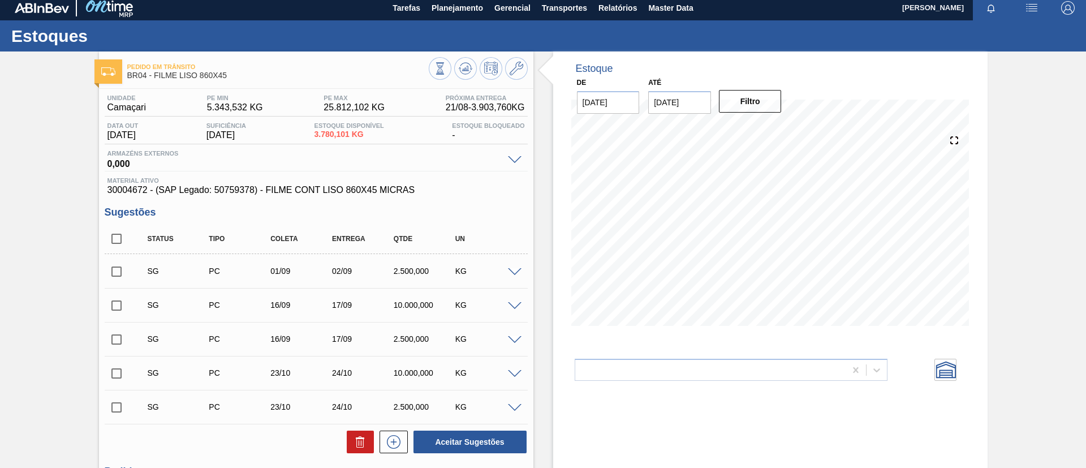
scroll to position [0, 0]
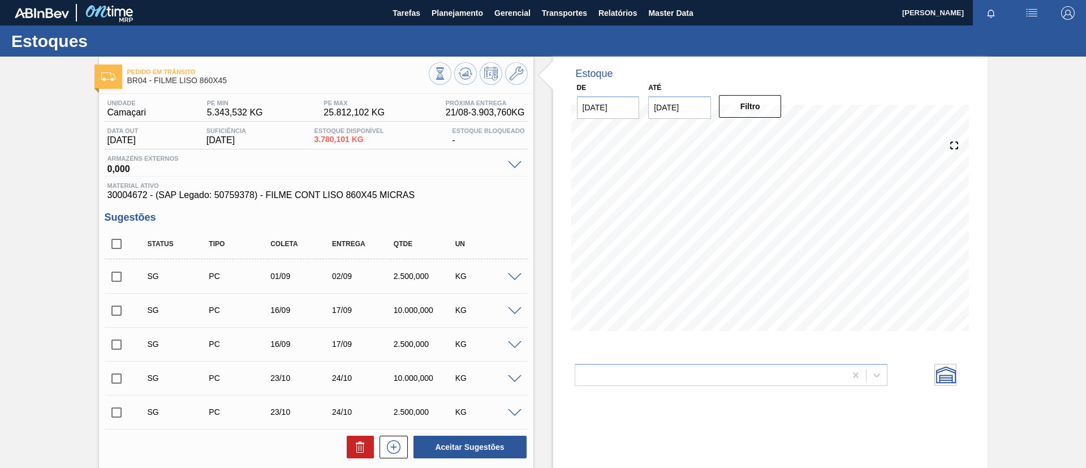
click at [514, 274] on span at bounding box center [515, 277] width 14 height 8
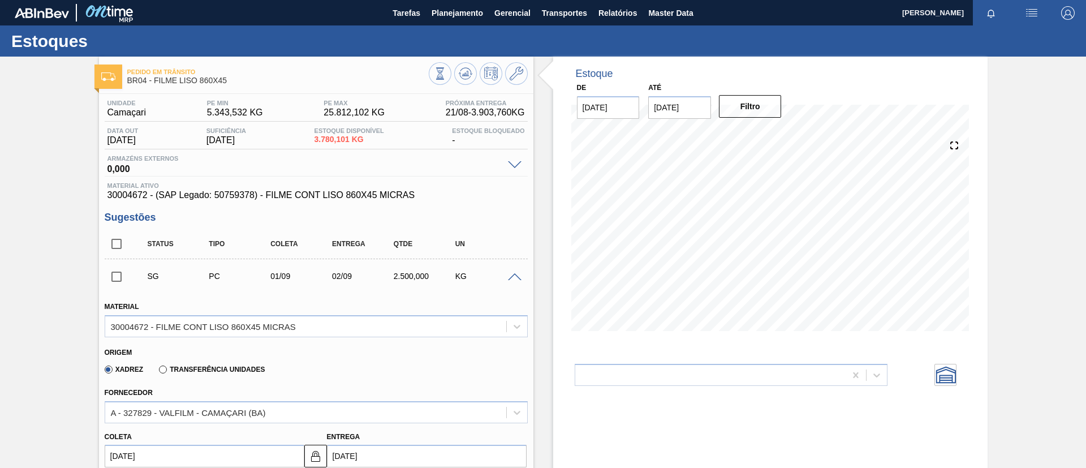
click at [525, 276] on div at bounding box center [516, 276] width 23 height 8
click at [521, 276] on div at bounding box center [516, 276] width 23 height 8
click at [519, 274] on span at bounding box center [515, 277] width 14 height 8
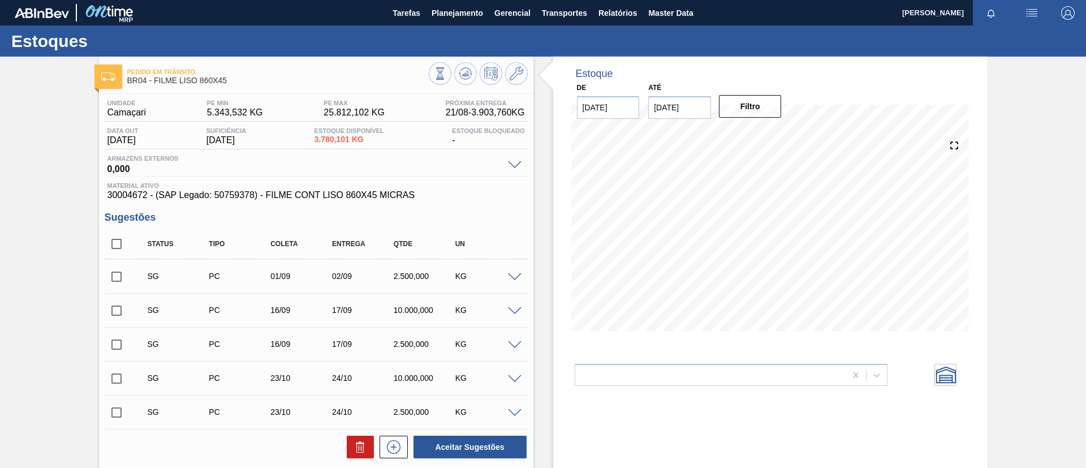
click at [521, 307] on div at bounding box center [516, 310] width 23 height 8
click at [515, 304] on div "SG PC 16/09 17/09 10.000,000 KG" at bounding box center [316, 310] width 423 height 28
click at [517, 307] on span at bounding box center [515, 311] width 14 height 8
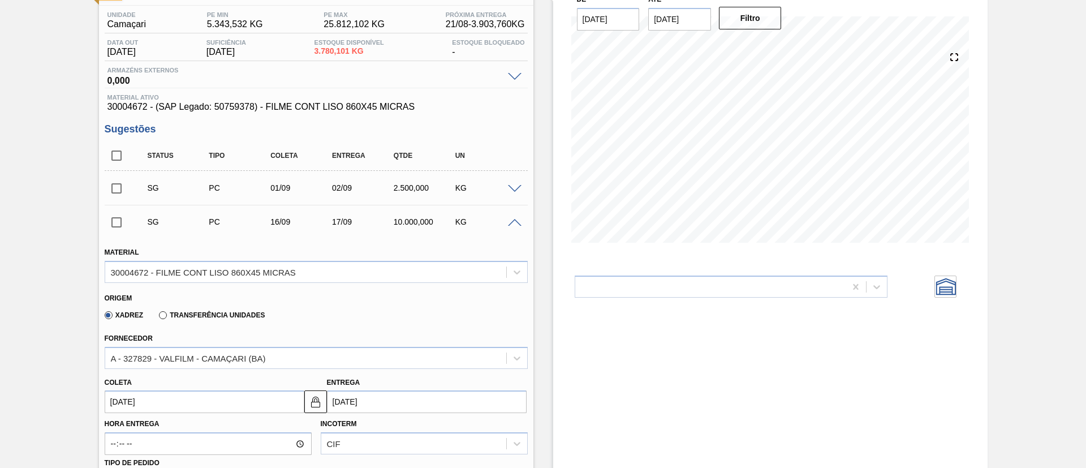
scroll to position [170, 0]
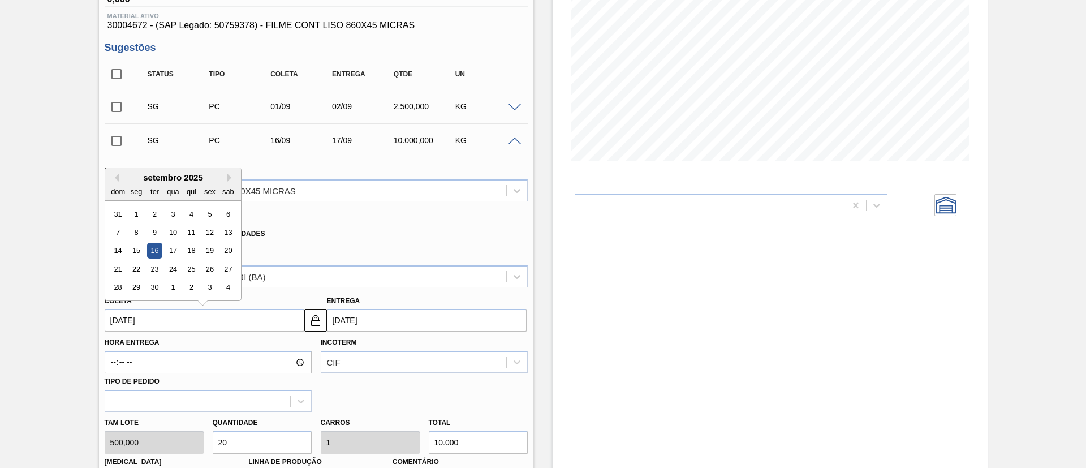
click at [204, 329] on input "16/09/2025" at bounding box center [205, 320] width 200 height 23
click at [139, 217] on div "1" at bounding box center [135, 214] width 15 height 15
type input "01/09/2025"
type input "02/09/2025"
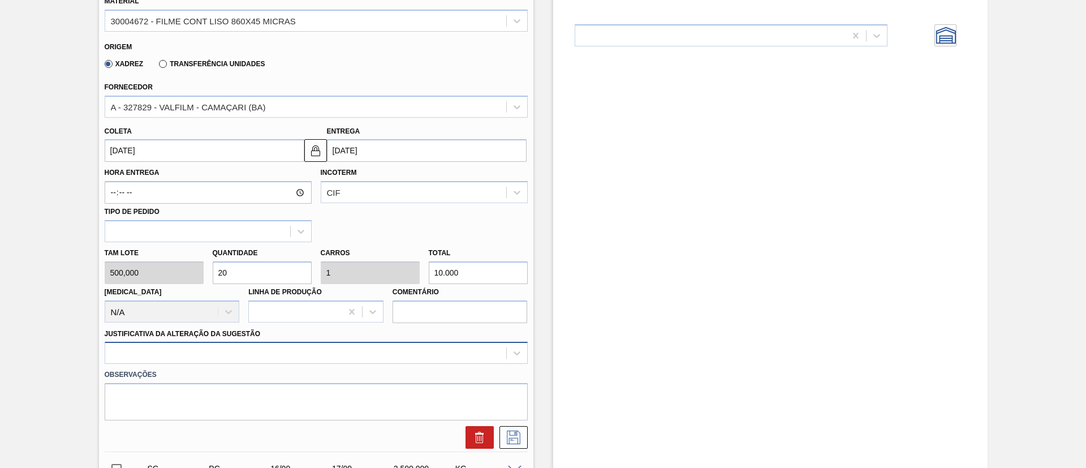
click at [265, 346] on div at bounding box center [316, 353] width 423 height 22
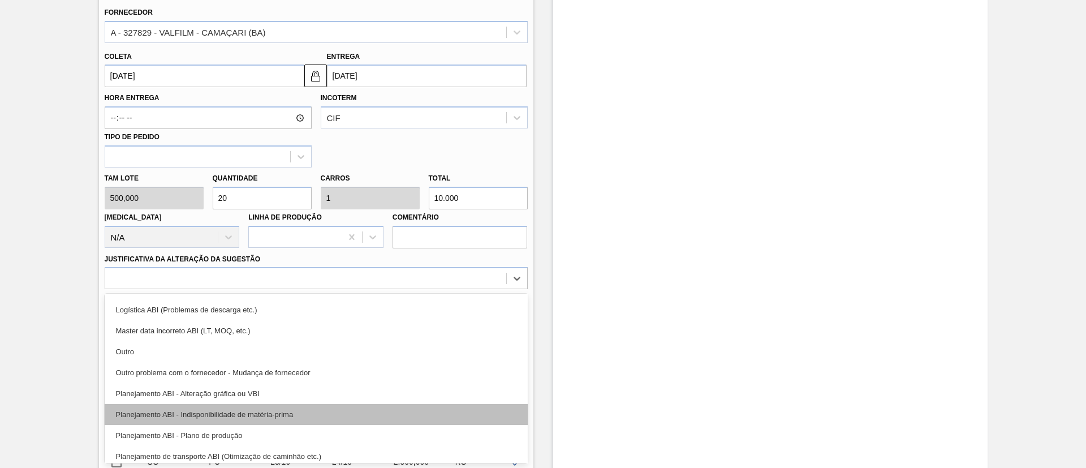
scroll to position [85, 0]
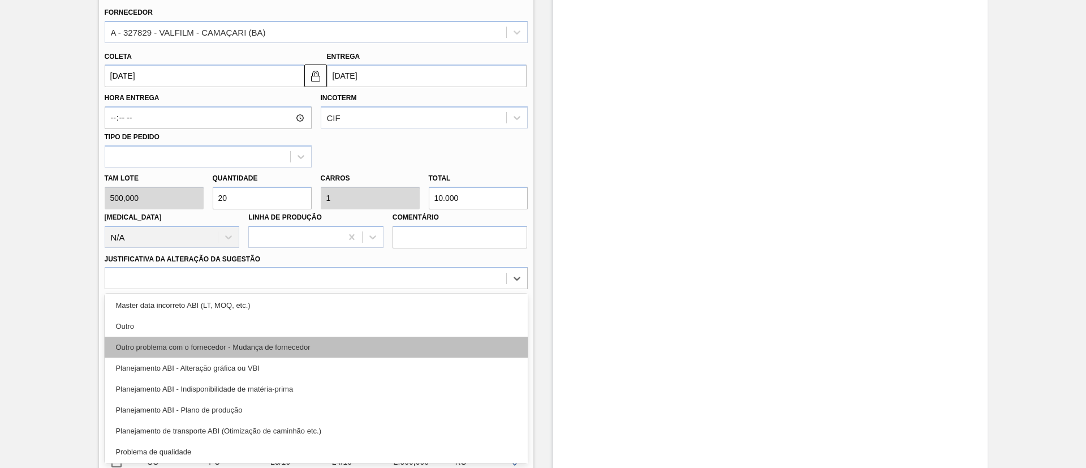
click at [281, 349] on div "Outro problema com o fornecedor - Mudança de fornecedor" at bounding box center [316, 347] width 423 height 21
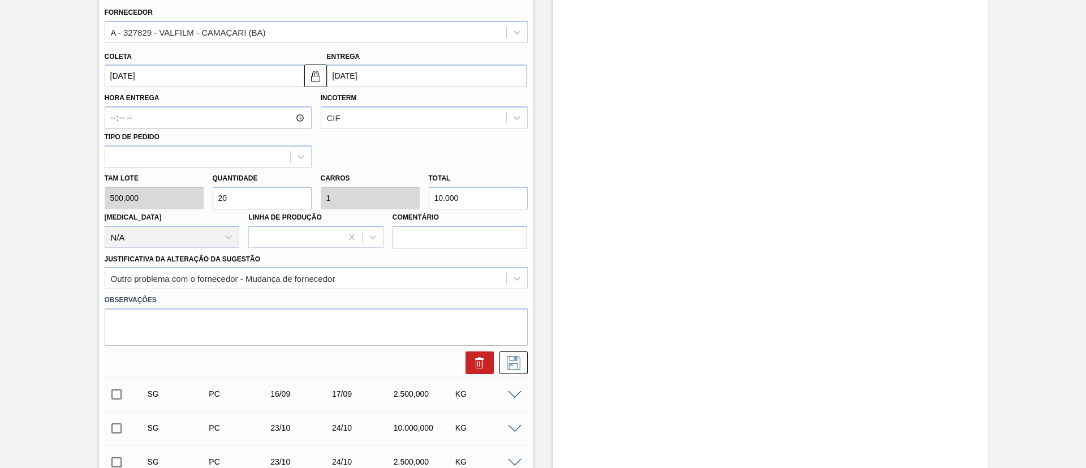
click at [523, 349] on div at bounding box center [316, 360] width 432 height 28
click at [518, 362] on icon at bounding box center [514, 363] width 18 height 14
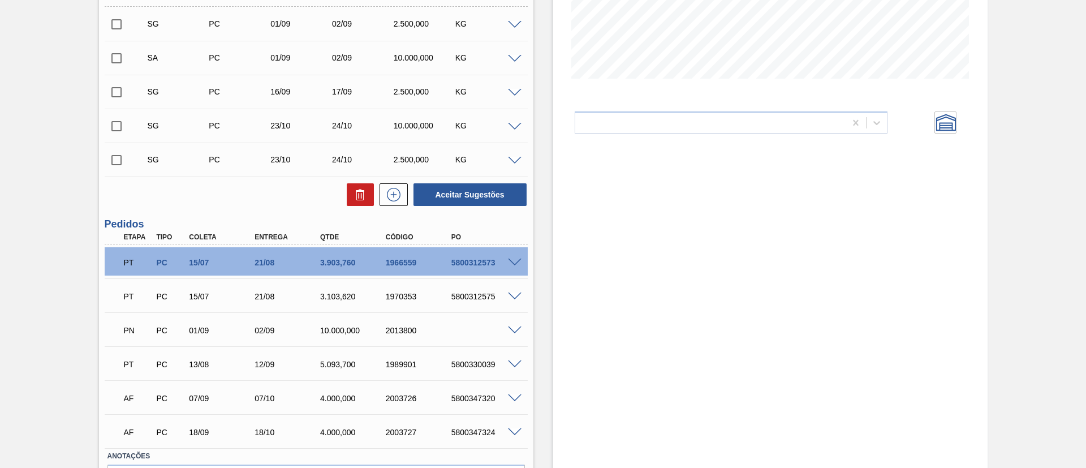
scroll to position [71, 0]
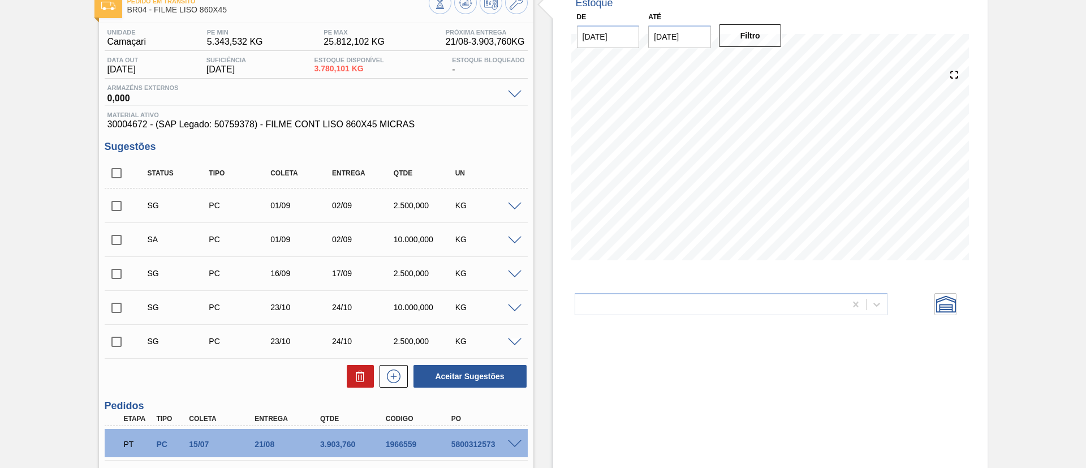
click at [121, 234] on input "checkbox" at bounding box center [117, 240] width 24 height 24
click at [493, 372] on button "Aceitar Sugestões" at bounding box center [470, 376] width 113 height 23
checkbox input "false"
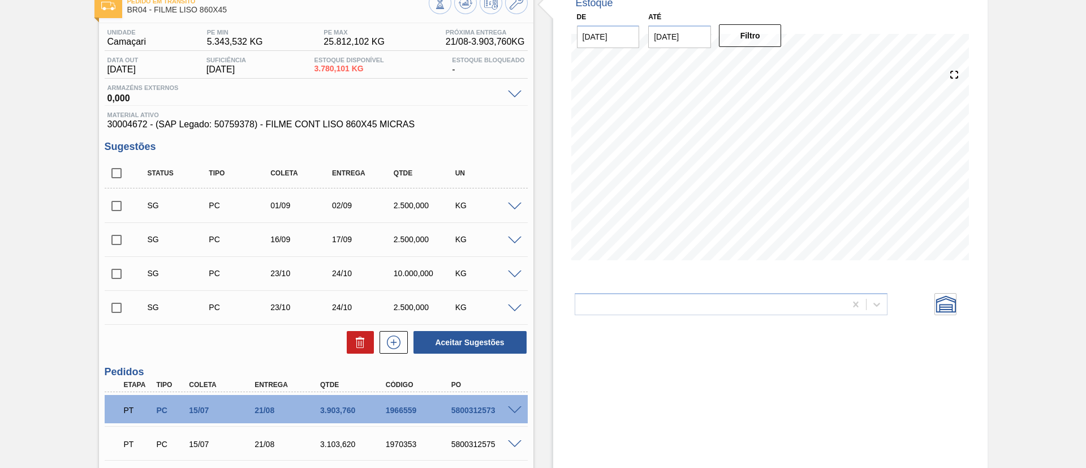
click at [113, 174] on input "checkbox" at bounding box center [117, 173] width 24 height 24
checkbox input "true"
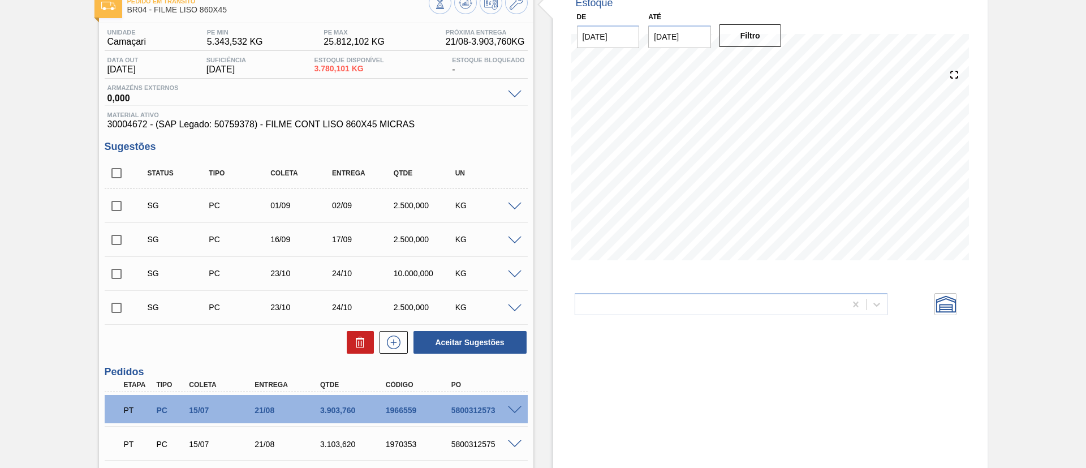
checkbox input "true"
click at [356, 336] on icon at bounding box center [361, 343] width 14 height 14
checkbox input "false"
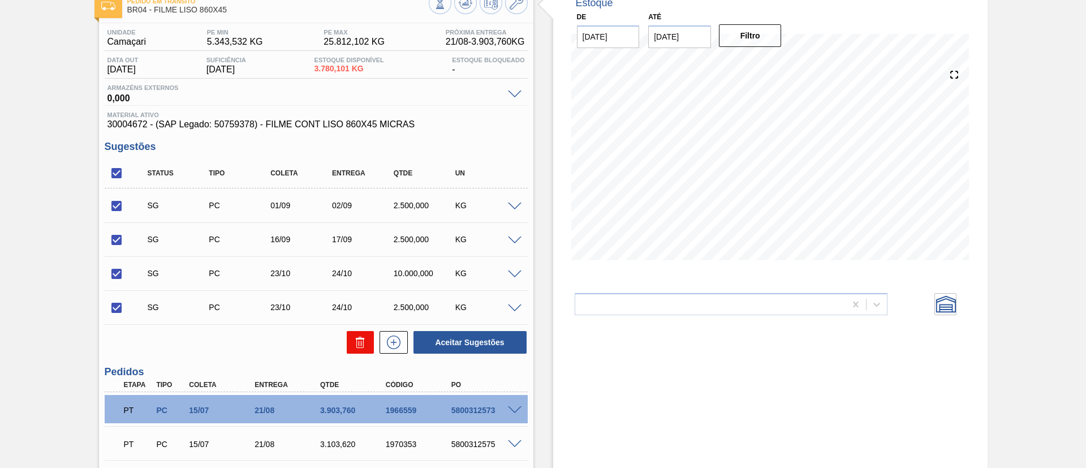
checkbox input "false"
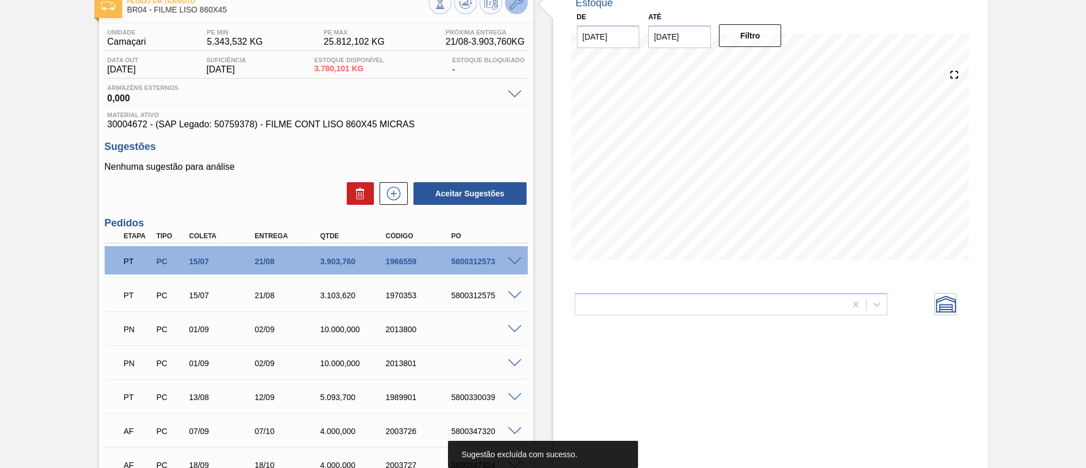
click at [520, 6] on icon at bounding box center [517, 3] width 14 height 14
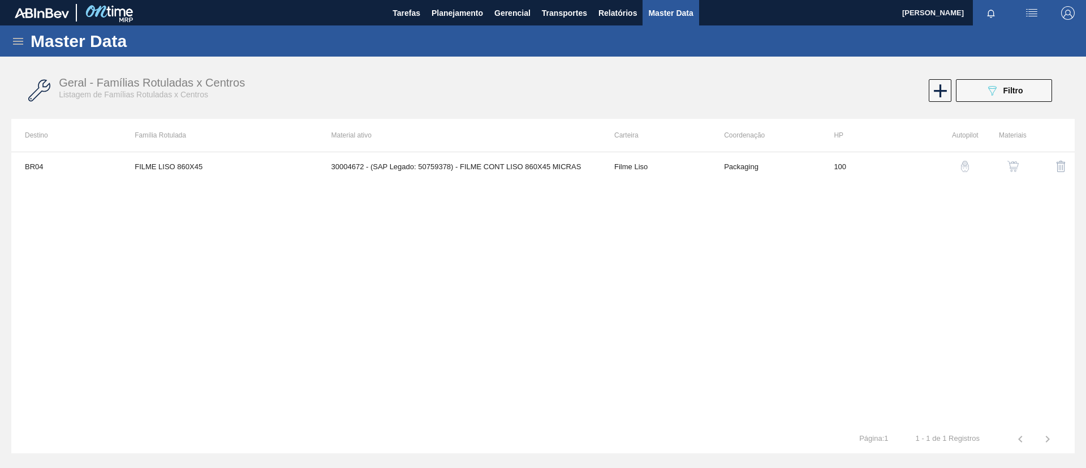
click at [1014, 172] on button "button" at bounding box center [1013, 166] width 27 height 27
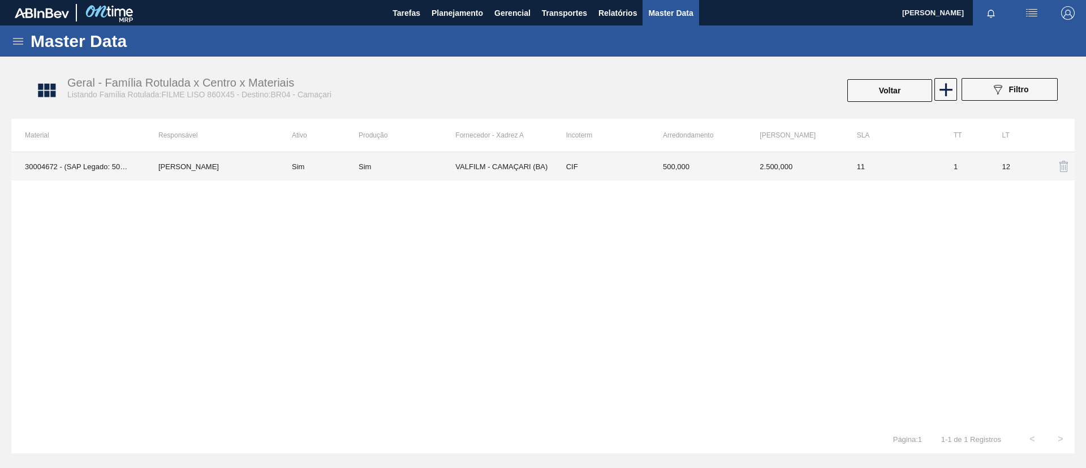
click at [349, 167] on td "Sim" at bounding box center [318, 166] width 80 height 28
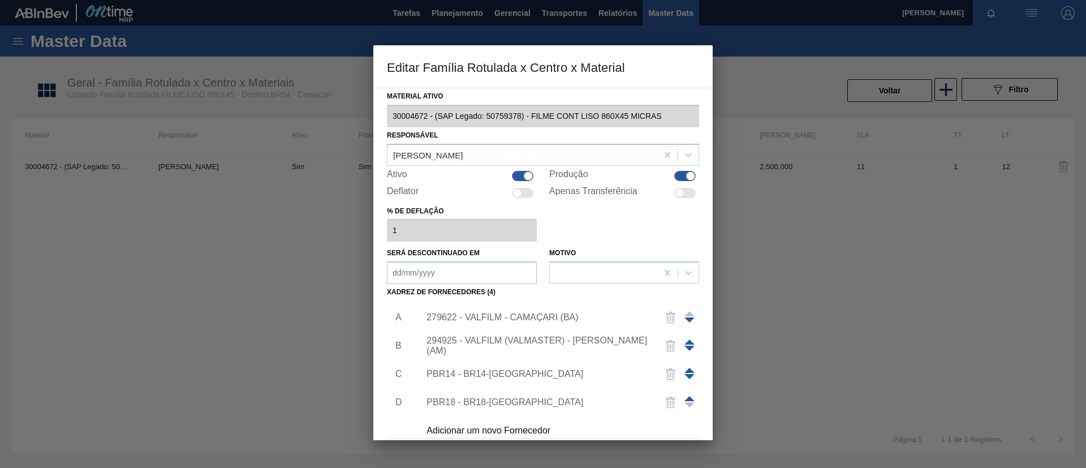
click at [488, 313] on div "279622 - VALFILM - CAMAÇARI (BA)" at bounding box center [538, 317] width 222 height 10
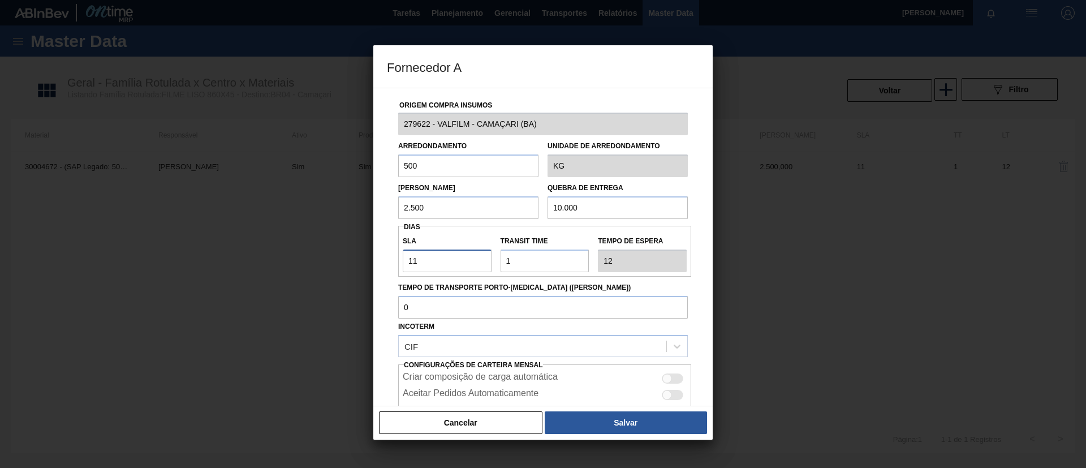
drag, startPoint x: 430, startPoint y: 256, endPoint x: 397, endPoint y: 259, distance: 32.9
click at [397, 259] on div "Origem Compra Insumos 279622 - VALFILM - CAMAÇARI (BA) Arredondamento 500 Unida…" at bounding box center [543, 275] width 312 height 375
type input "3"
type input "4"
type input "30"
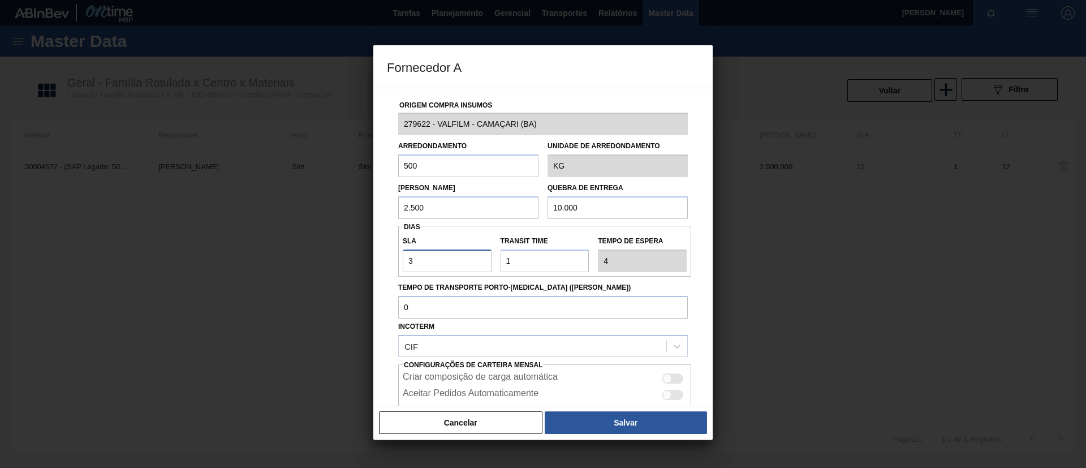
type input "31"
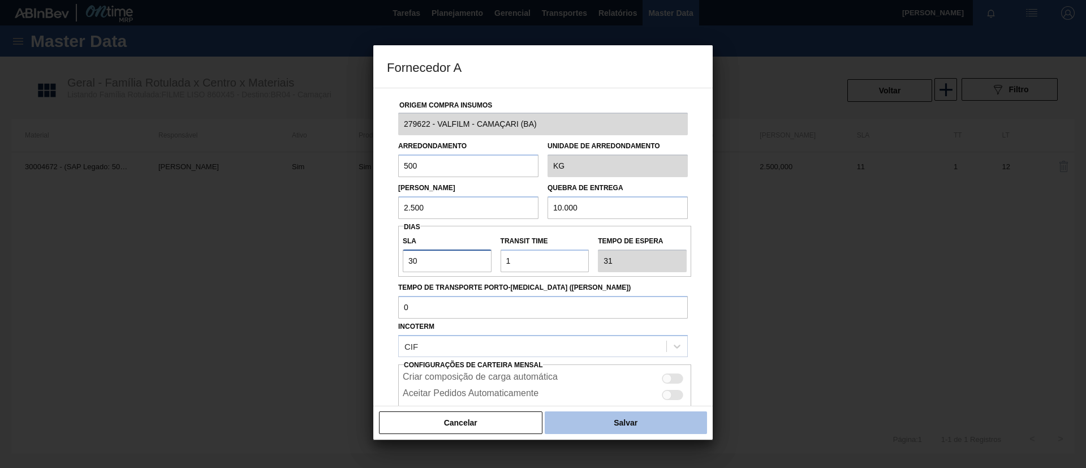
type input "30"
click at [634, 418] on button "Salvar" at bounding box center [626, 422] width 162 height 23
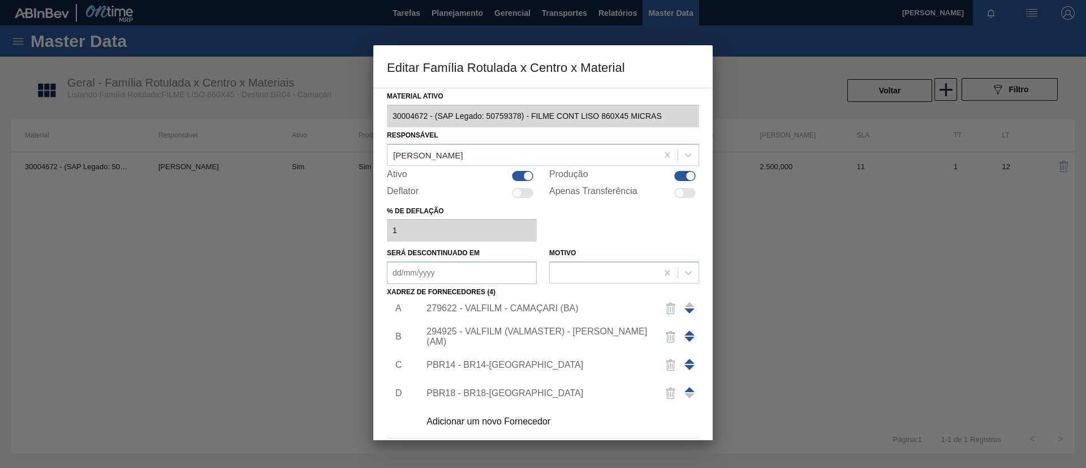
scroll to position [11, 0]
click at [686, 330] on span at bounding box center [690, 330] width 10 height 5
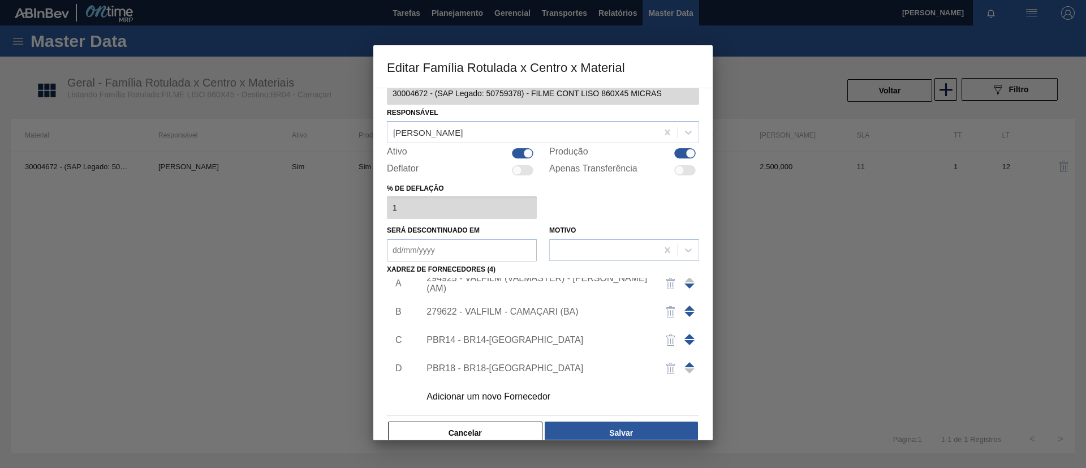
scroll to position [42, 0]
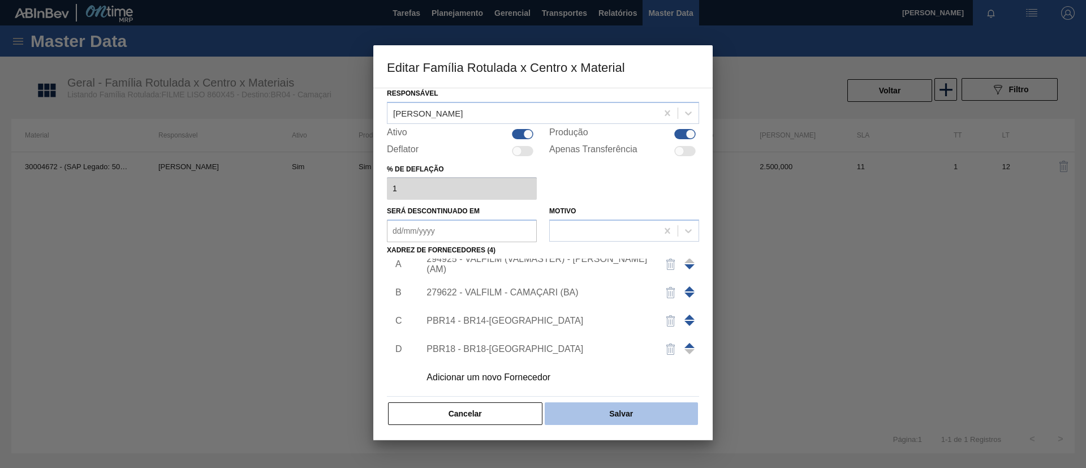
click at [638, 415] on button "Salvar" at bounding box center [621, 413] width 153 height 23
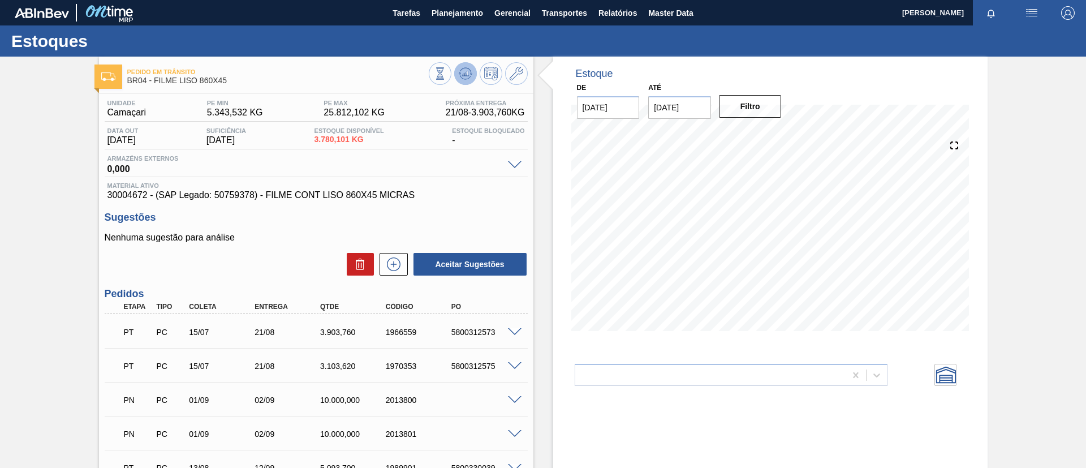
click at [469, 82] on button at bounding box center [465, 73] width 23 height 23
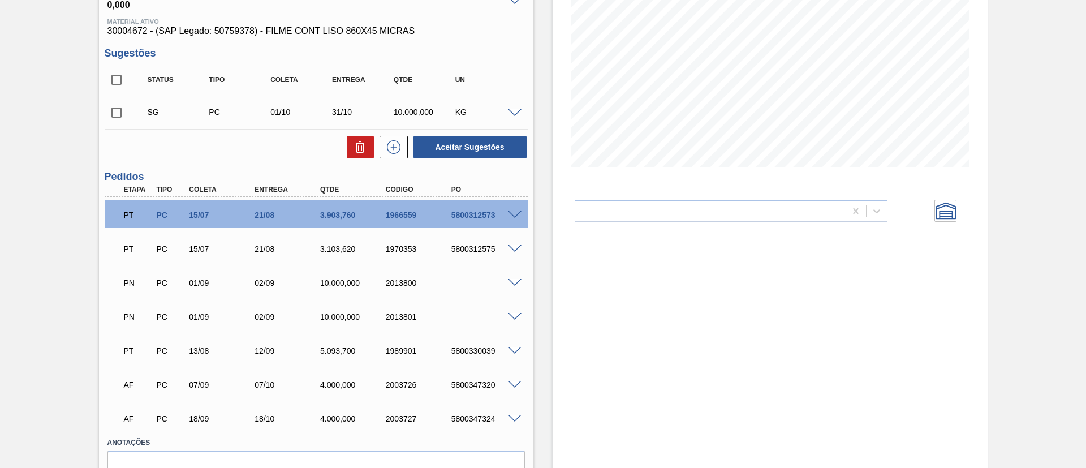
scroll to position [165, 0]
click at [505, 291] on div "PN PC 01/09 02/09 10.000,000 2013800" at bounding box center [313, 281] width 393 height 23
click at [507, 277] on div at bounding box center [516, 281] width 23 height 8
click at [519, 280] on span at bounding box center [515, 282] width 14 height 8
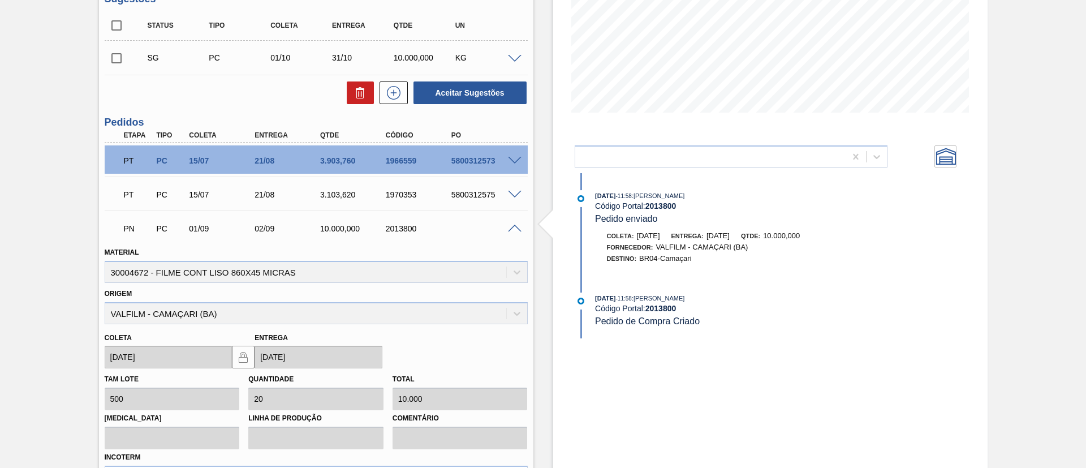
scroll to position [221, 0]
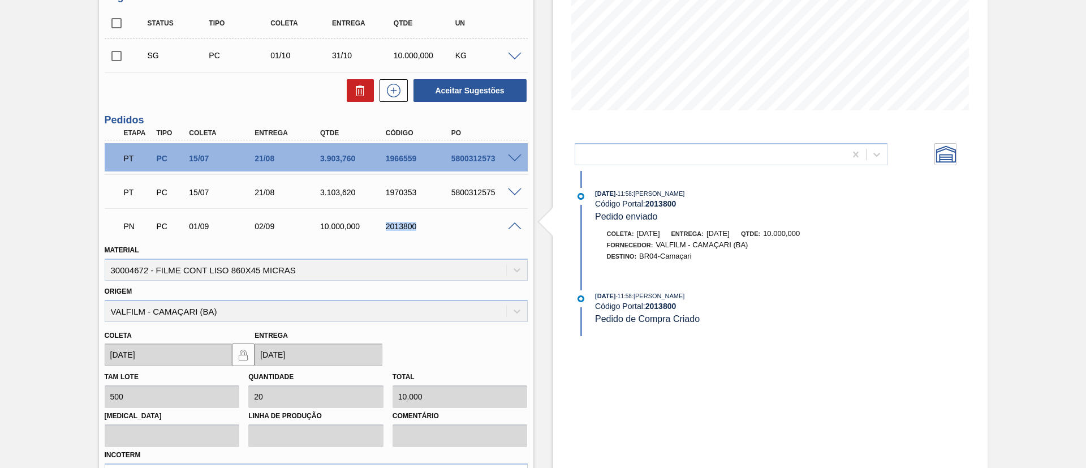
drag, startPoint x: 377, startPoint y: 231, endPoint x: 423, endPoint y: 224, distance: 46.3
click at [423, 224] on div "PN PC 01/09 02/09 10.000,000 2013800" at bounding box center [313, 225] width 393 height 23
copy div "2013800"
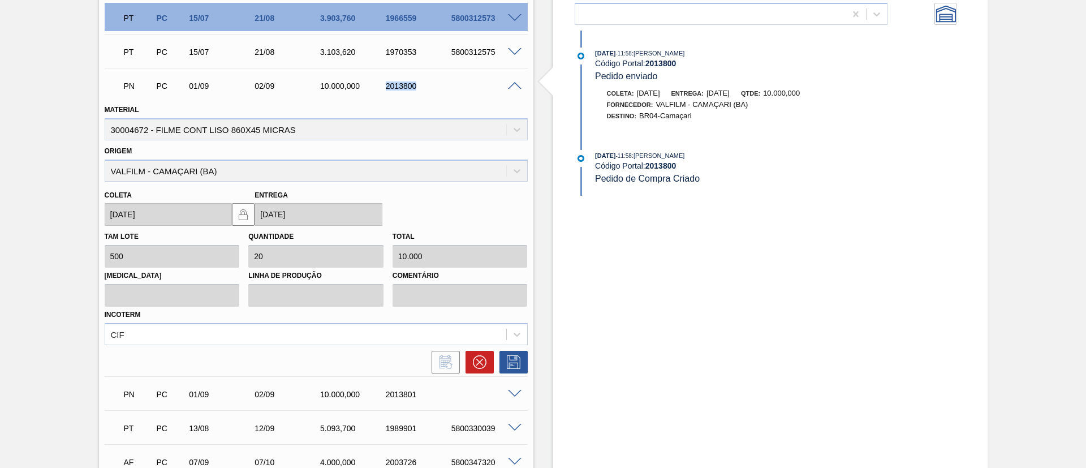
scroll to position [475, 0]
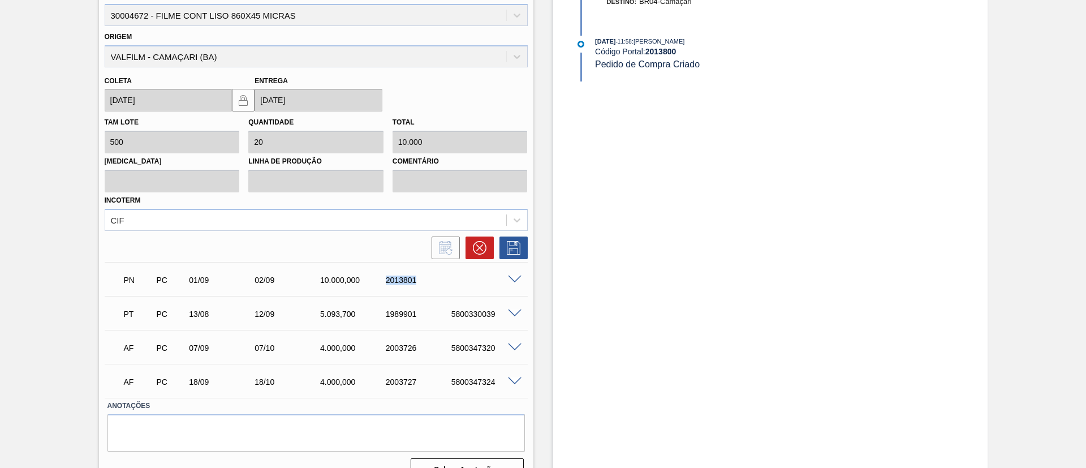
drag, startPoint x: 394, startPoint y: 281, endPoint x: 421, endPoint y: 281, distance: 26.6
click at [421, 281] on div "2013801" at bounding box center [420, 280] width 74 height 9
copy div "2013801"
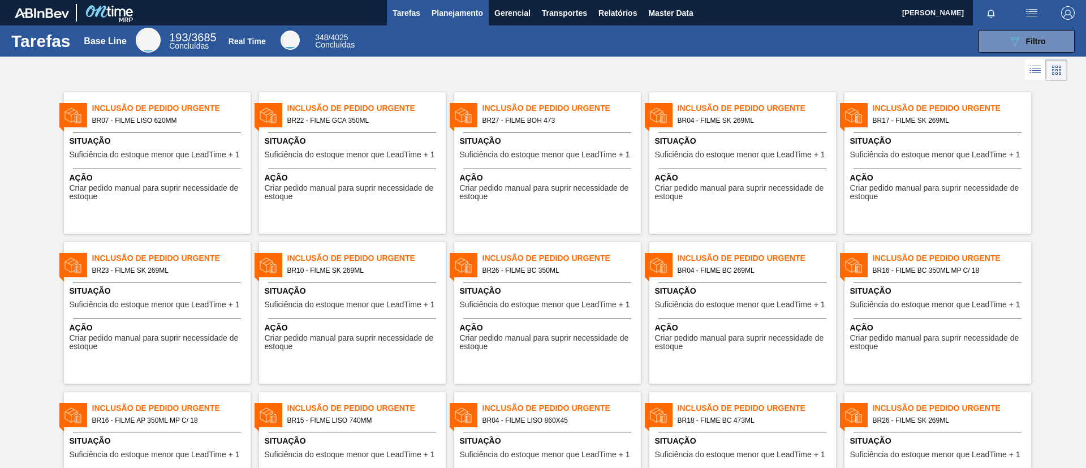
click at [487, 14] on button "Planejamento" at bounding box center [457, 12] width 63 height 25
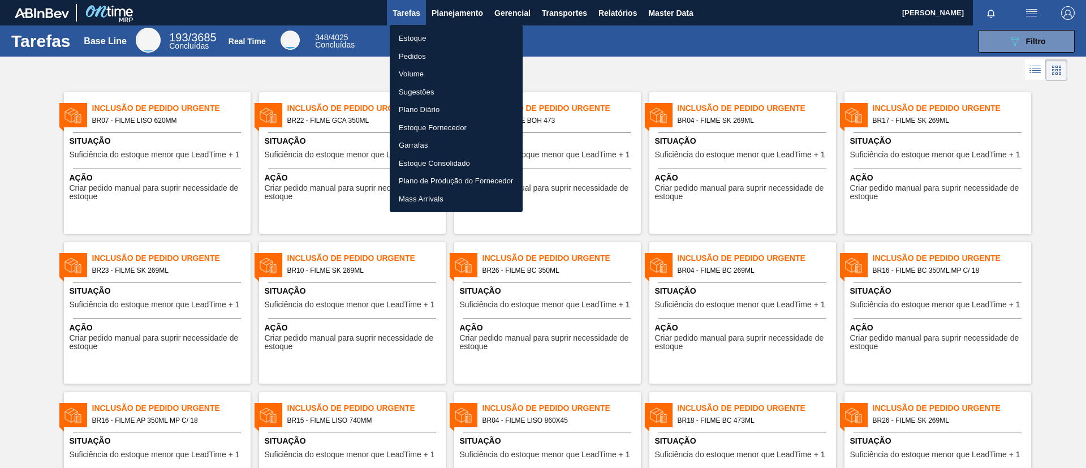
click at [487, 25] on ul "Estoque Pedidos Volume Sugestões Plano Diário Estoque Fornecedor Garrafas Estoq…" at bounding box center [456, 118] width 133 height 187
click at [487, 27] on ul "Estoque Pedidos Volume Sugestões Plano Diário Estoque Fornecedor Garrafas Estoq…" at bounding box center [456, 118] width 133 height 187
click at [489, 35] on li "Estoque" at bounding box center [456, 38] width 133 height 18
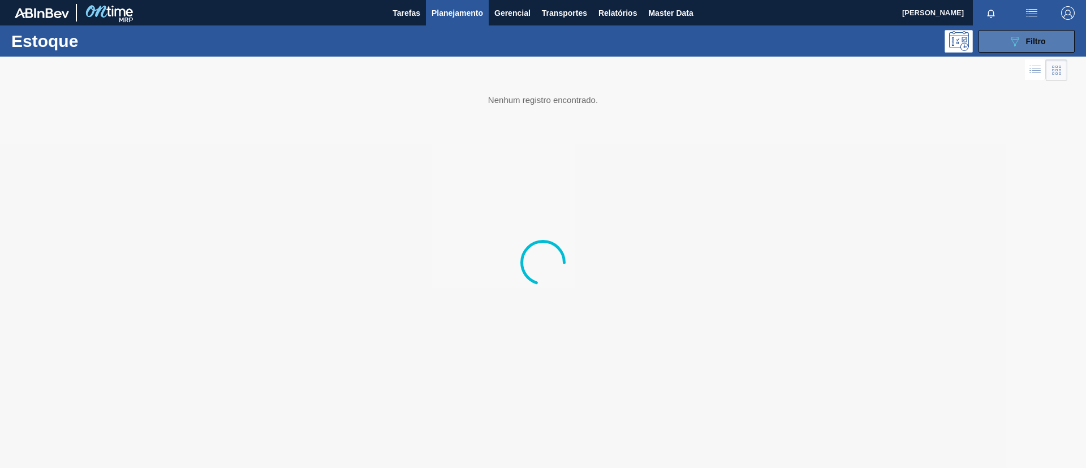
click at [1000, 37] on button "089F7B8B-B2A5-4AFE-B5C0-19BA573D28AC Filtro" at bounding box center [1027, 41] width 96 height 23
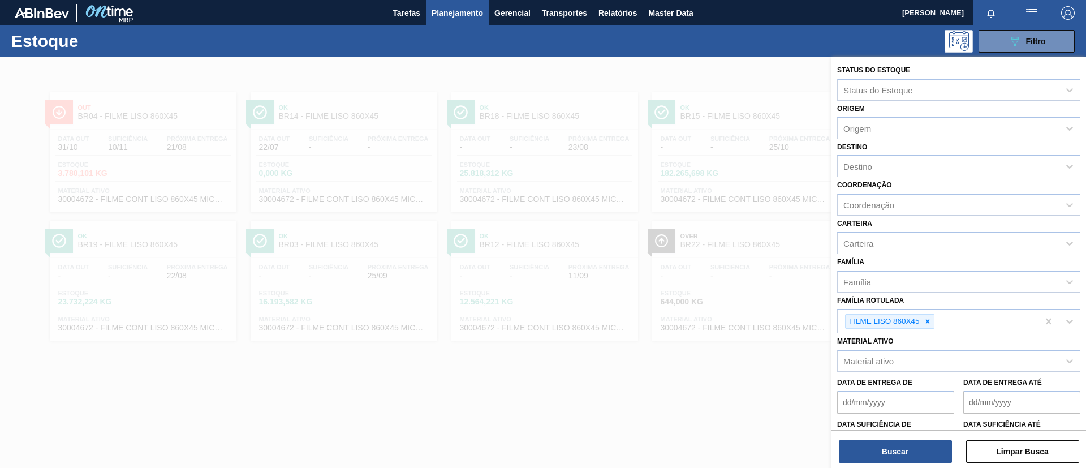
click at [927, 323] on icon at bounding box center [928, 321] width 4 height 4
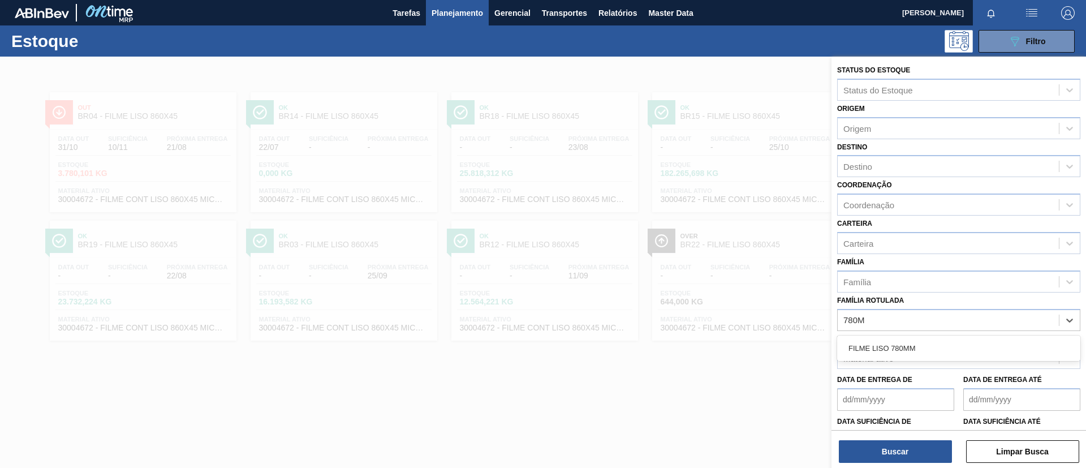
type Rotulada "780MM"
click at [929, 338] on div "FILME LISO 780MM" at bounding box center [958, 348] width 243 height 21
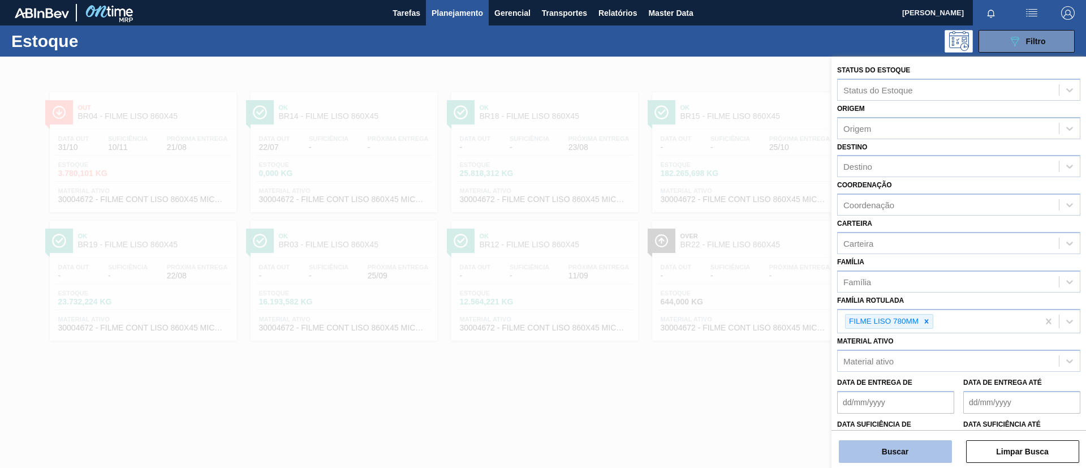
click at [914, 451] on button "Buscar" at bounding box center [895, 451] width 113 height 23
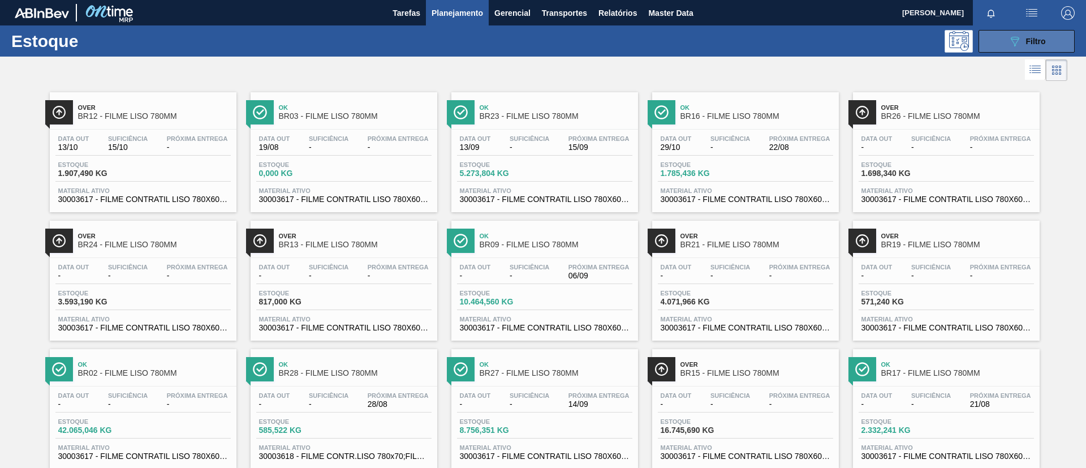
click at [1041, 40] on span "Filtro" at bounding box center [1036, 41] width 20 height 9
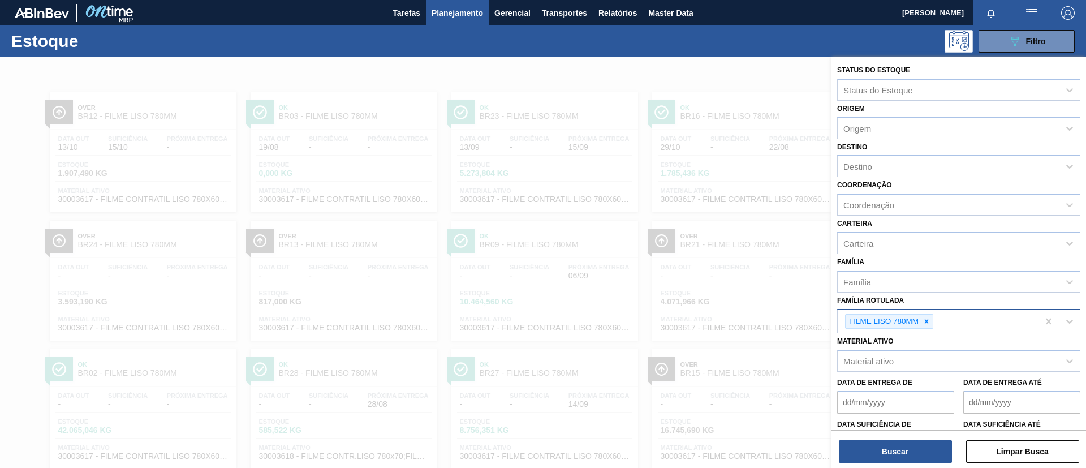
click at [929, 324] on icon at bounding box center [927, 321] width 8 height 8
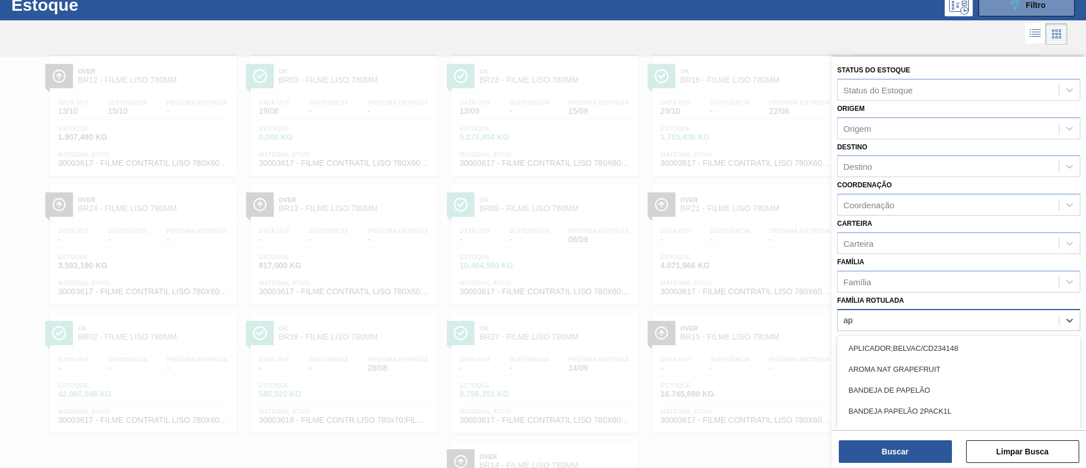
scroll to position [42, 0]
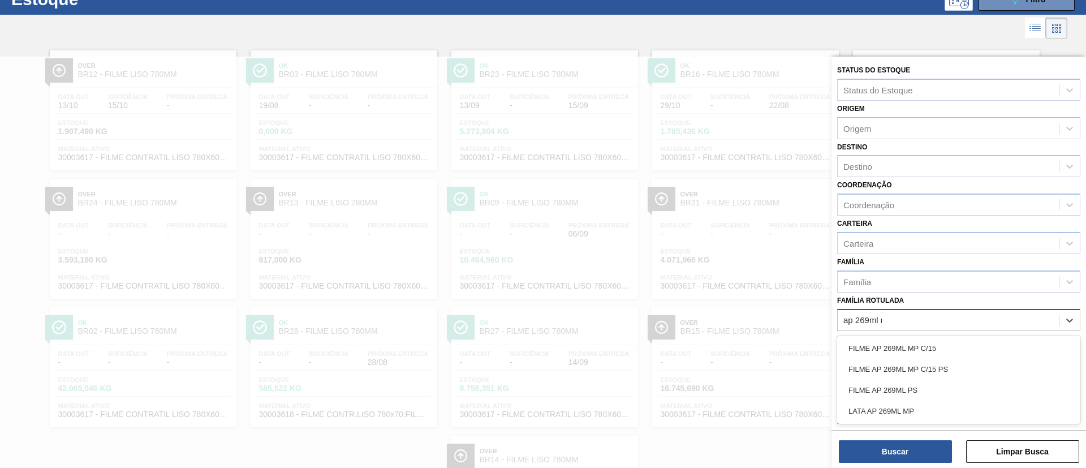
type Rotulada "ap 269ml mp"
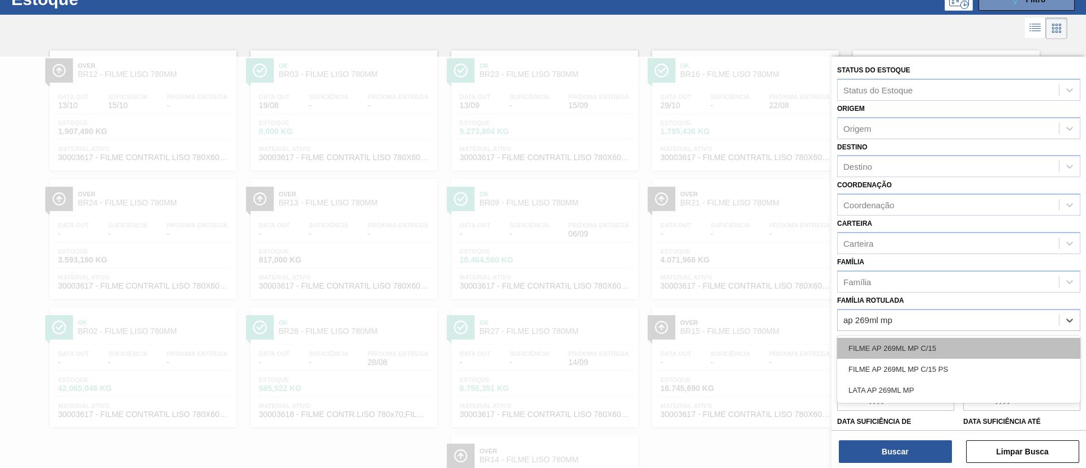
click at [912, 339] on div "FILME AP 269ML MP C/15" at bounding box center [958, 348] width 243 height 21
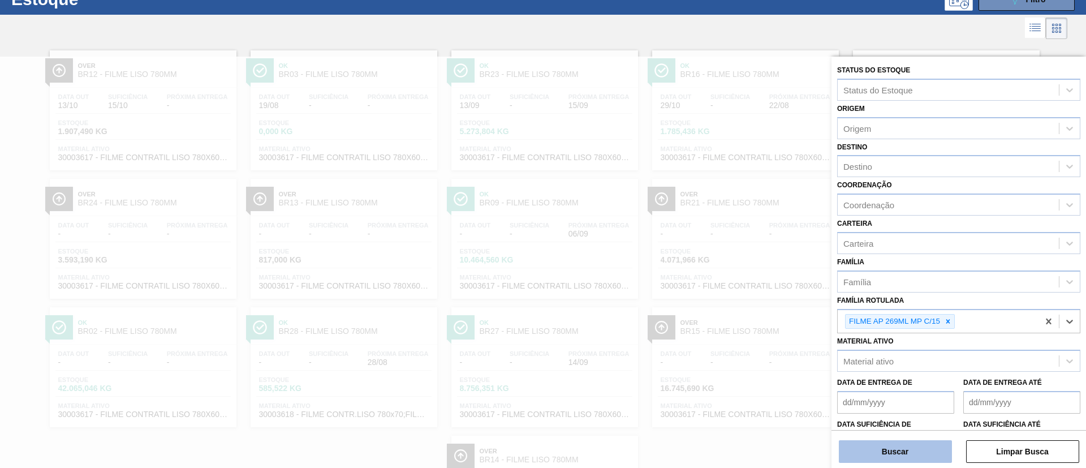
click at [916, 445] on button "Buscar" at bounding box center [895, 451] width 113 height 23
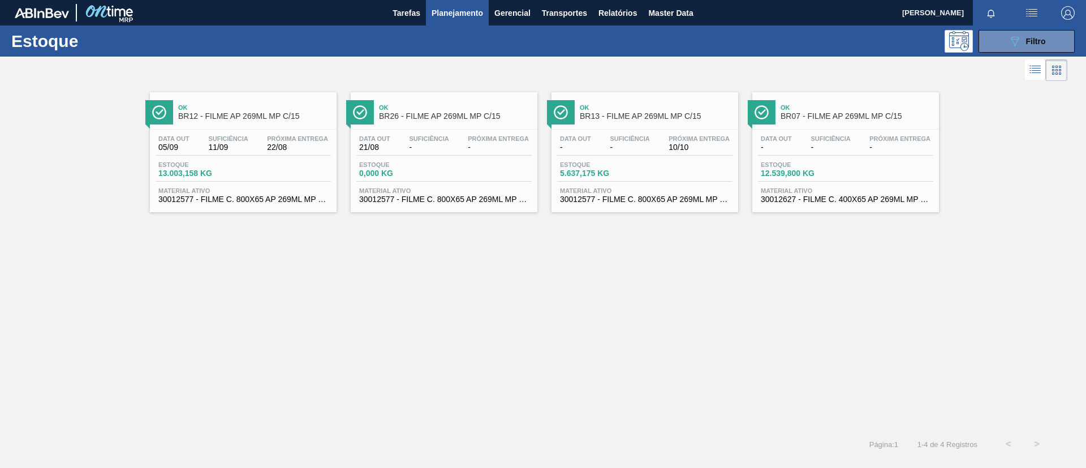
click at [845, 122] on div "Ok BR07 - FILME AP 269ML MP C/15" at bounding box center [857, 112] width 153 height 25
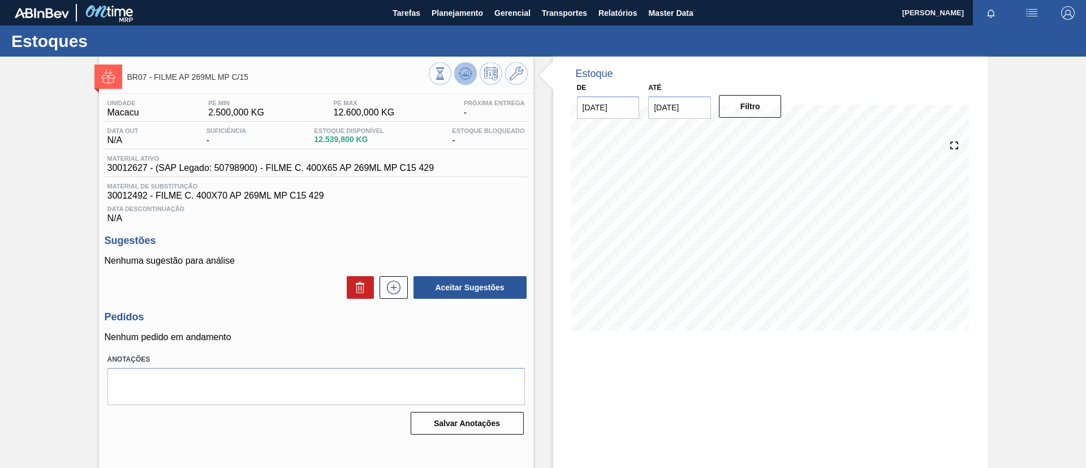
click at [456, 74] on button at bounding box center [465, 73] width 23 height 23
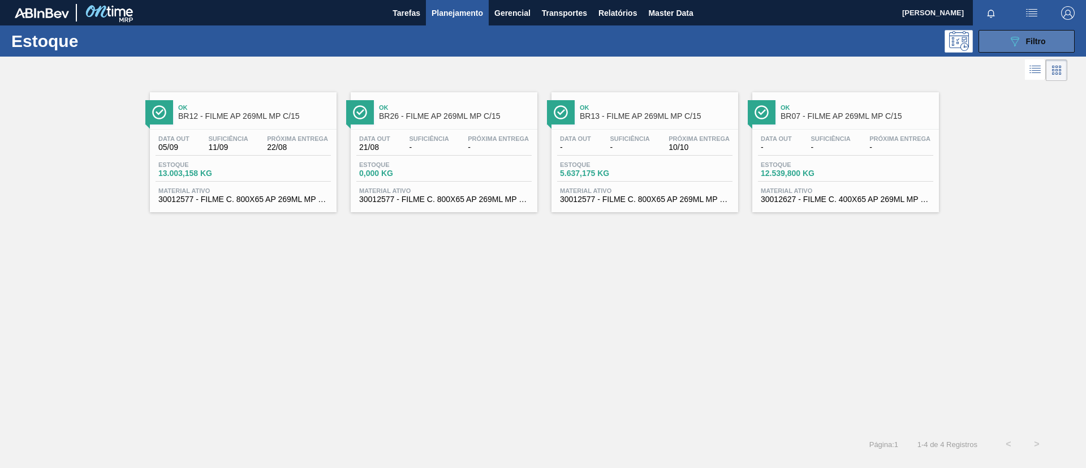
click at [1017, 43] on icon "089F7B8B-B2A5-4AFE-B5C0-19BA573D28AC" at bounding box center [1015, 42] width 14 height 14
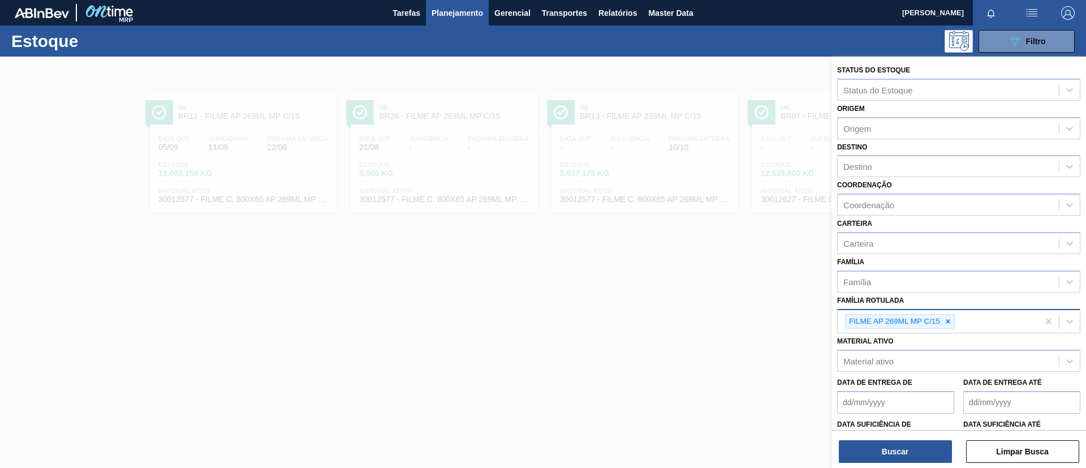
click at [946, 316] on div at bounding box center [948, 322] width 12 height 14
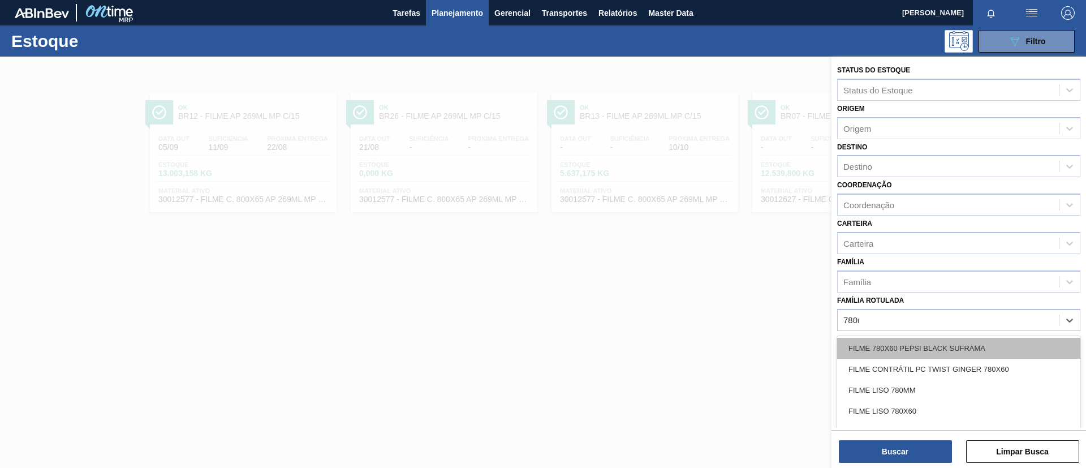
type Rotulada "780mm"
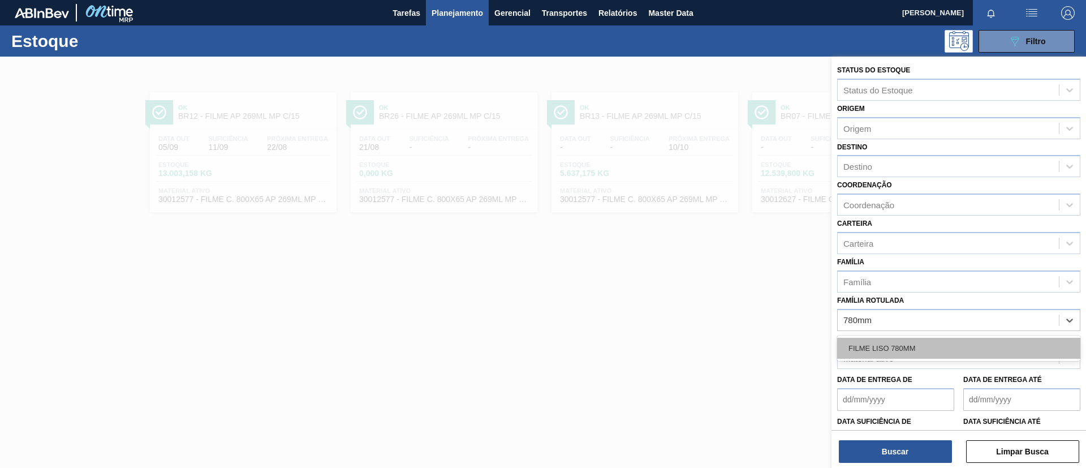
click at [934, 346] on div "FILME LISO 780MM" at bounding box center [958, 348] width 243 height 21
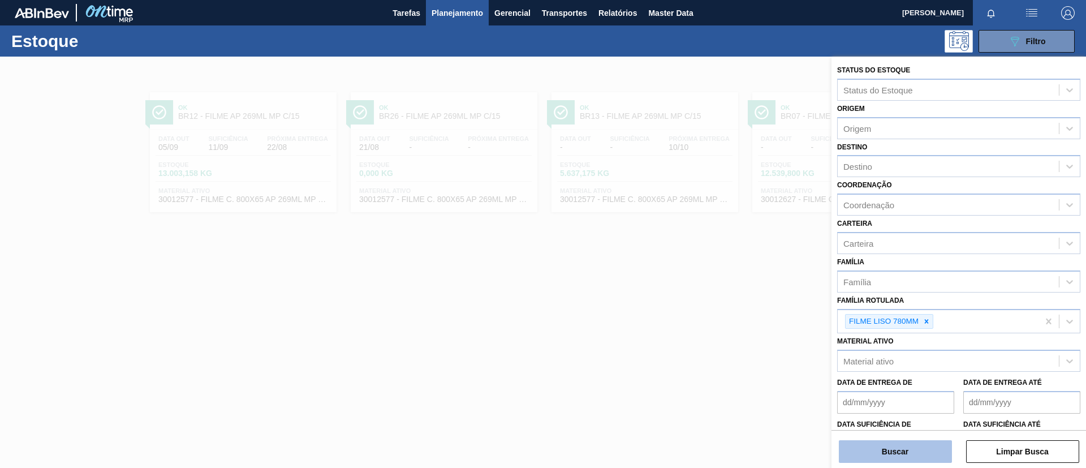
click at [908, 440] on button "Buscar" at bounding box center [895, 451] width 113 height 23
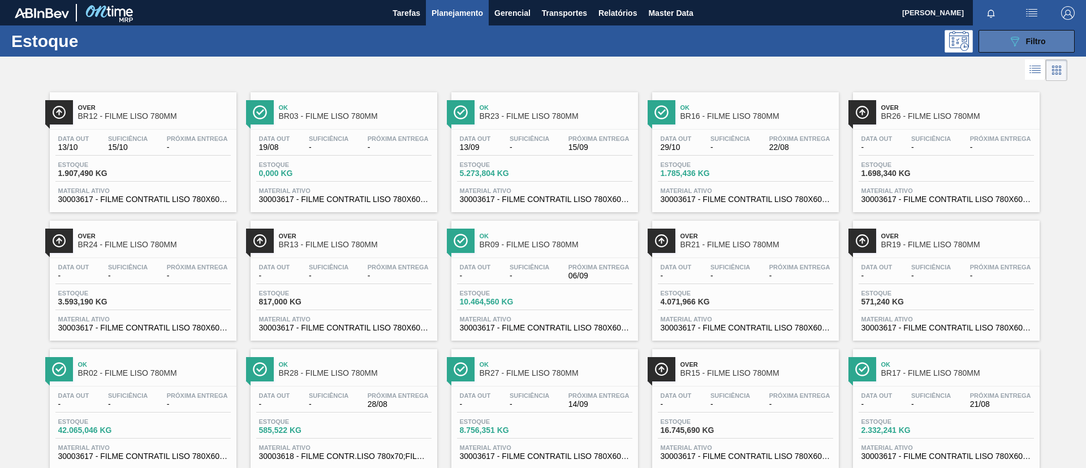
click at [1009, 44] on icon "089F7B8B-B2A5-4AFE-B5C0-19BA573D28AC" at bounding box center [1015, 42] width 14 height 14
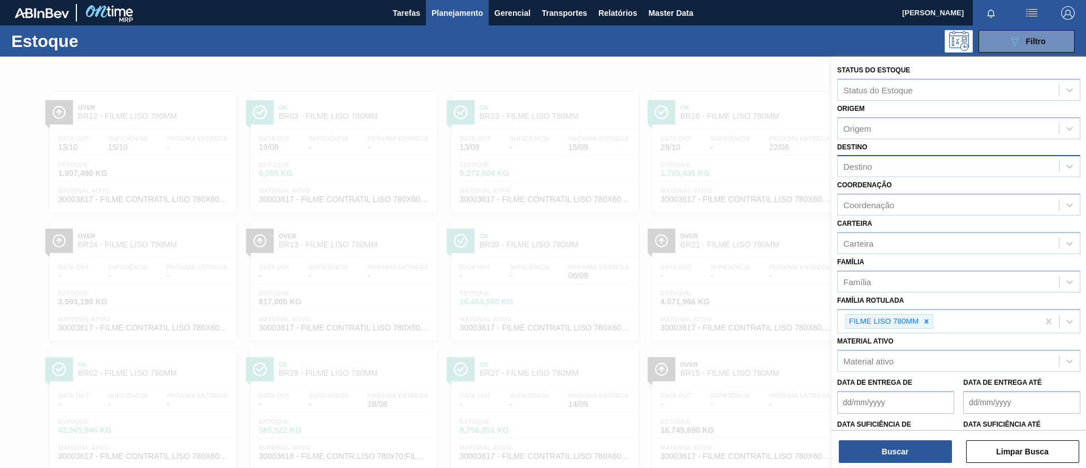
click at [897, 166] on div "Destino" at bounding box center [948, 166] width 221 height 16
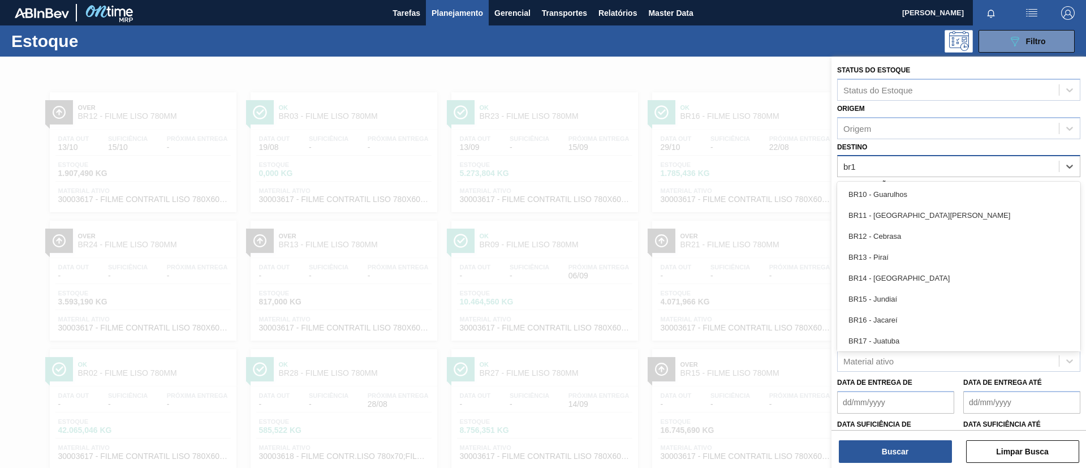
type input "br16"
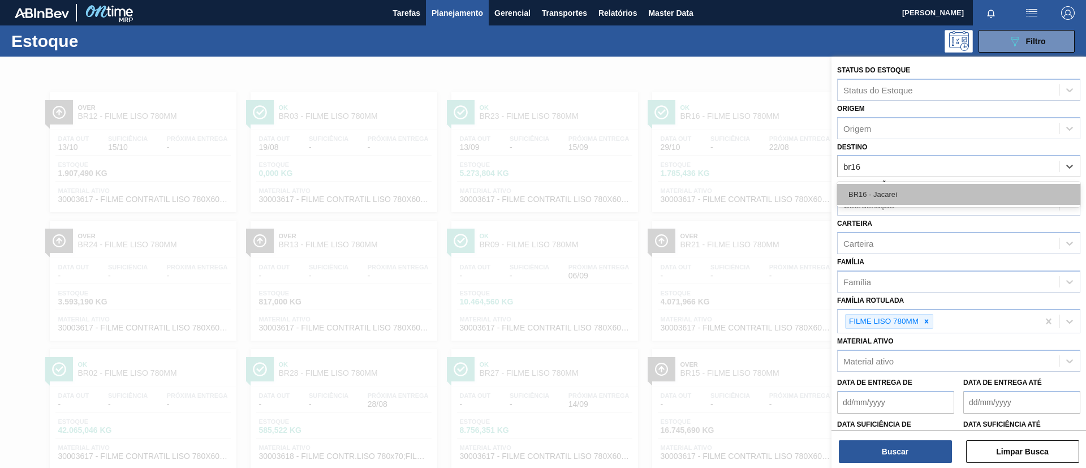
click at [905, 192] on div "BR16 - Jacareí" at bounding box center [958, 194] width 243 height 21
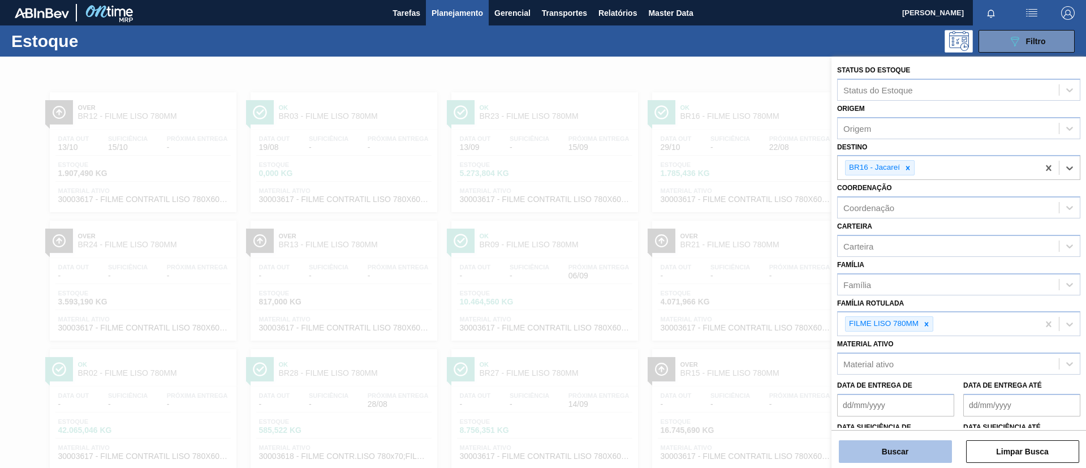
click at [892, 448] on button "Buscar" at bounding box center [895, 451] width 113 height 23
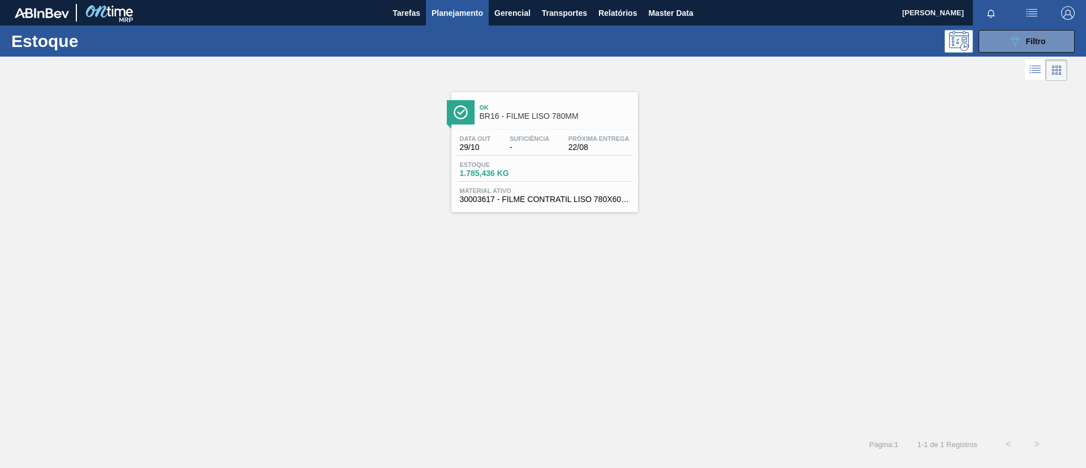
click at [549, 119] on span "BR16 - FILME LISO 780MM" at bounding box center [556, 116] width 153 height 8
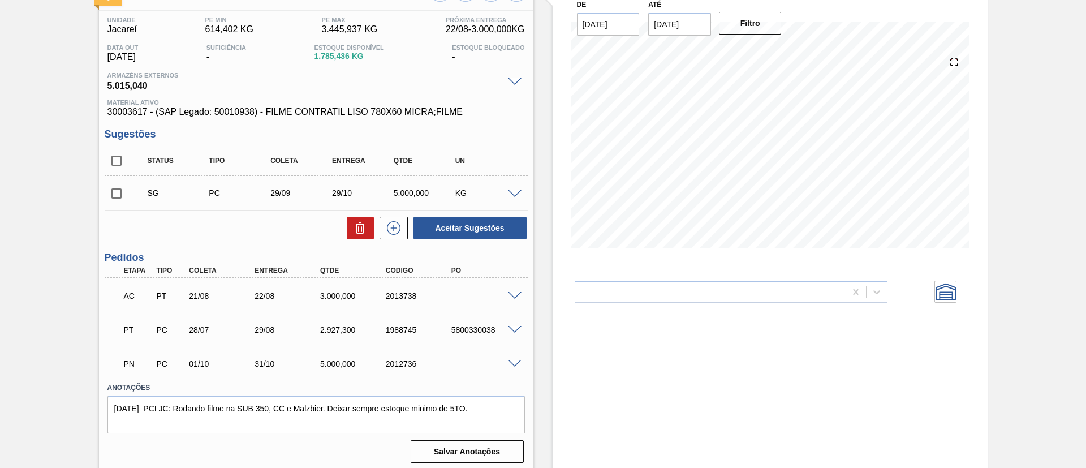
scroll to position [88, 0]
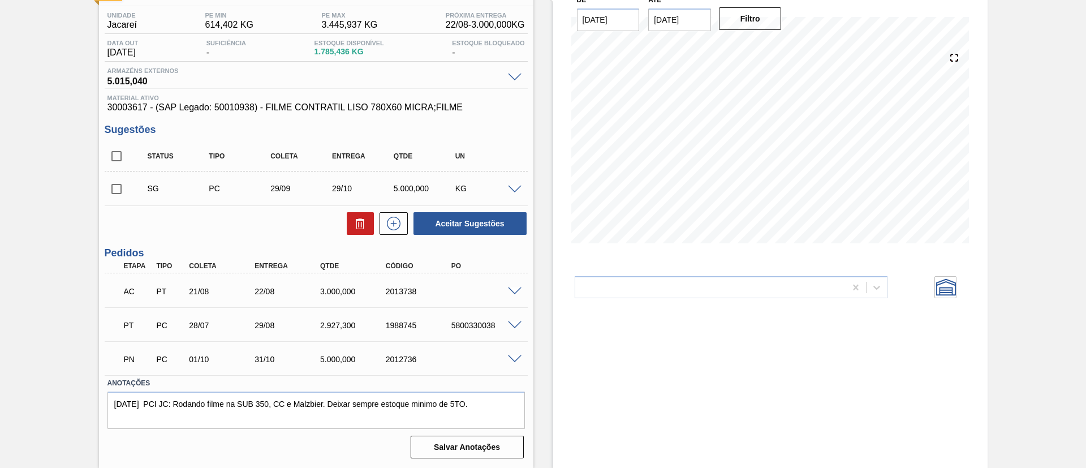
click at [521, 291] on div at bounding box center [516, 290] width 23 height 8
click at [514, 289] on span at bounding box center [515, 291] width 14 height 8
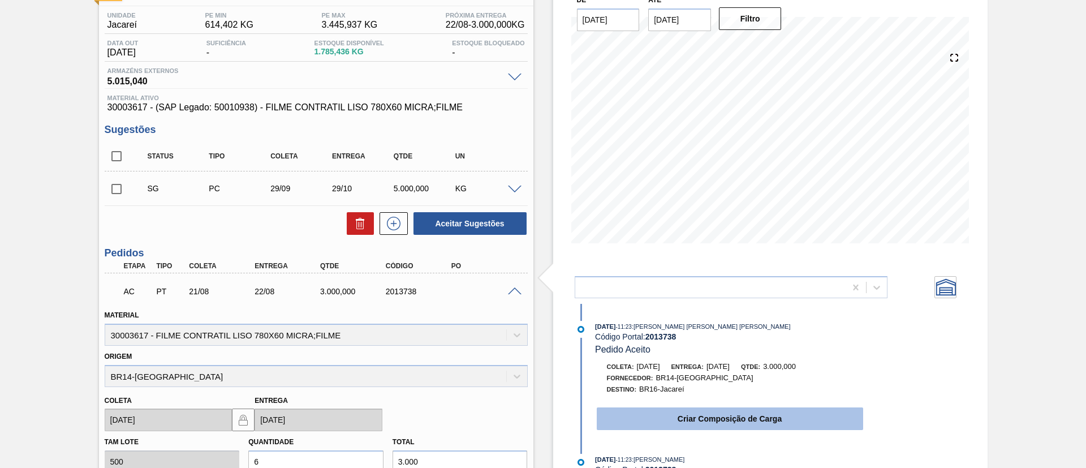
click at [727, 415] on button "Criar Composição de Carga" at bounding box center [730, 418] width 267 height 23
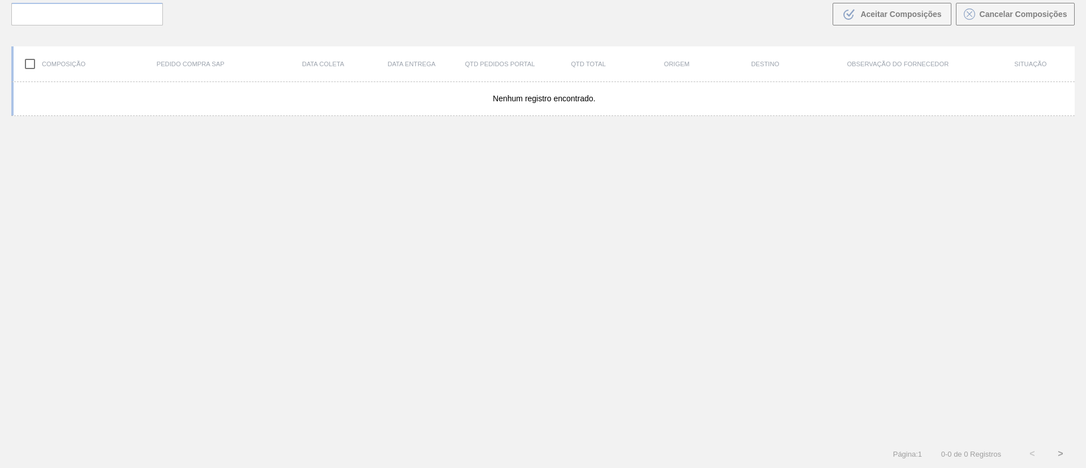
scroll to position [81, 0]
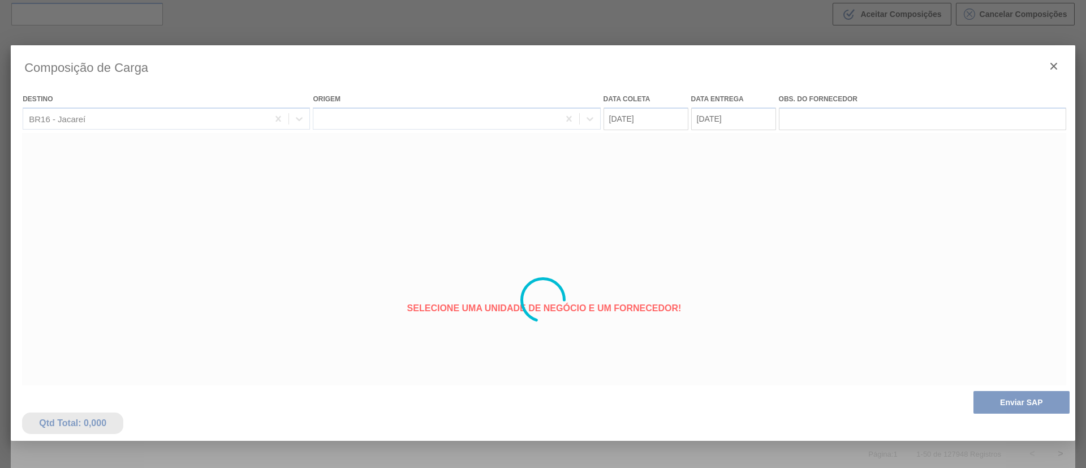
type coleta "[DATE]"
type entrega "22/08/2025"
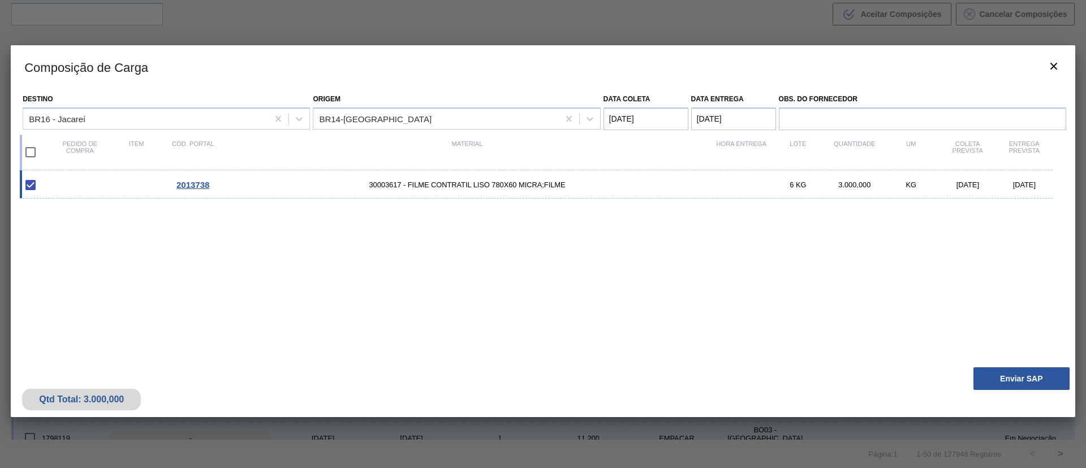
click at [1016, 377] on button "Enviar SAP" at bounding box center [1022, 378] width 96 height 23
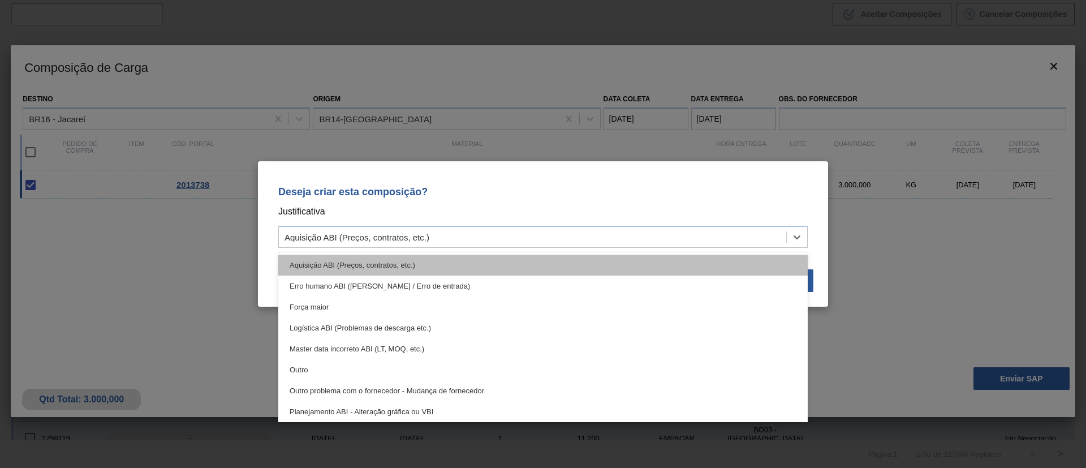
drag, startPoint x: 601, startPoint y: 245, endPoint x: 592, endPoint y: 259, distance: 17.1
click at [600, 245] on div "Aquisição ABI (Preços, contratos, etc.)" at bounding box center [543, 237] width 530 height 22
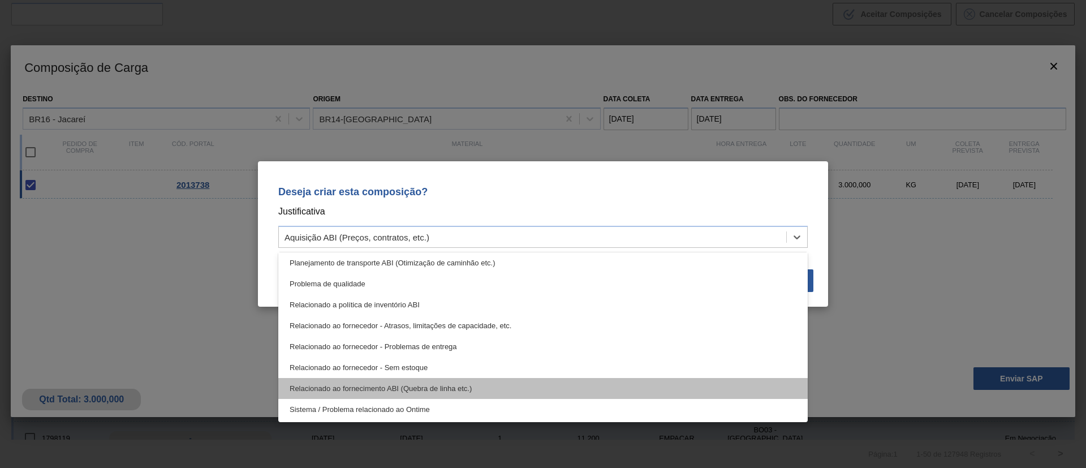
scroll to position [127, 0]
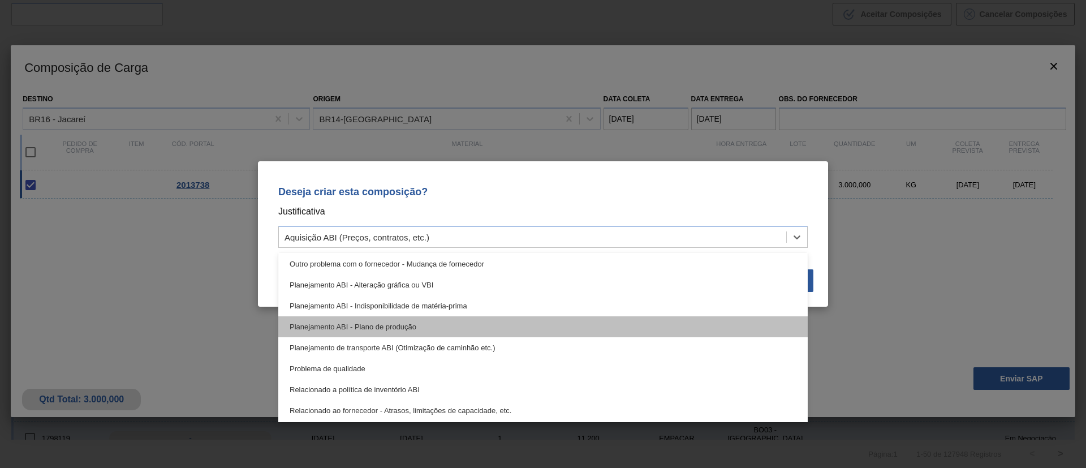
click at [457, 332] on div "Planejamento ABI - Plano de produção" at bounding box center [543, 326] width 530 height 21
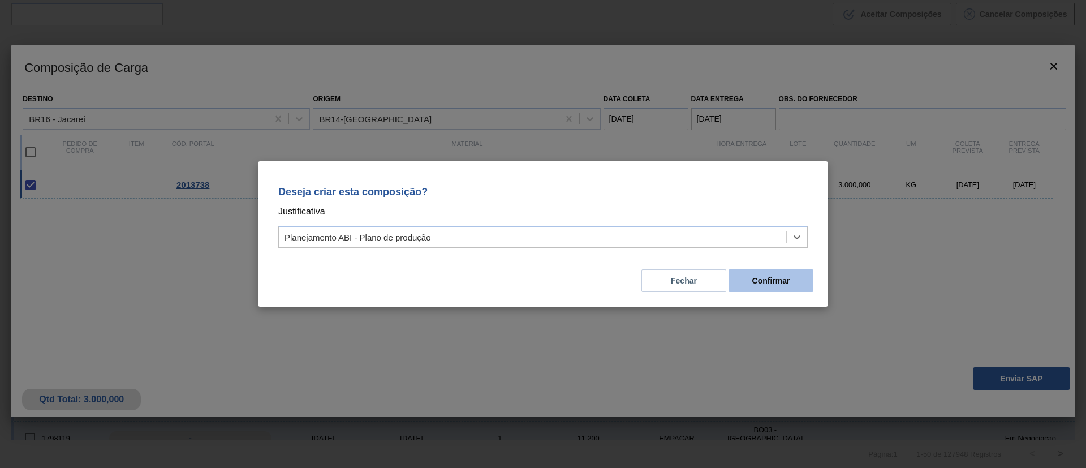
click at [785, 280] on button "Confirmar" at bounding box center [771, 280] width 85 height 23
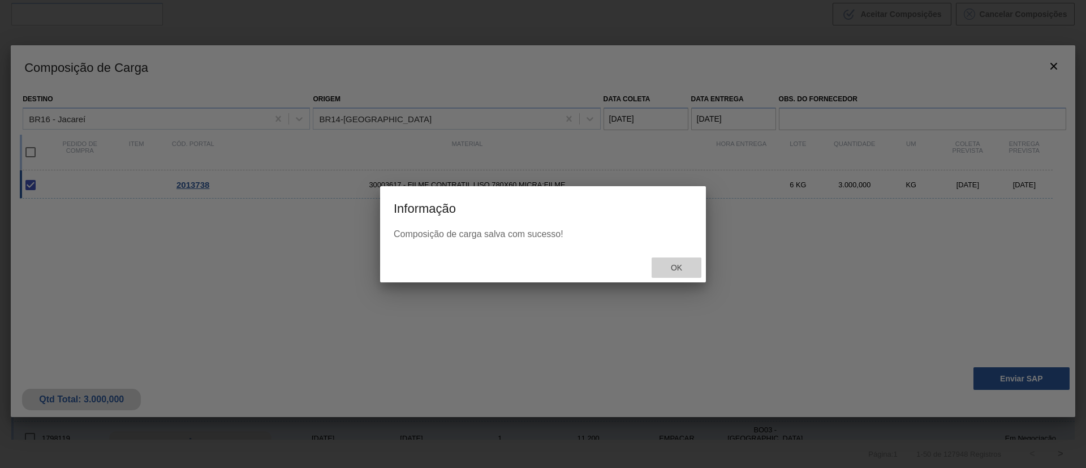
click at [681, 276] on div "Ok" at bounding box center [677, 267] width 50 height 21
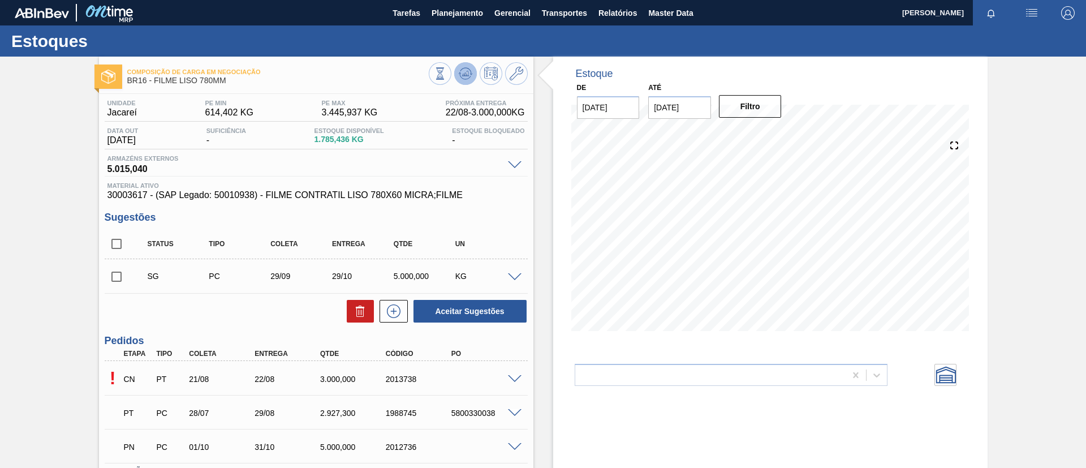
click at [467, 74] on icon at bounding box center [467, 73] width 1 height 5
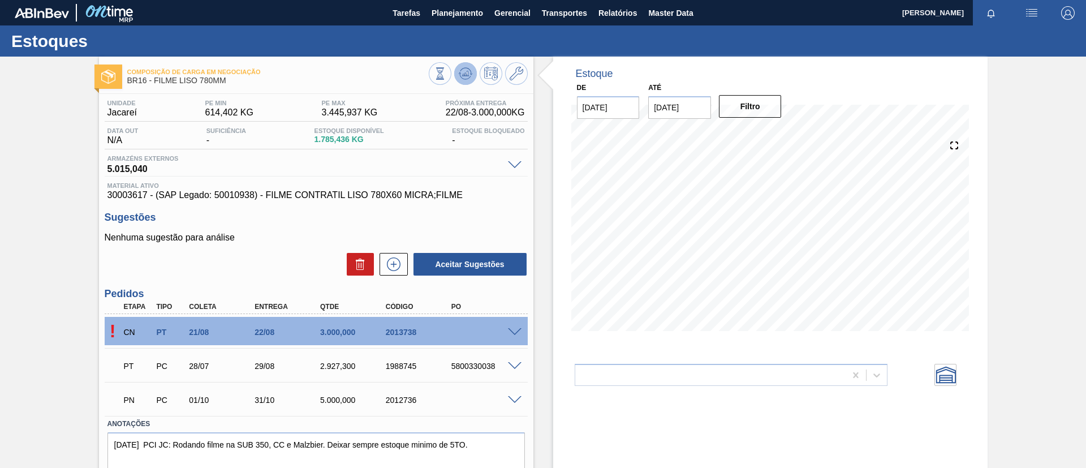
click at [467, 71] on icon at bounding box center [465, 73] width 7 height 5
drag, startPoint x: 448, startPoint y: 337, endPoint x: 497, endPoint y: 343, distance: 49.7
click at [497, 343] on div "AFT PT 21/08 22/08 3.000,000 2013738 5800352246" at bounding box center [316, 331] width 423 height 28
copy div "5800352246"
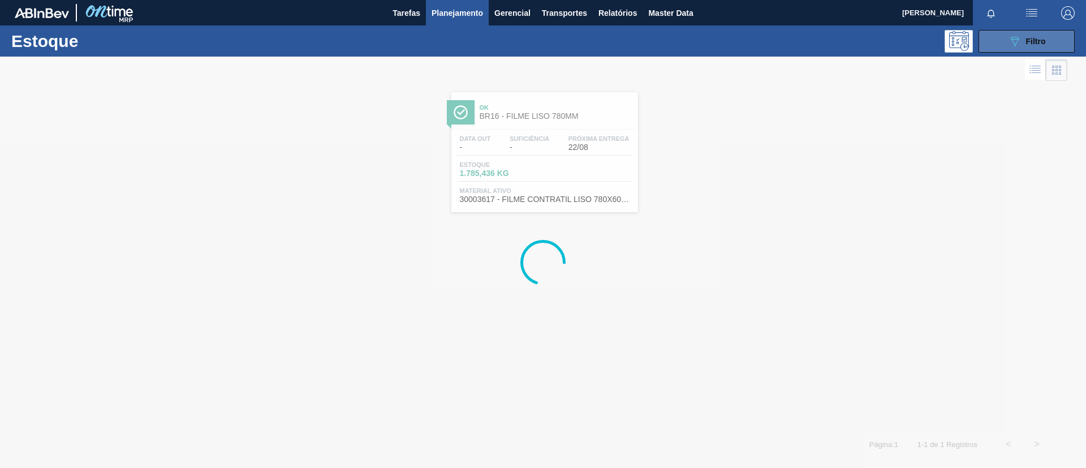
click at [1024, 39] on div "089F7B8B-B2A5-4AFE-B5C0-19BA573D28AC Filtro" at bounding box center [1027, 42] width 38 height 14
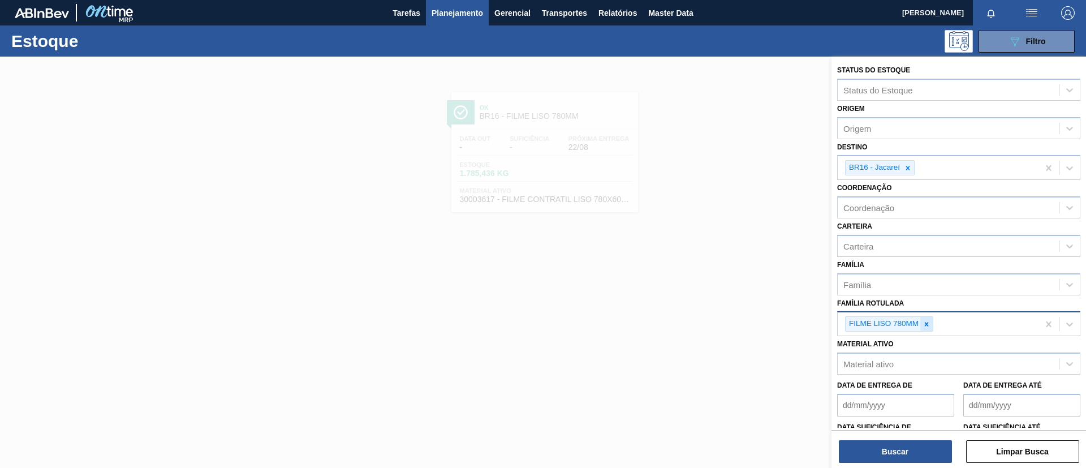
click at [929, 324] on icon at bounding box center [927, 324] width 8 height 8
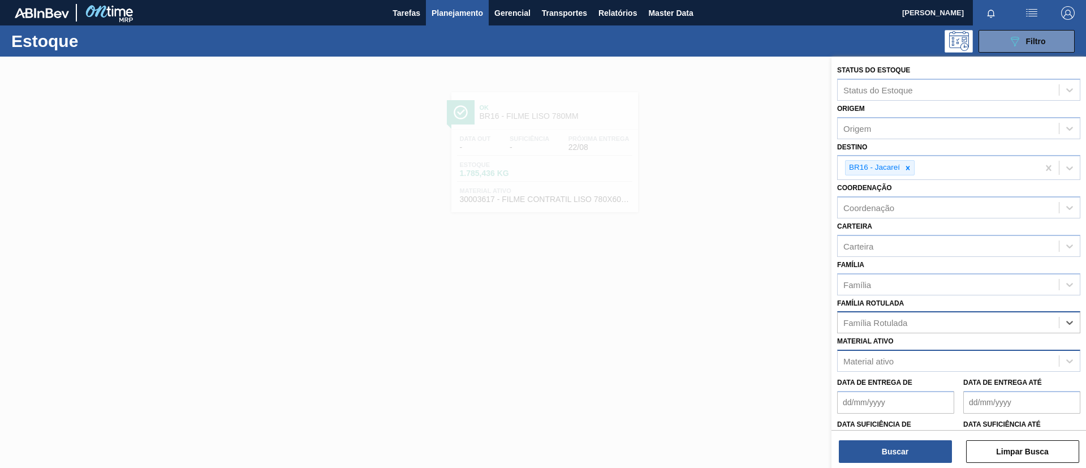
click at [916, 358] on div "Material ativo" at bounding box center [948, 361] width 221 height 16
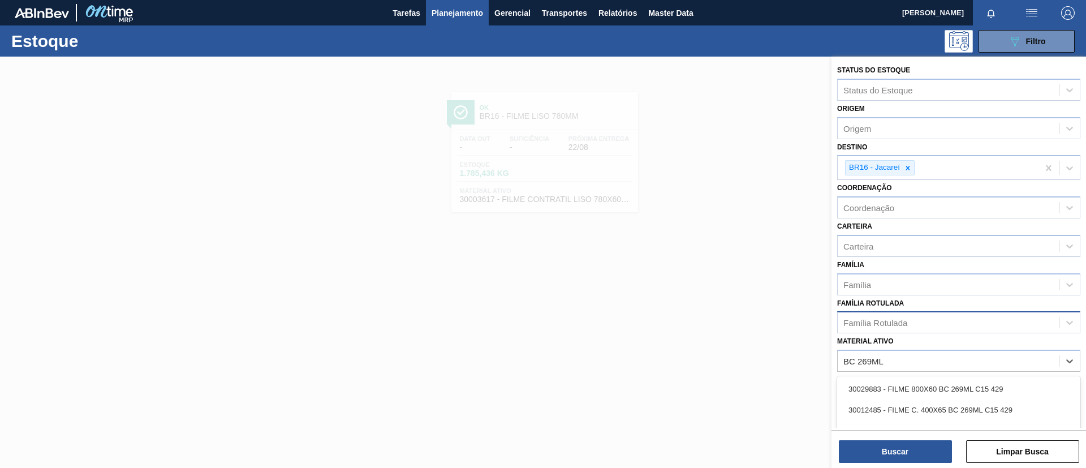
type ativo "BC 269ML"
click at [900, 328] on div "Família Rotulada" at bounding box center [948, 323] width 221 height 16
type Rotulada "BC 269ML"
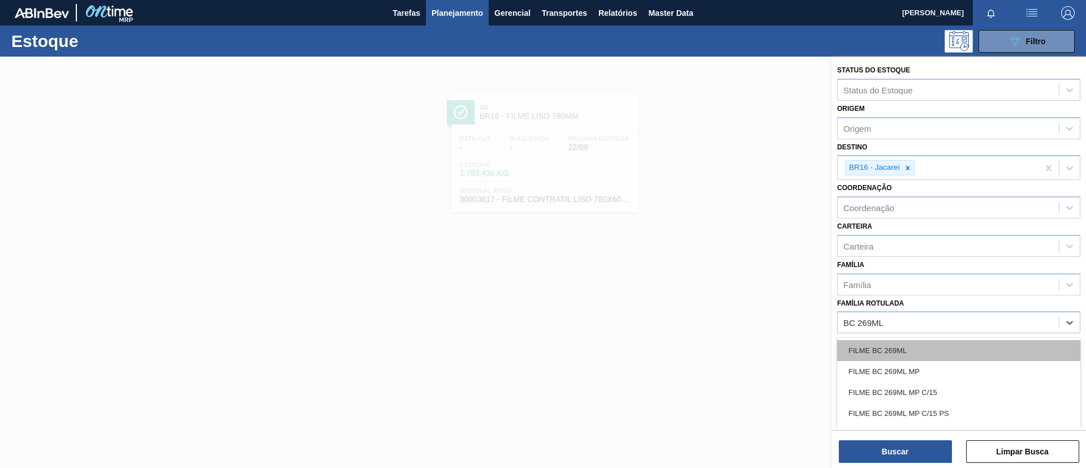
click at [926, 351] on div "FILME BC 269ML" at bounding box center [958, 350] width 243 height 21
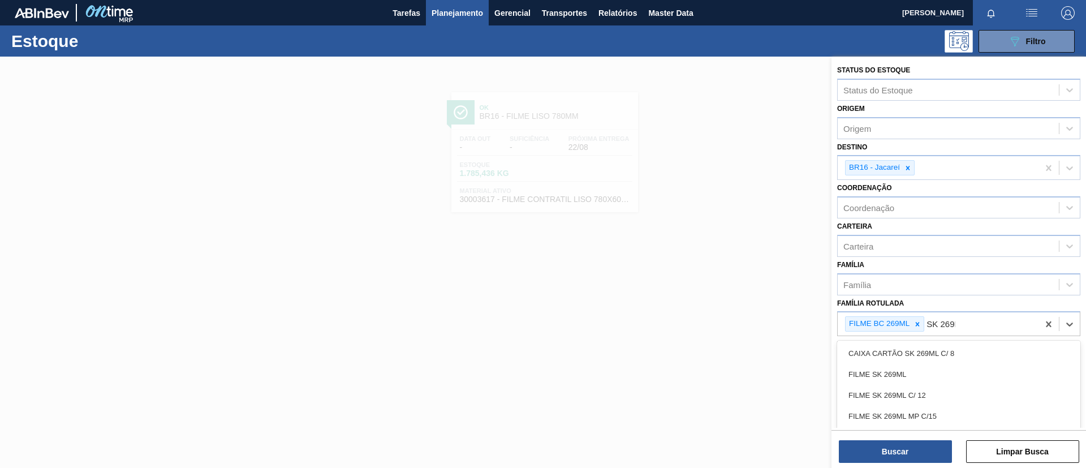
type Rotulada "SK 269ML"
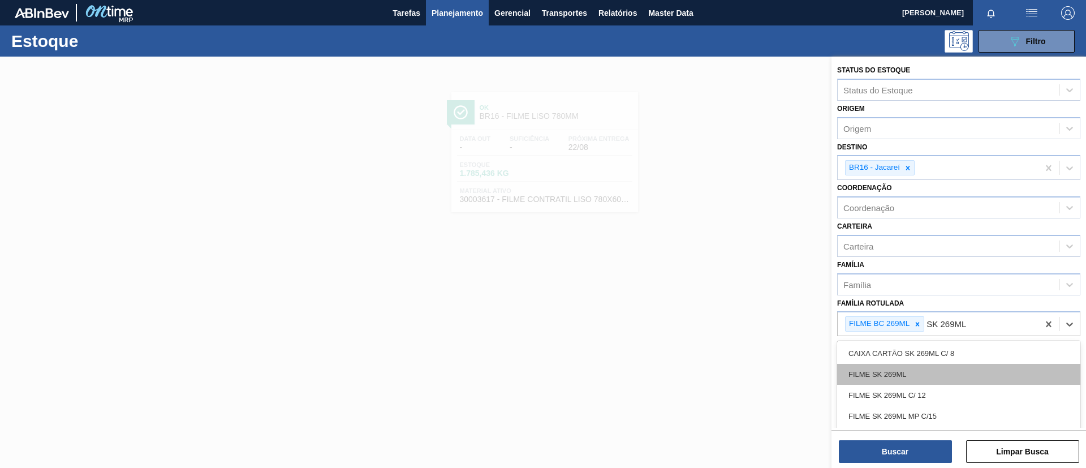
click at [934, 369] on div "FILME SK 269ML" at bounding box center [958, 374] width 243 height 21
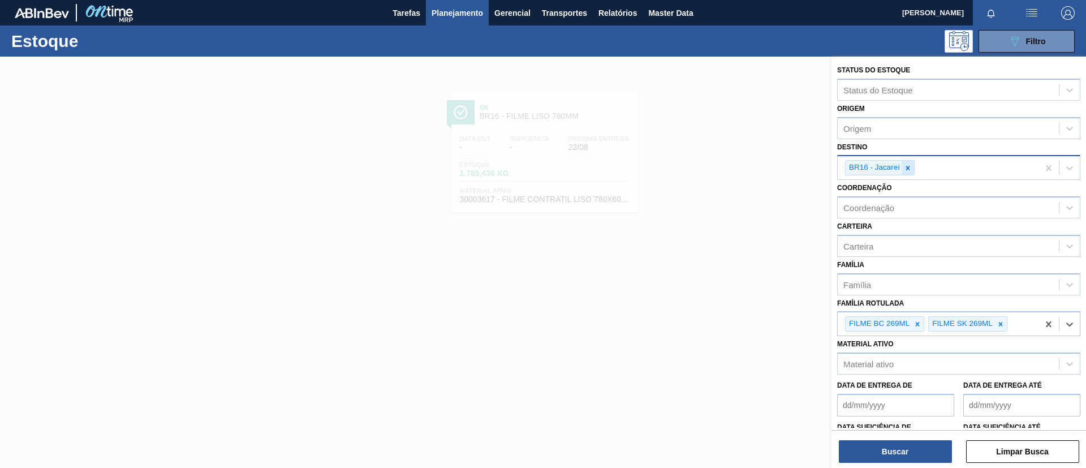
click at [910, 170] on icon at bounding box center [908, 168] width 8 height 8
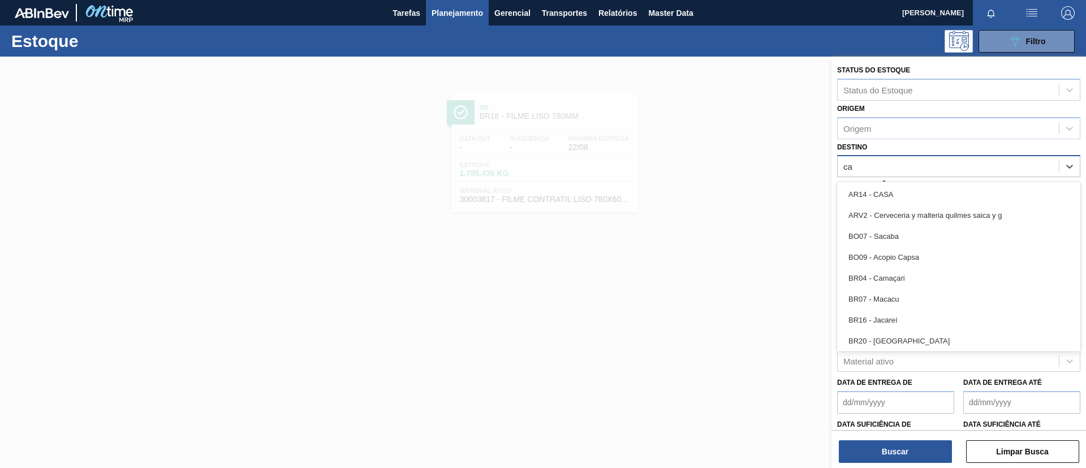
type input "cam"
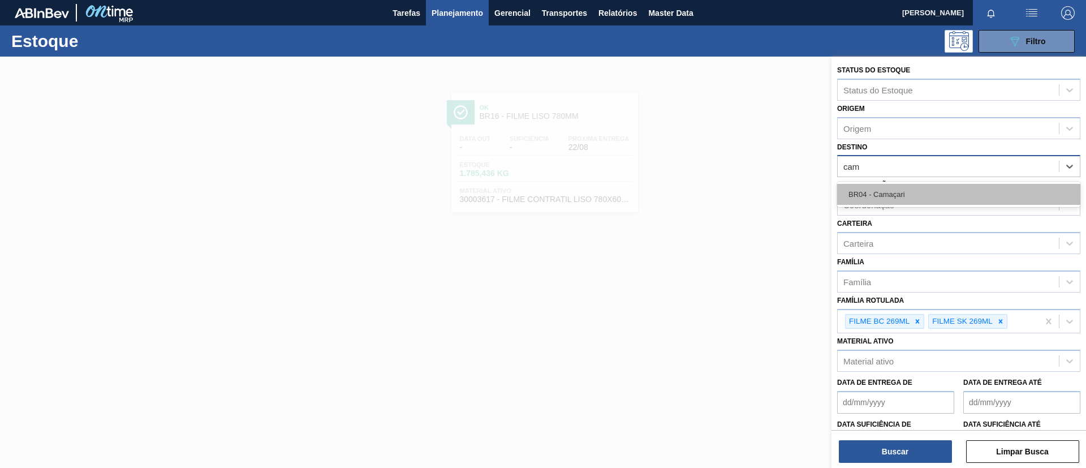
click at [931, 199] on div "BR04 - Camaçari" at bounding box center [958, 194] width 243 height 21
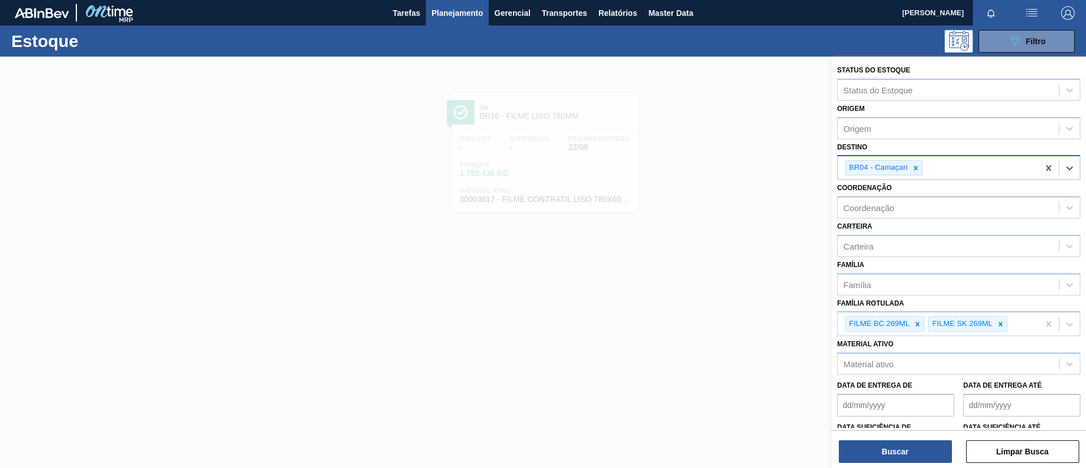
click at [882, 438] on div "Buscar Limpar Busca" at bounding box center [959, 446] width 255 height 32
click at [884, 441] on button "Buscar" at bounding box center [895, 451] width 113 height 23
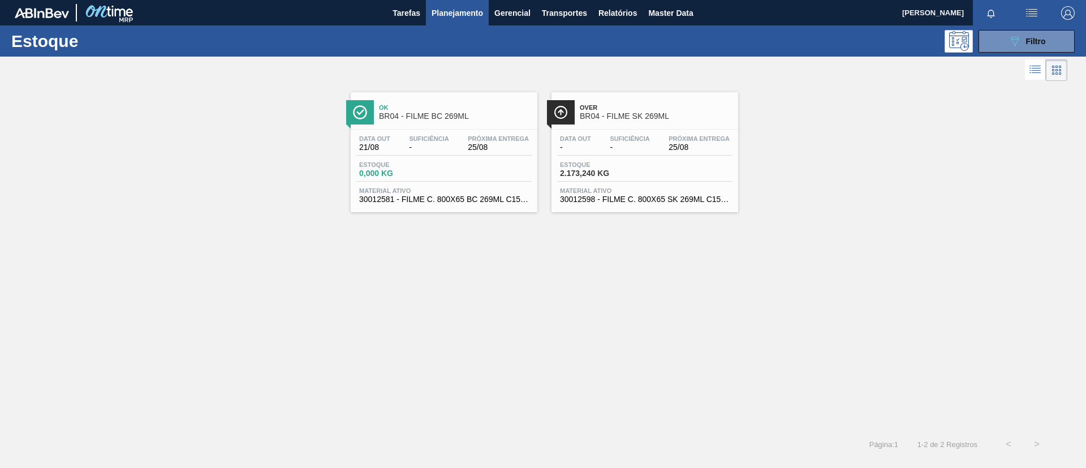
click at [457, 112] on span "BR04 - FILME BC 269ML" at bounding box center [455, 116] width 153 height 8
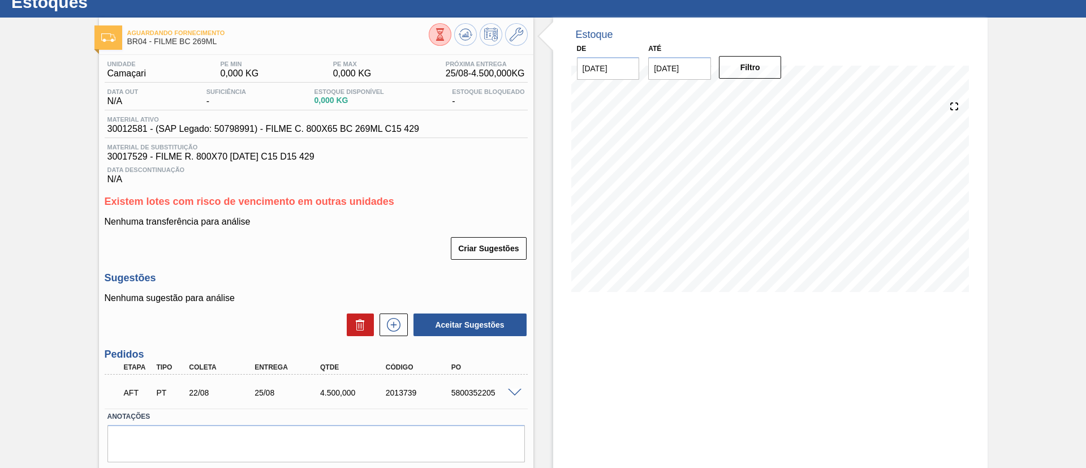
scroll to position [72, 0]
